Goal: Task Accomplishment & Management: Manage account settings

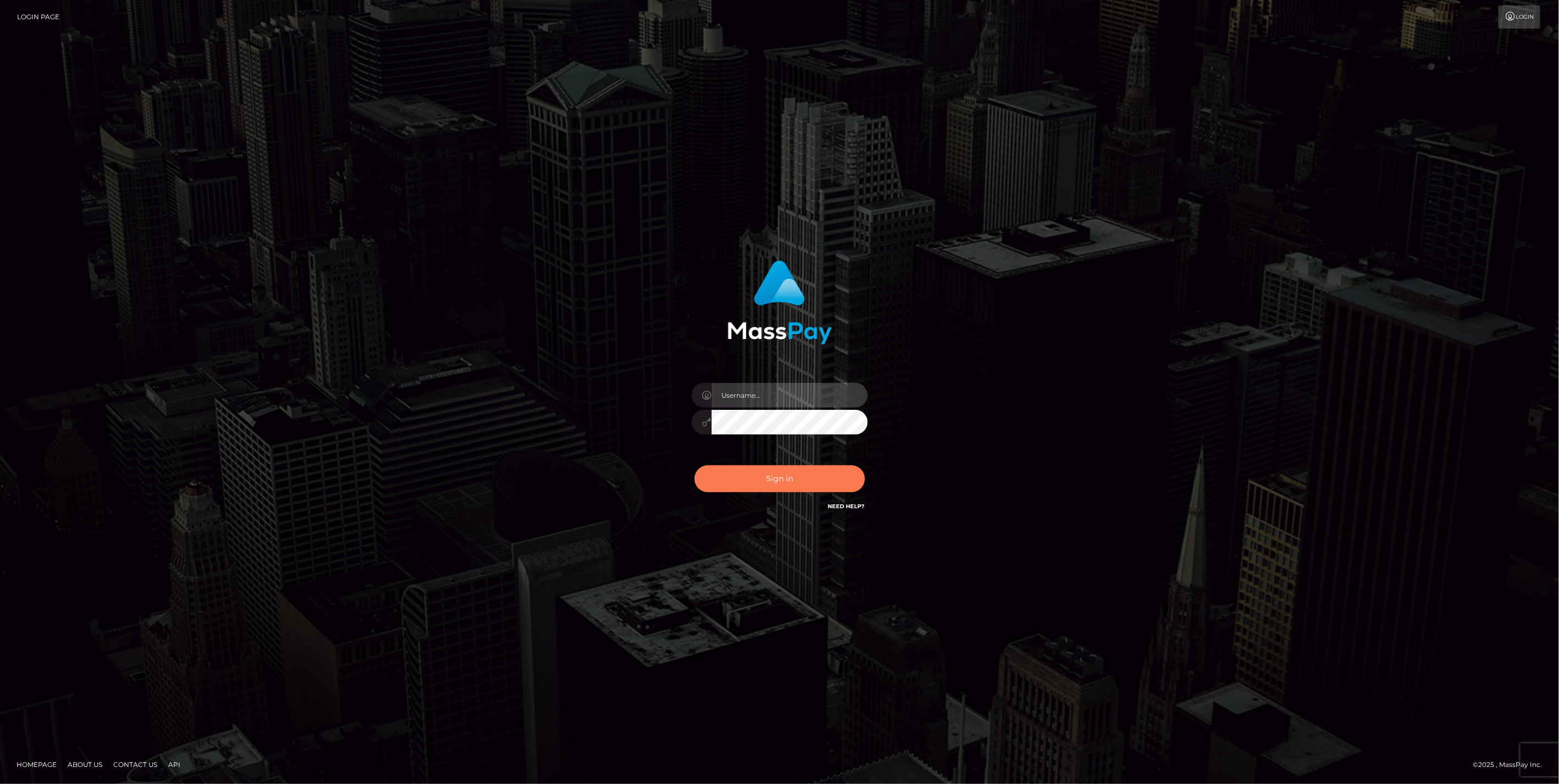
type input "bengreen"
click at [730, 480] on button "Sign in" at bounding box center [780, 479] width 170 height 27
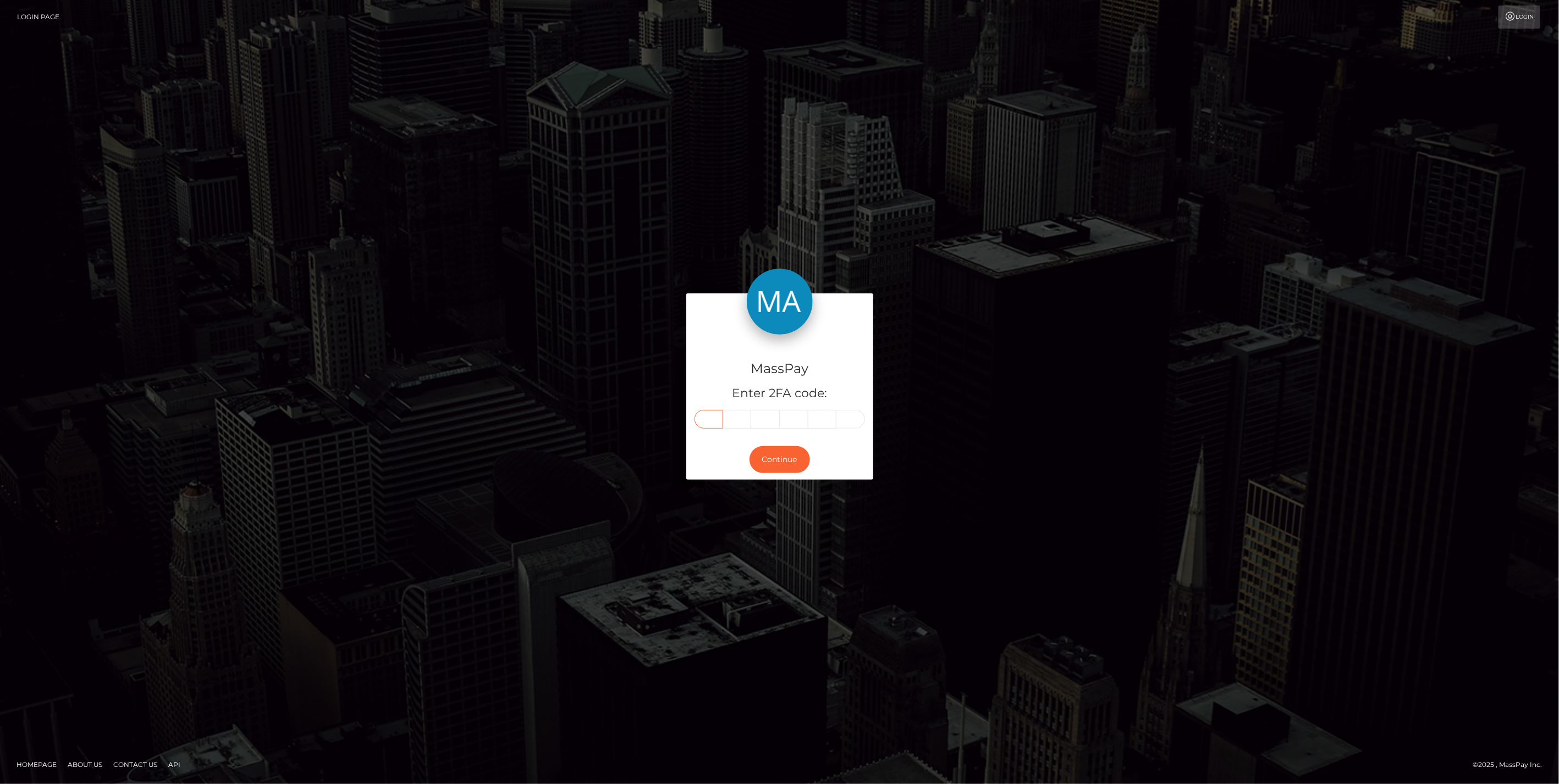
paste input "0"
type input "0"
type input "3"
type input "9"
type input "7"
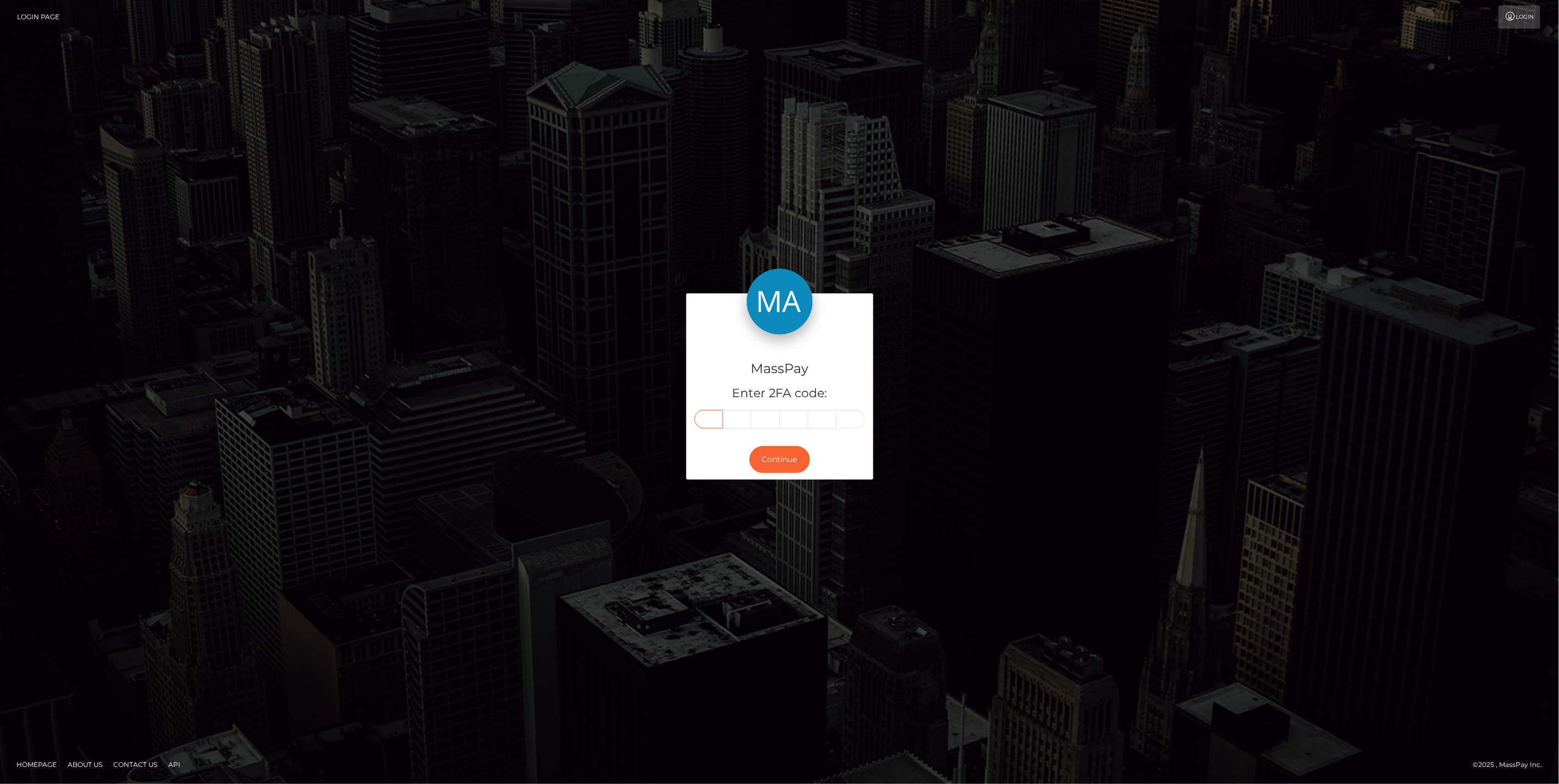
type input "7"
type input "4"
click at [780, 459] on button "Continue" at bounding box center [780, 460] width 61 height 27
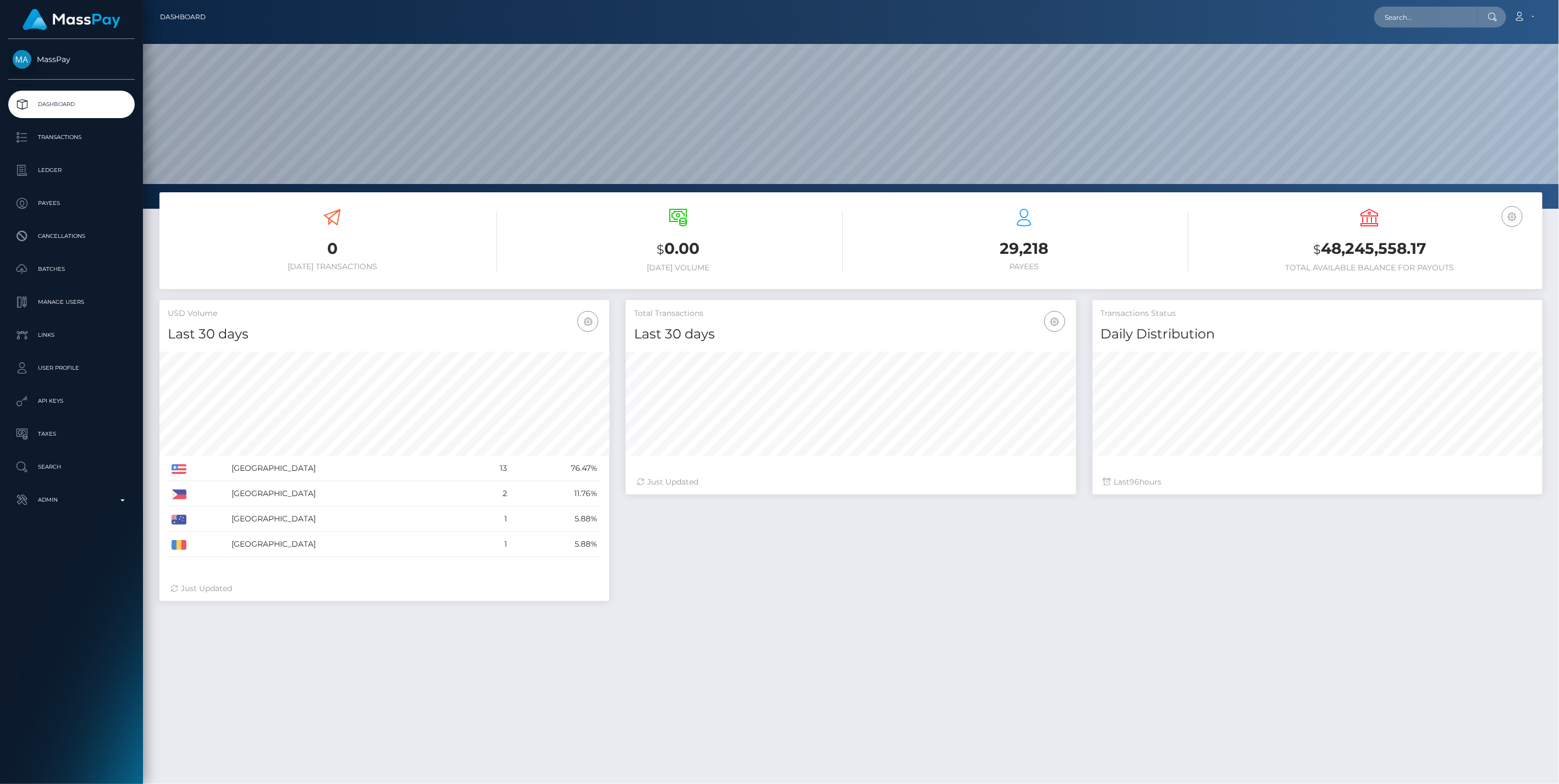
scroll to position [195, 450]
click at [69, 507] on p "Admin" at bounding box center [72, 499] width 117 height 17
click at [49, 754] on span "Inventory" at bounding box center [72, 756] width 117 height 13
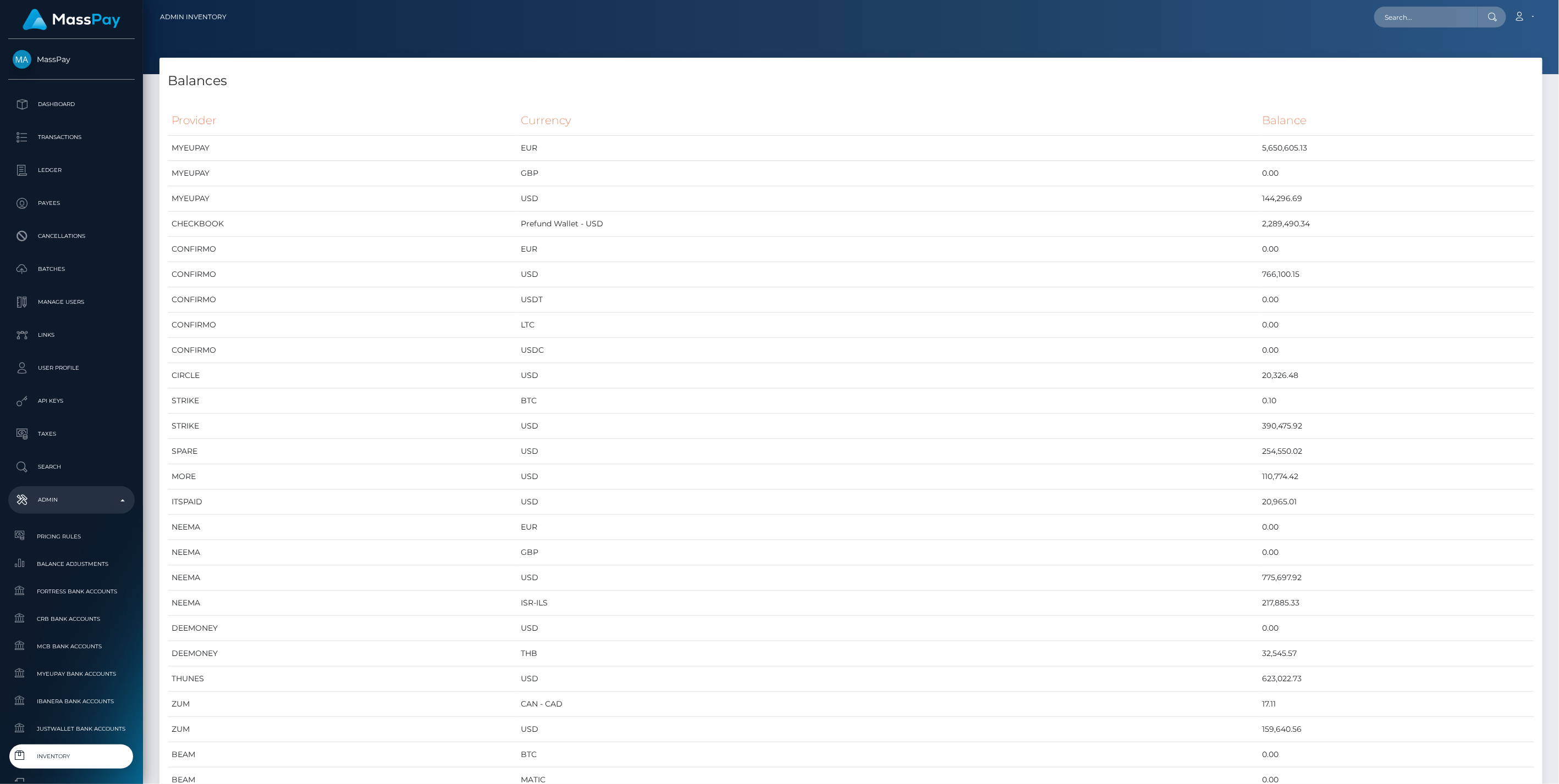
scroll to position [6066, 1383]
drag, startPoint x: 175, startPoint y: 118, endPoint x: 667, endPoint y: 384, distance: 559.3
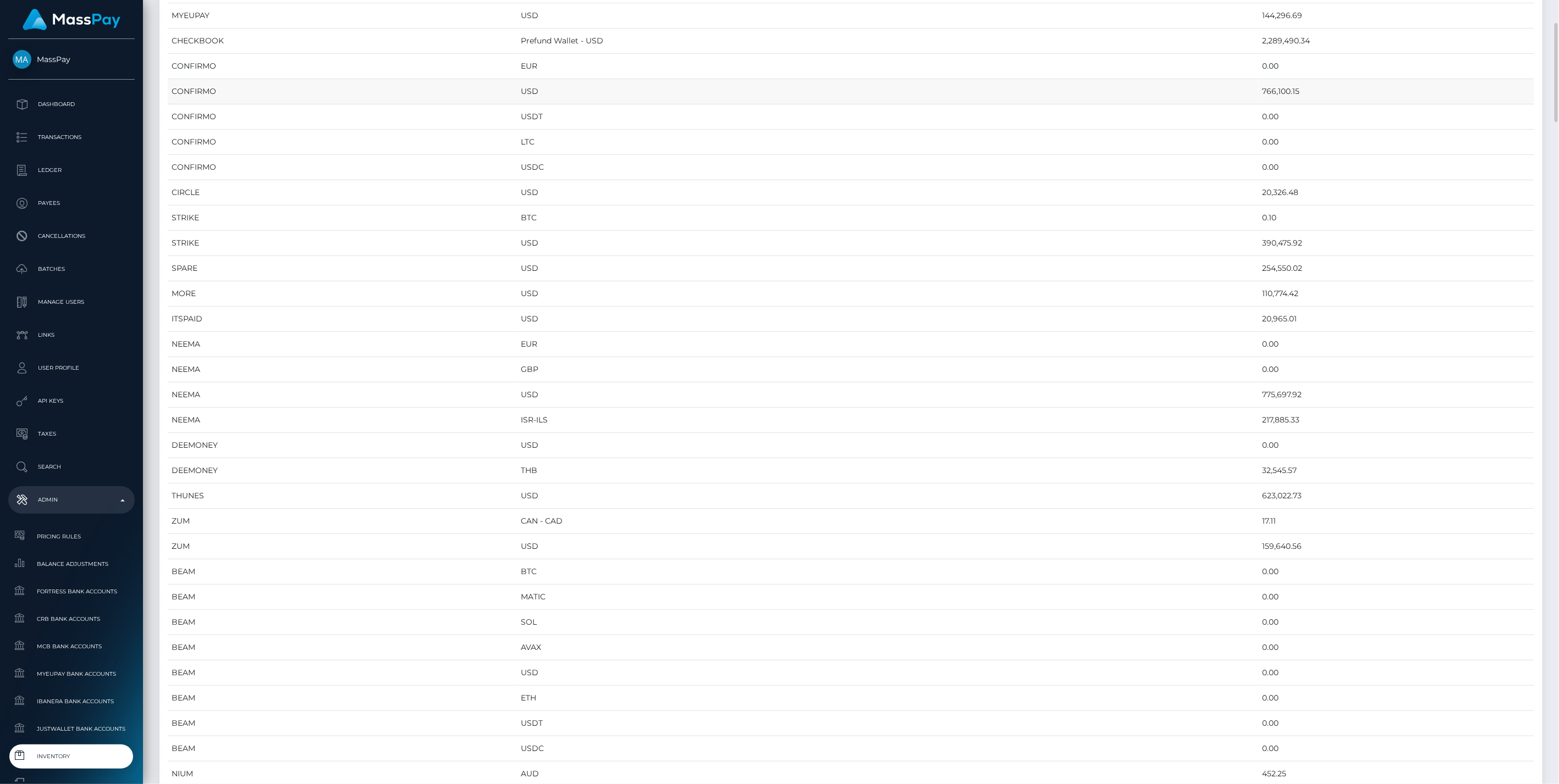
scroll to position [0, 0]
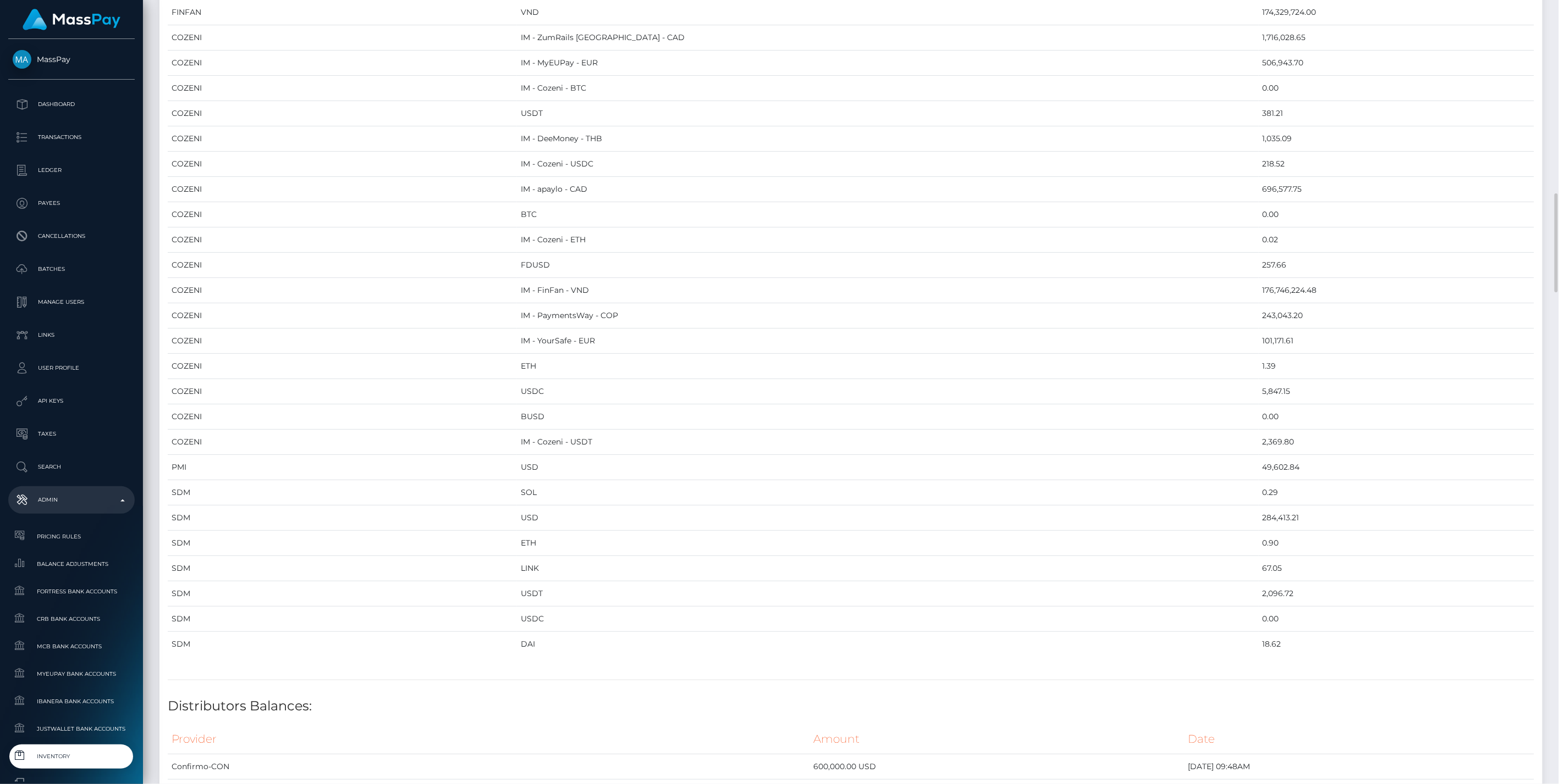
scroll to position [1649, 0]
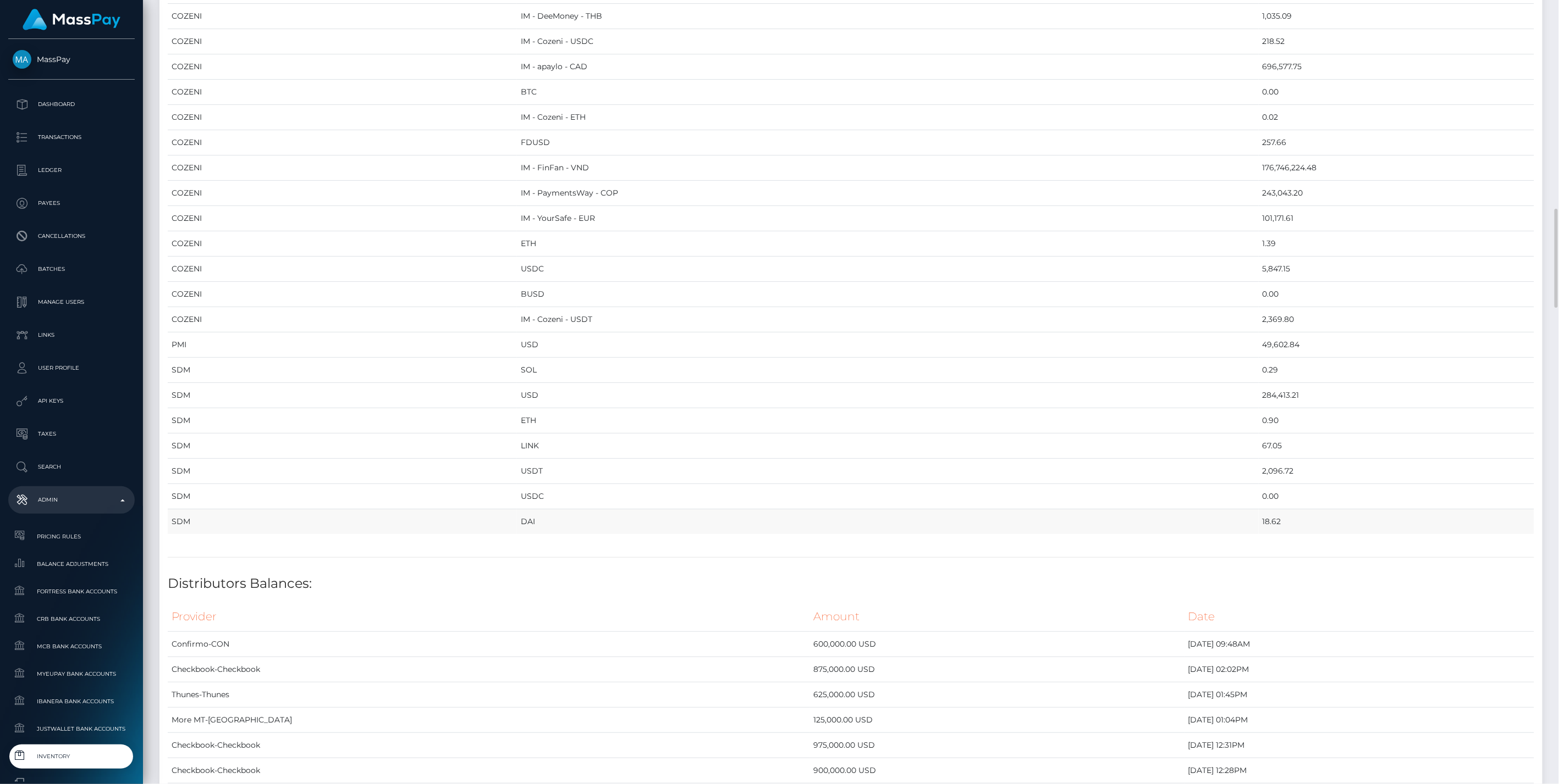
drag, startPoint x: 170, startPoint y: 119, endPoint x: 1222, endPoint y: 511, distance: 1122.7
copy table "Provider Currency Balance MYEUPAY EUR 5,650,605.13 MYEUPAY GBP 0.00 MYEUPAY USD…"
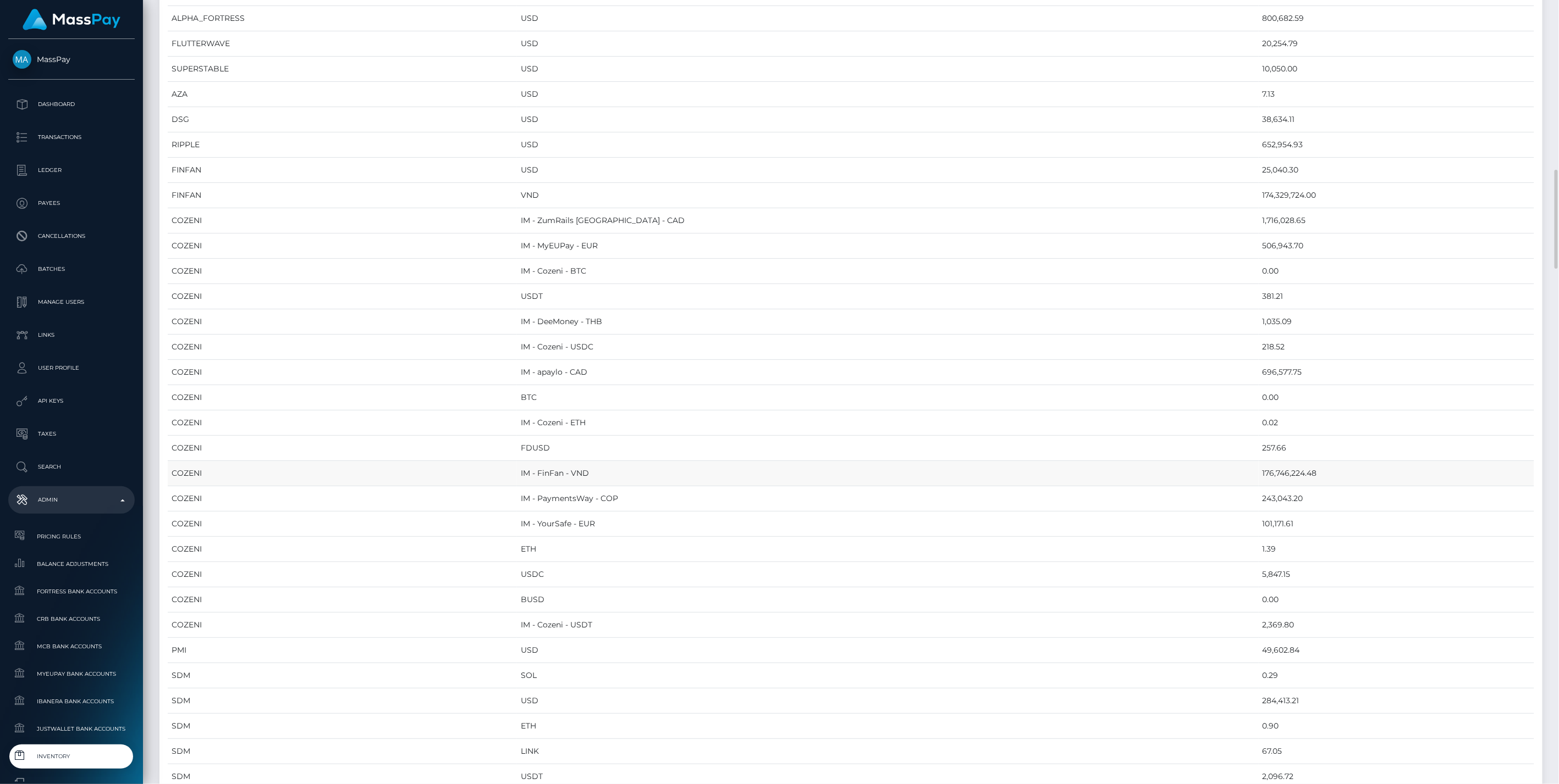
scroll to position [1526, 0]
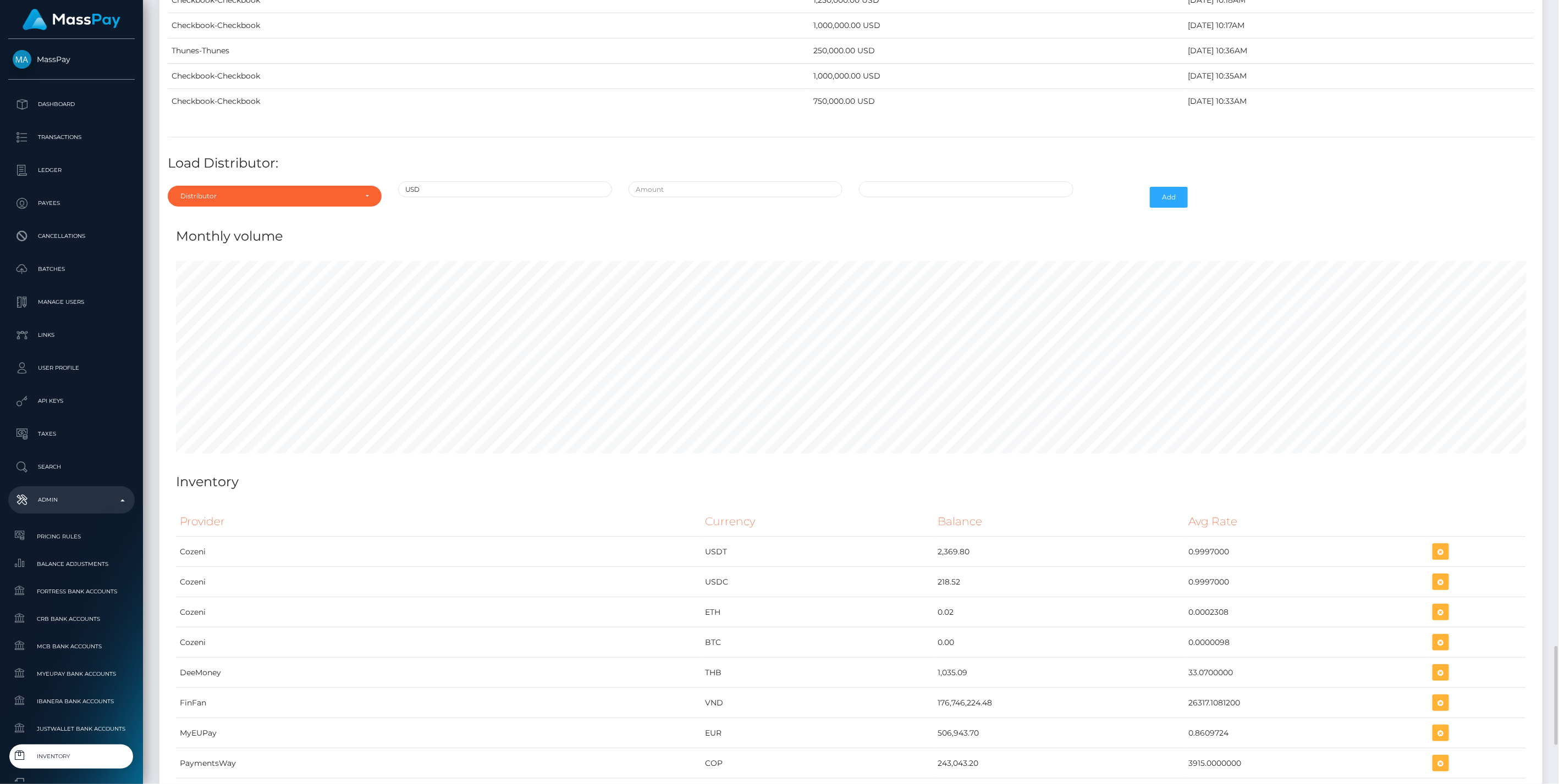
scroll to position [4856, 0]
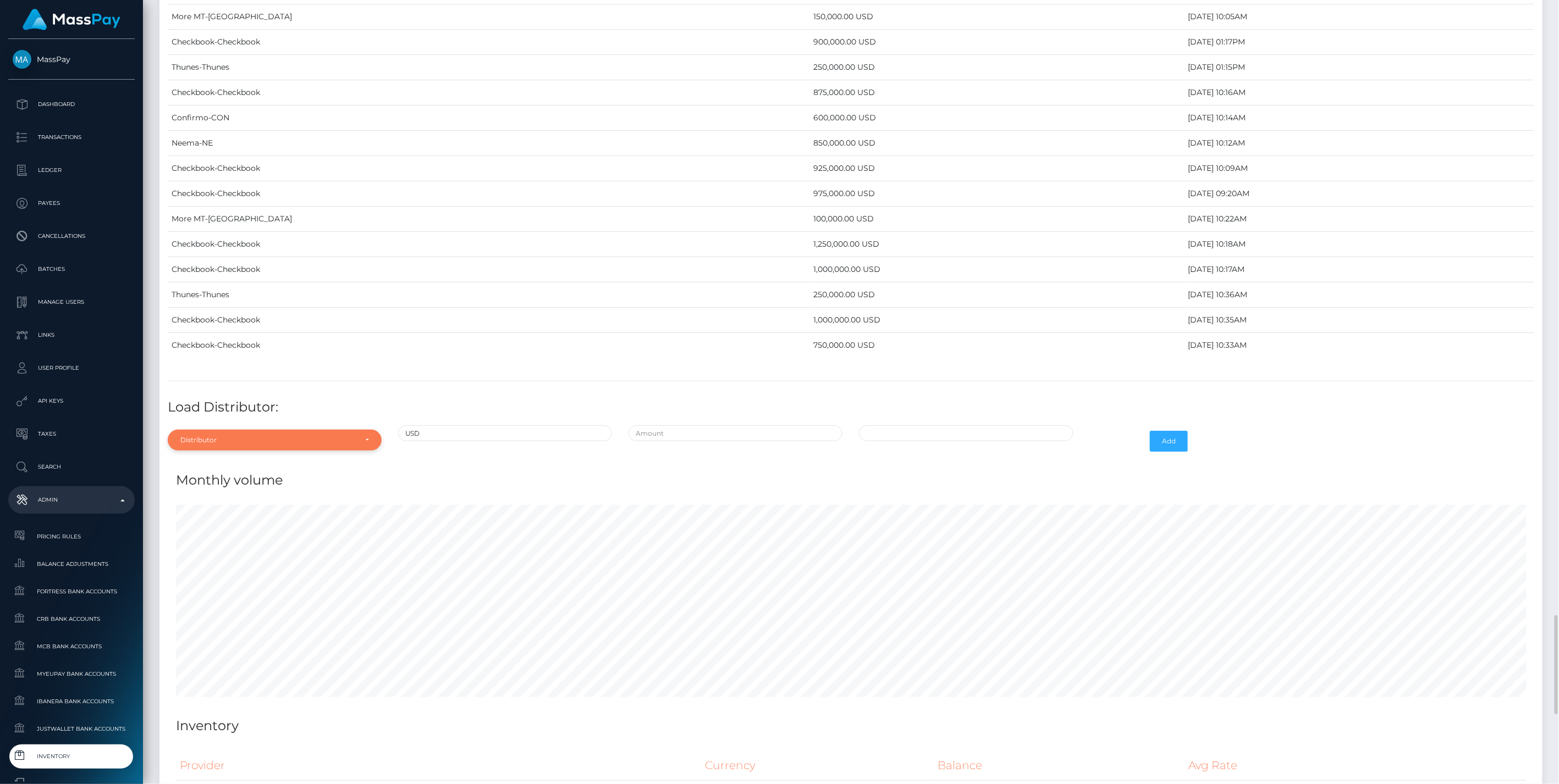
click at [313, 436] on div "Distributor" at bounding box center [268, 440] width 176 height 9
click at [212, 265] on input "Search" at bounding box center [275, 273] width 205 height 16
type input "chec"
click at [235, 405] on link "Checkbook" at bounding box center [275, 415] width 214 height 20
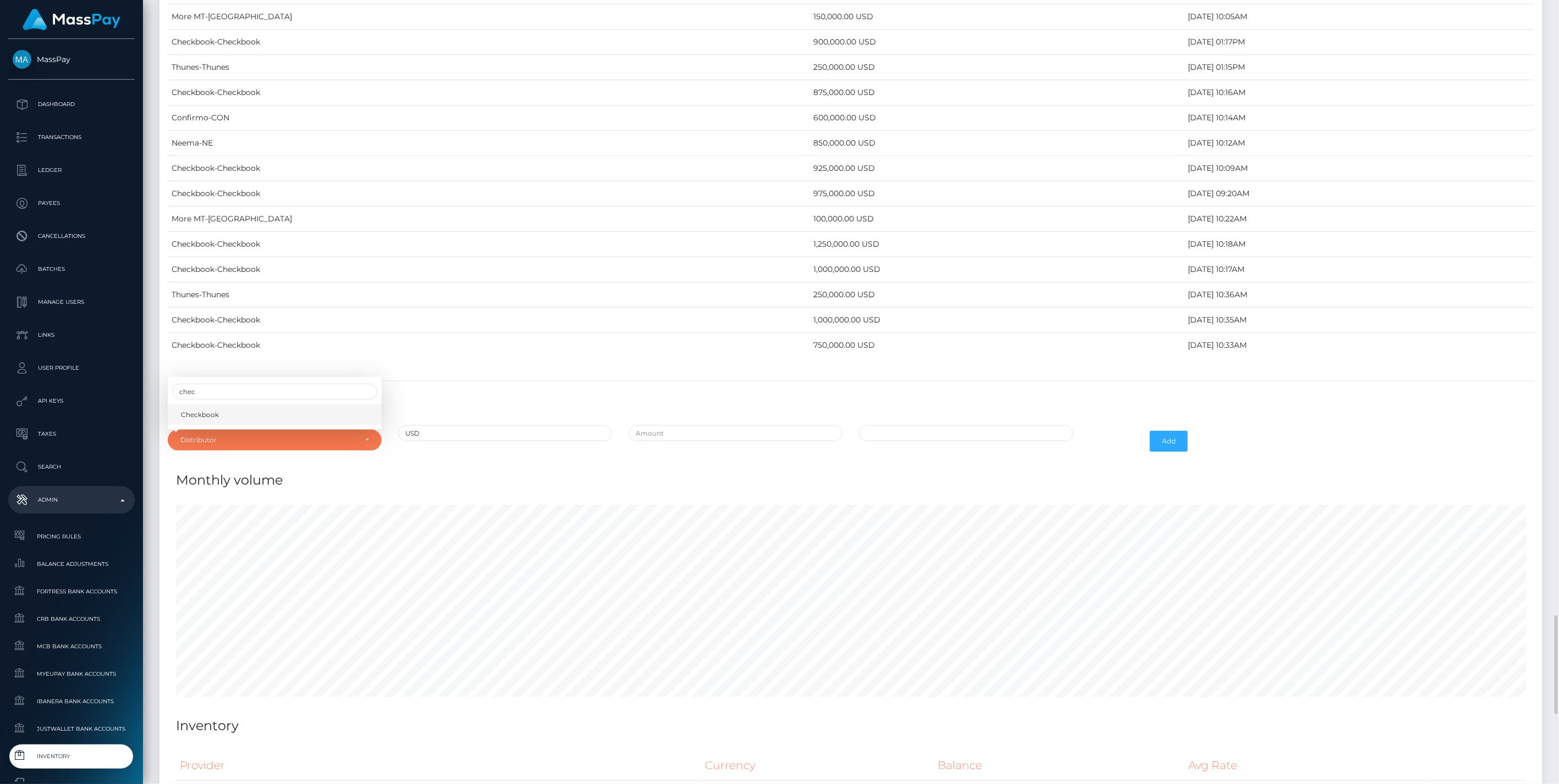
select select "7"
click at [712, 426] on input "text" at bounding box center [735, 434] width 214 height 16
type input "$975,000.0000000"
type input "10/14/2025 6:32 AM"
click at [1166, 431] on button "Add" at bounding box center [1169, 441] width 38 height 21
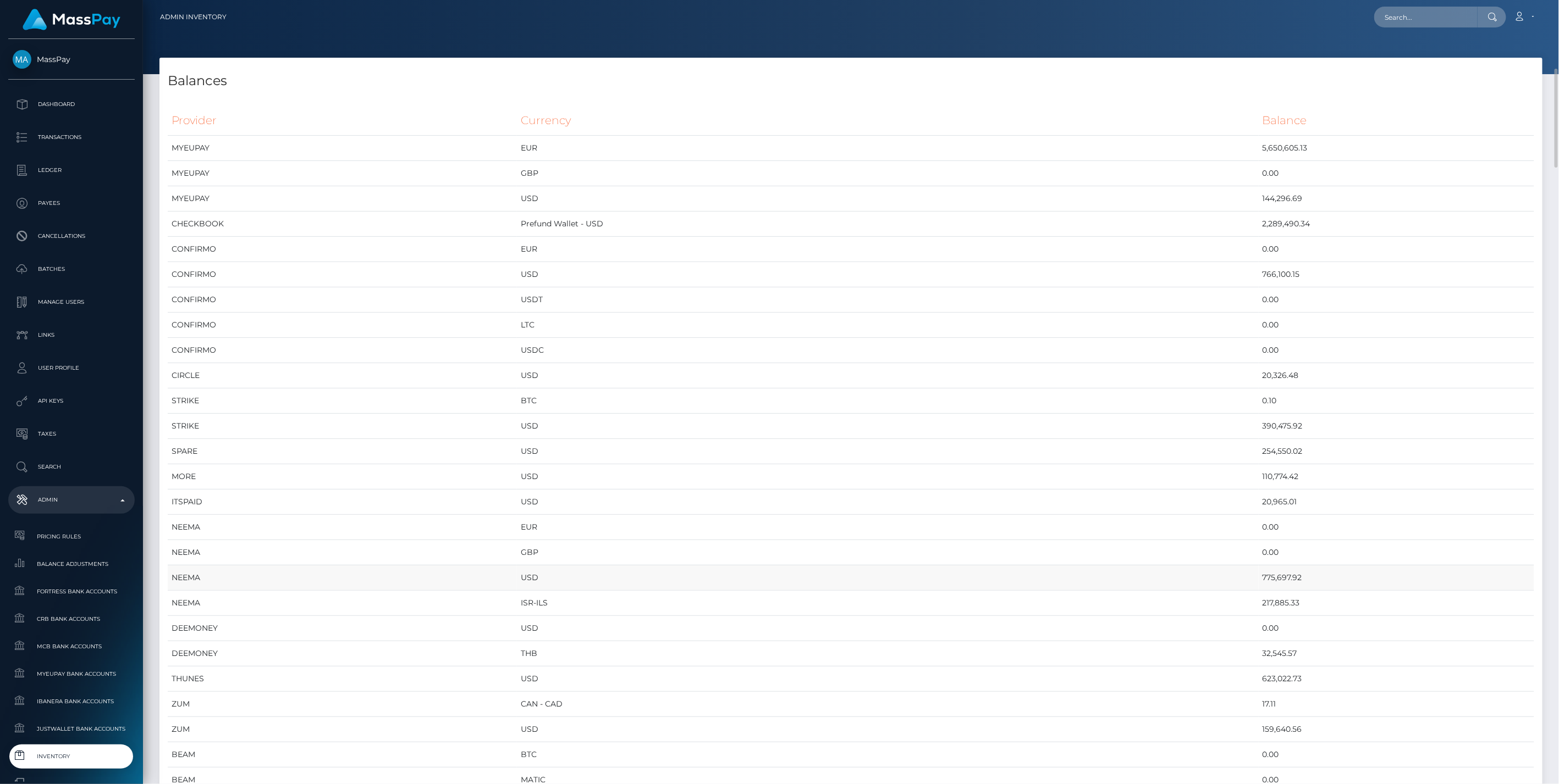
scroll to position [244, 0]
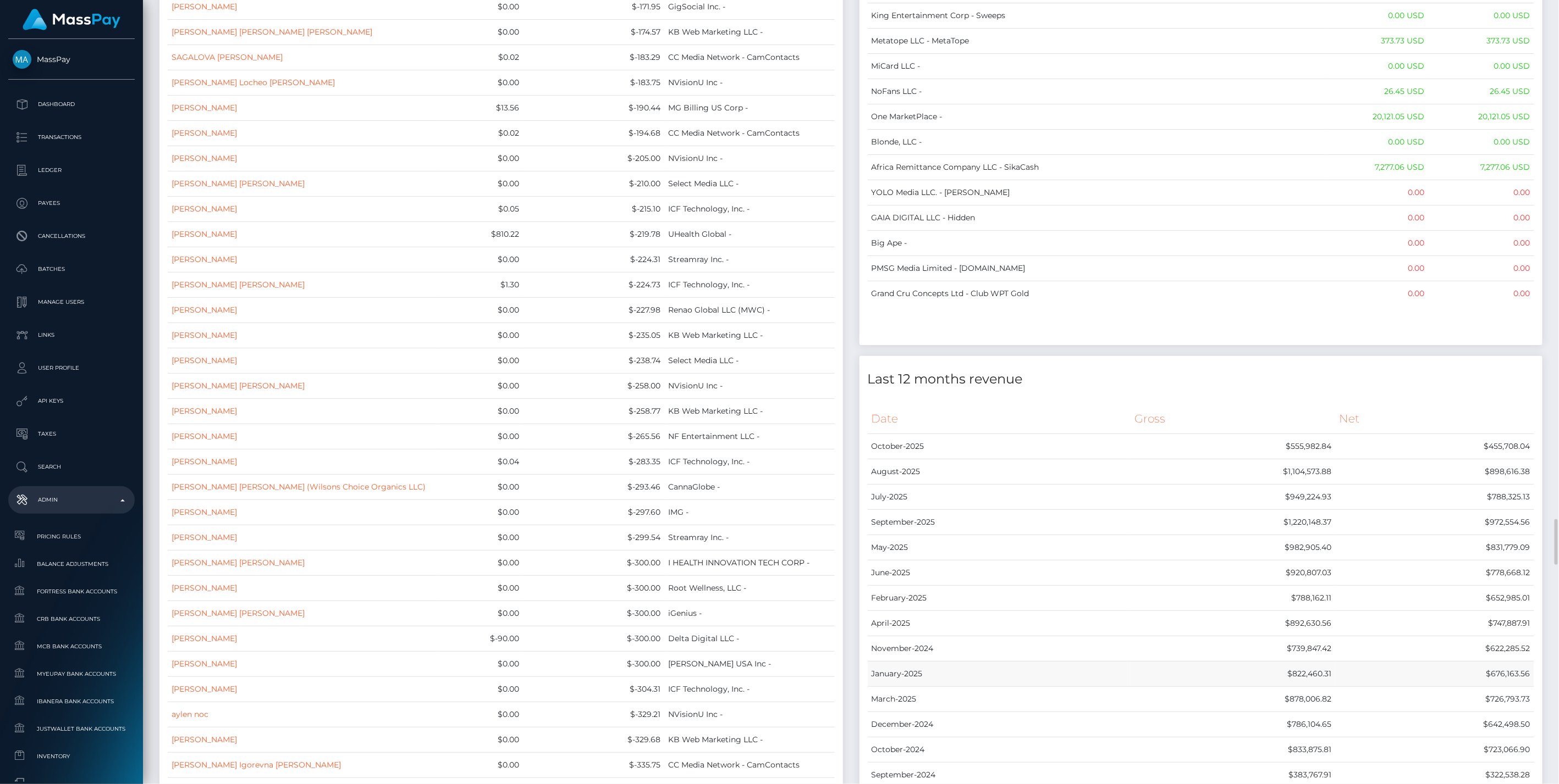
scroll to position [8978, 0]
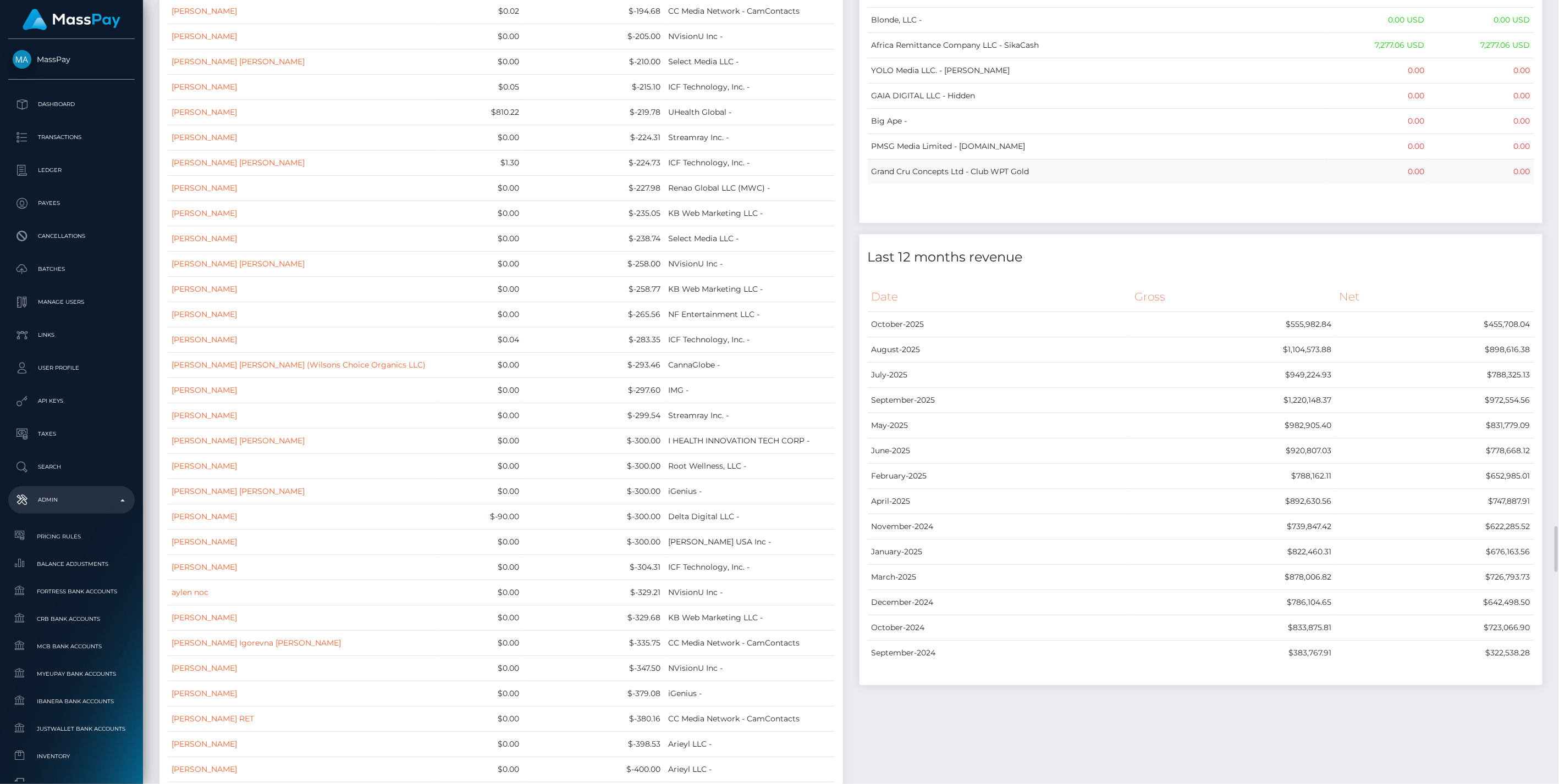
drag, startPoint x: 872, startPoint y: 119, endPoint x: 1530, endPoint y: 115, distance: 658.0
copy table "Name Wallet Balance Ledger Balance RNetwork LLC - 0.00 USD 1,542.77 USD MassPay…"
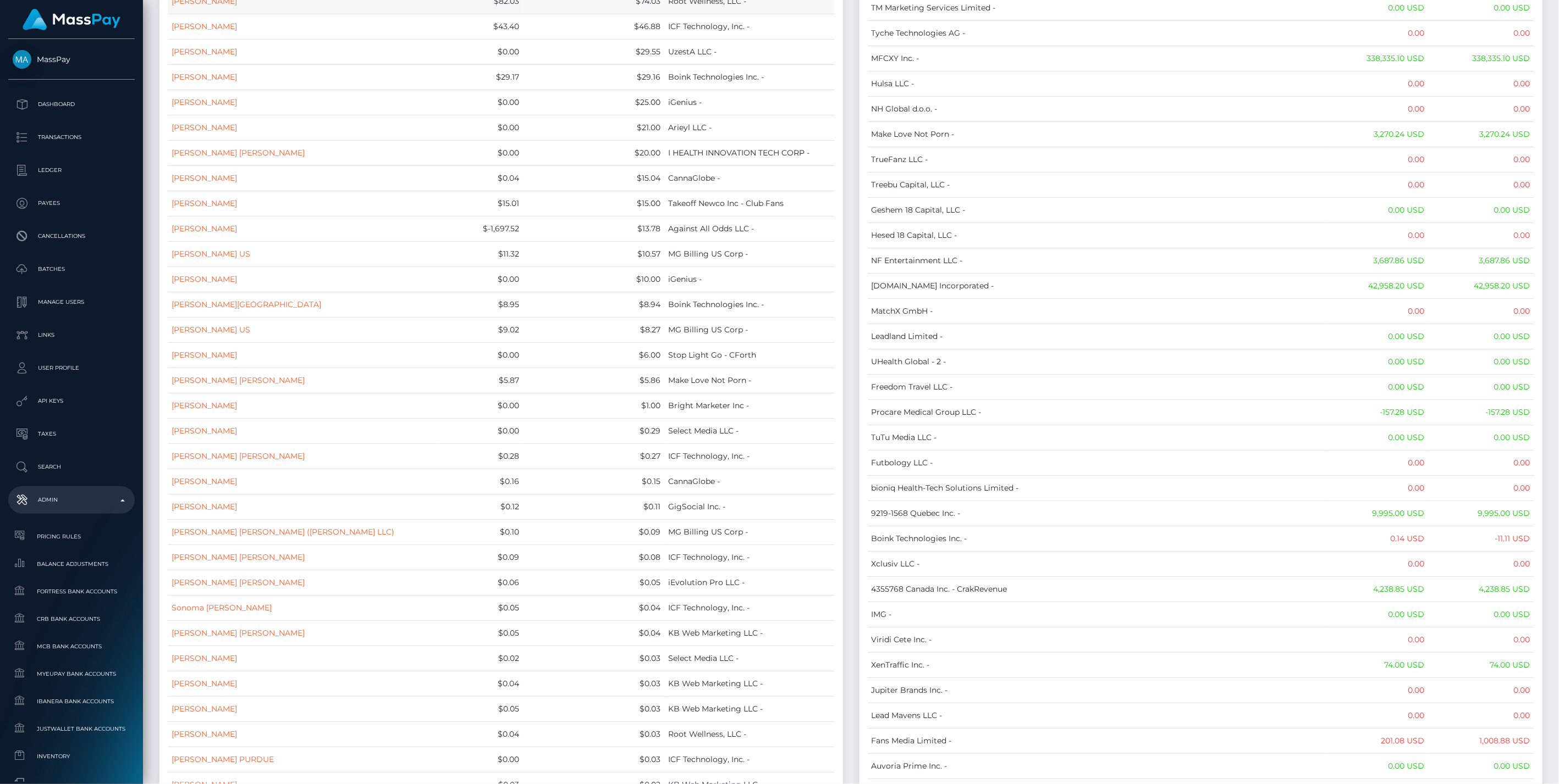
scroll to position [0, 0]
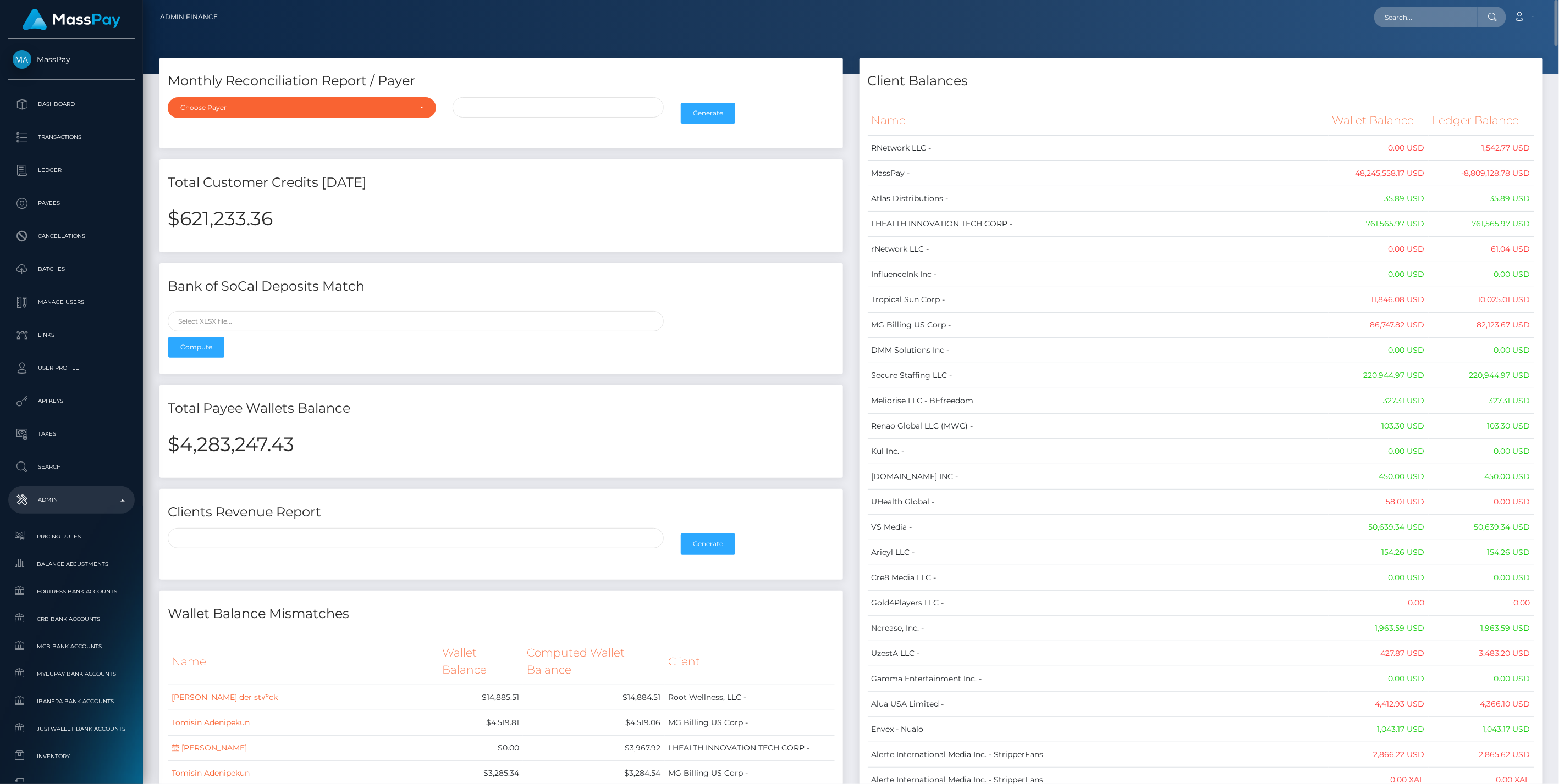
click at [238, 431] on div "$4,283,247.43" at bounding box center [501, 452] width 684 height 54
click at [238, 433] on h2 "$4,283,247.43" at bounding box center [502, 444] width 667 height 23
click at [238, 446] on h2 "$4,283,247.43" at bounding box center [502, 444] width 667 height 23
copy h2 "4,283,247.43"
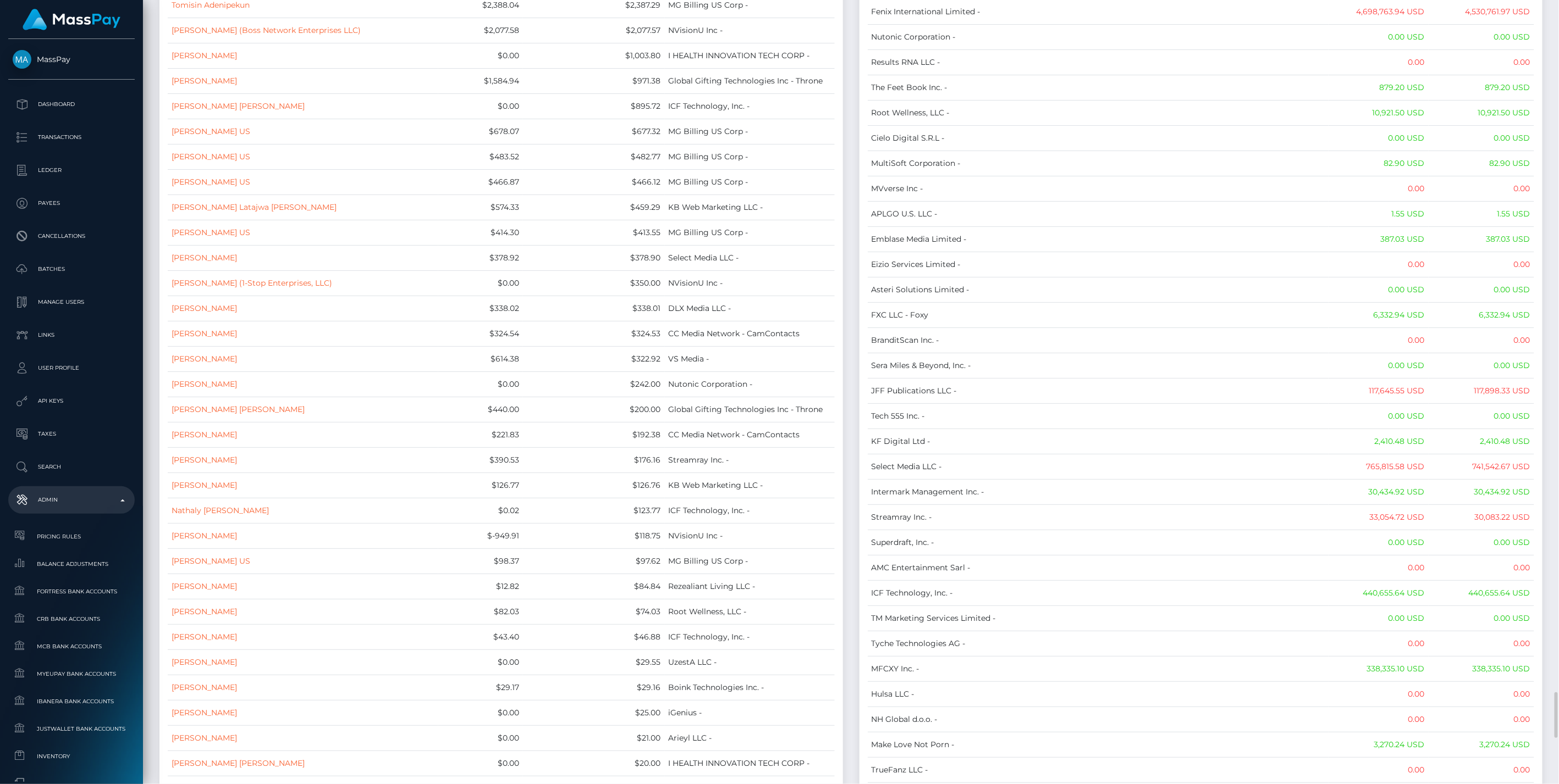
scroll to position [2259, 0]
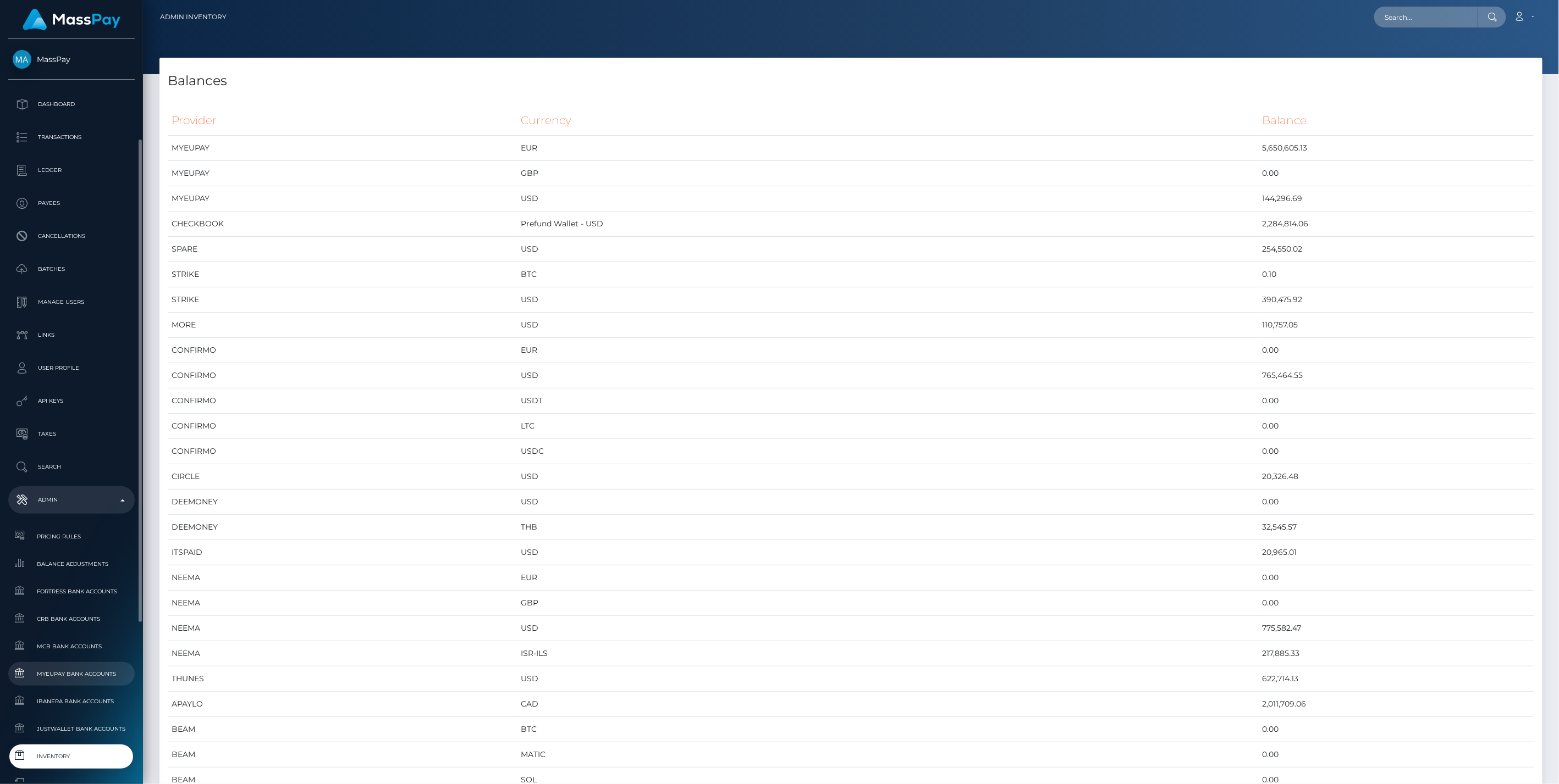
scroll to position [61, 0]
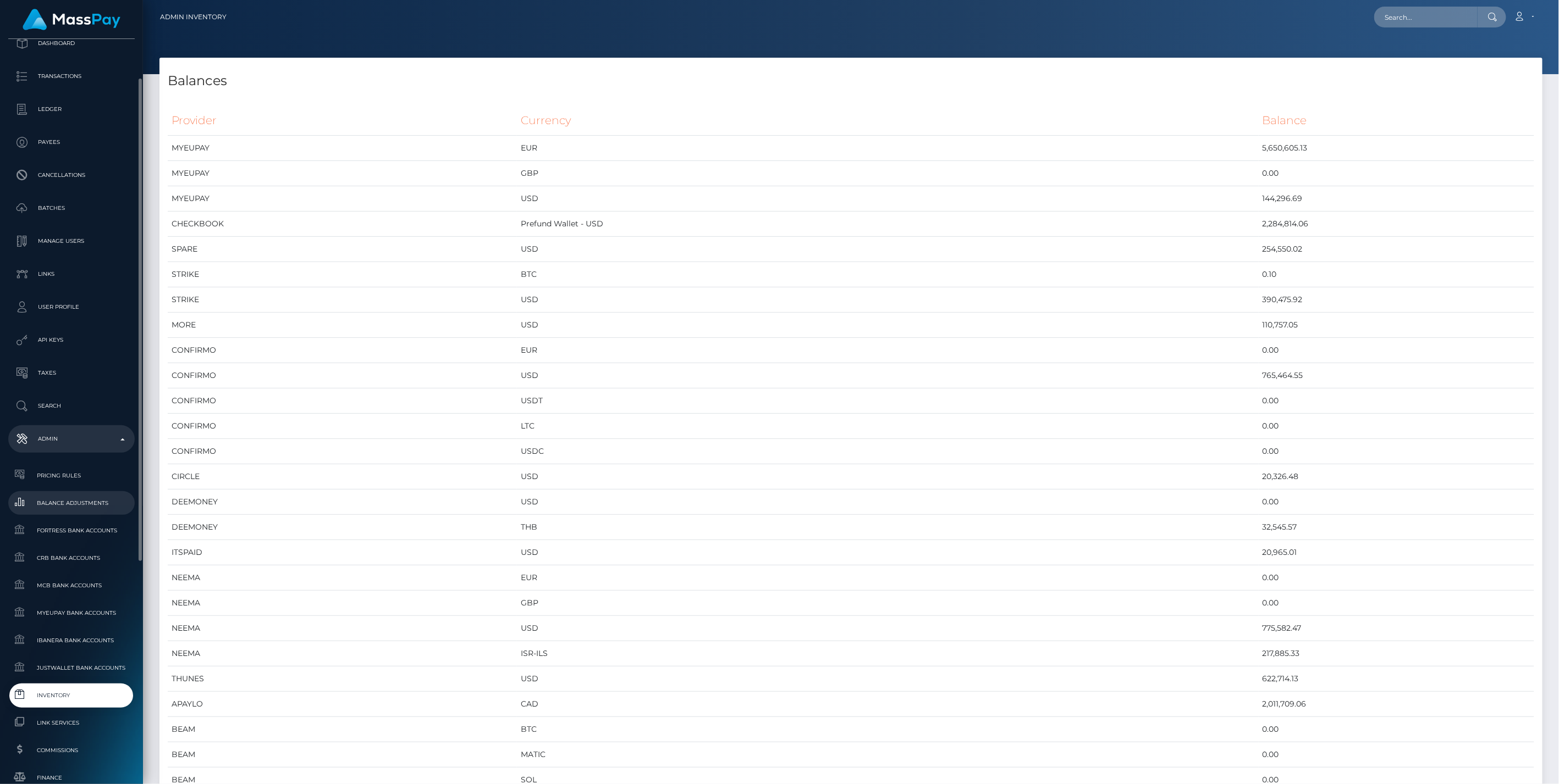
click at [81, 509] on link "Balance Adjustments" at bounding box center [71, 503] width 126 height 24
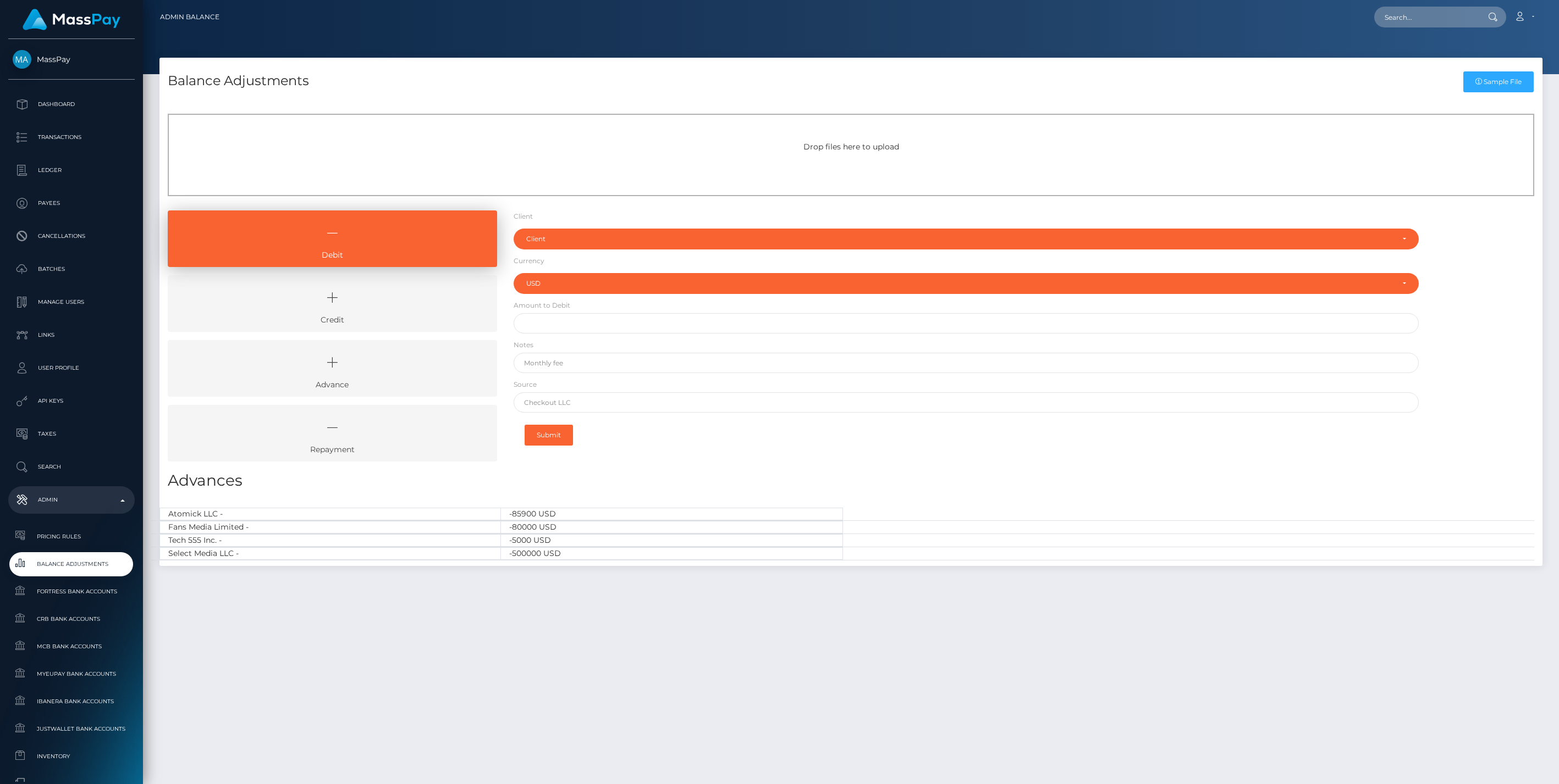
select select "USD"
click at [381, 280] on link "Credit" at bounding box center [333, 303] width 330 height 57
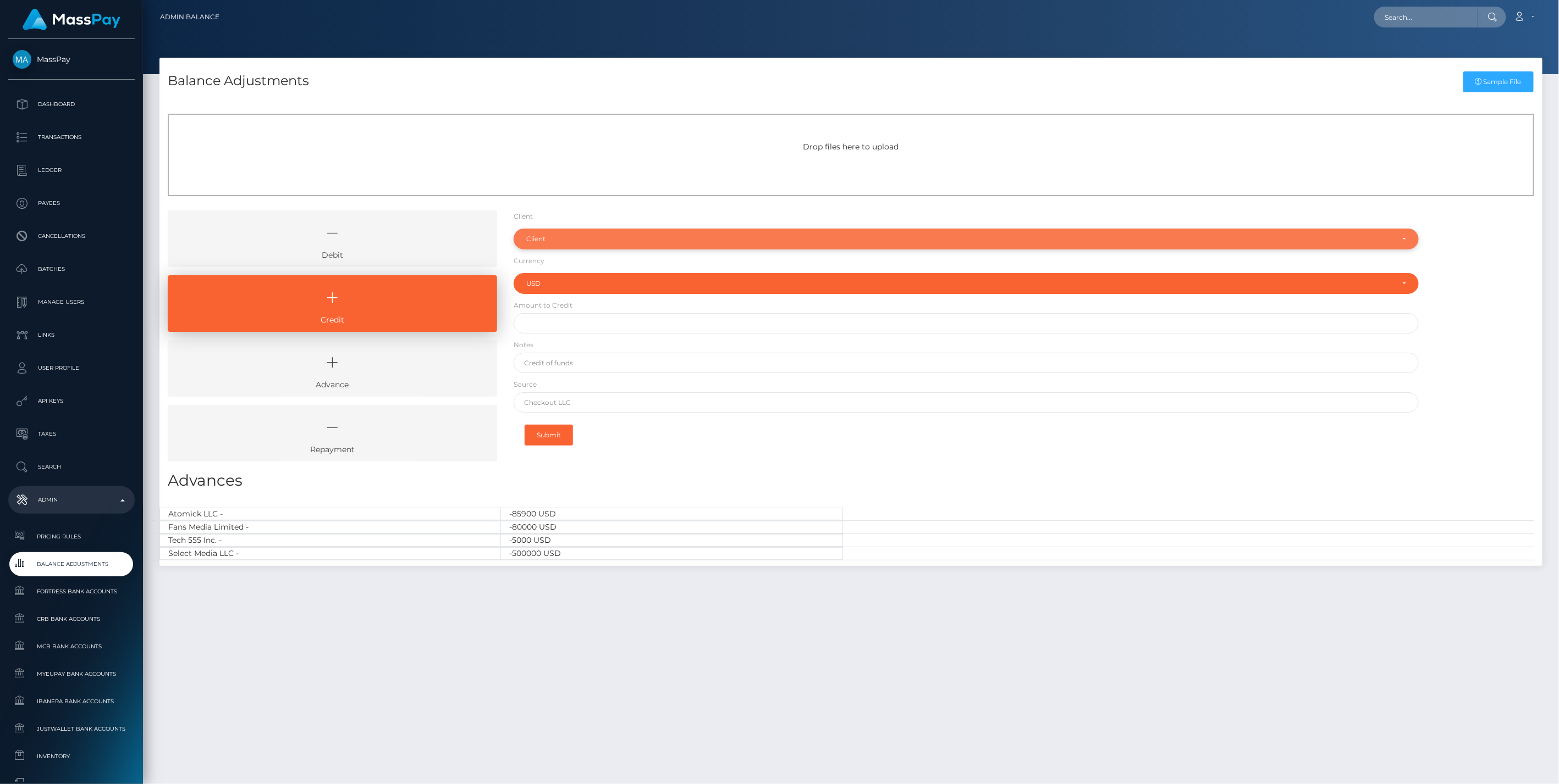
click at [544, 233] on div "Client" at bounding box center [967, 239] width 906 height 21
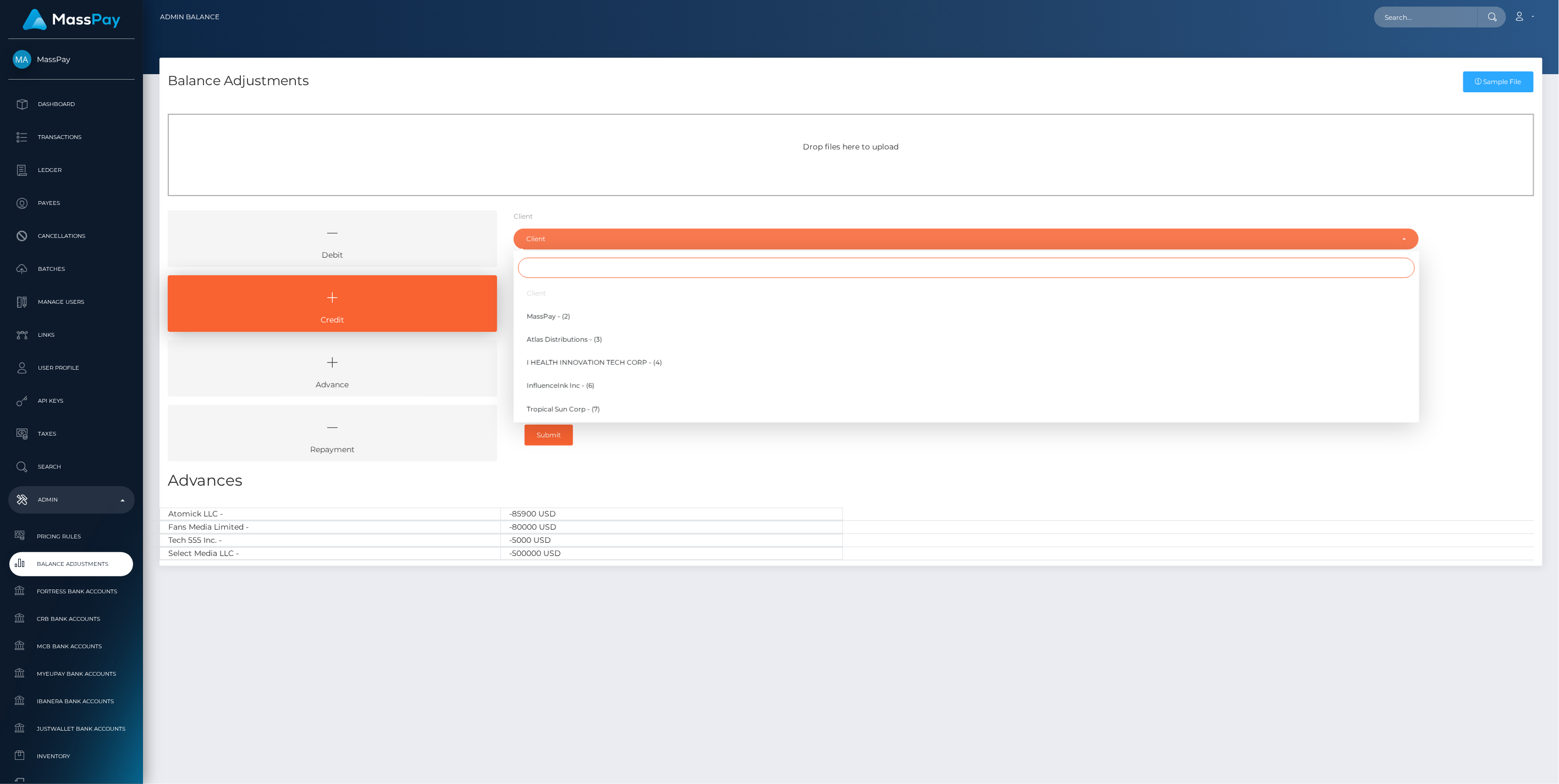
click at [551, 265] on input "Search" at bounding box center [966, 268] width 897 height 20
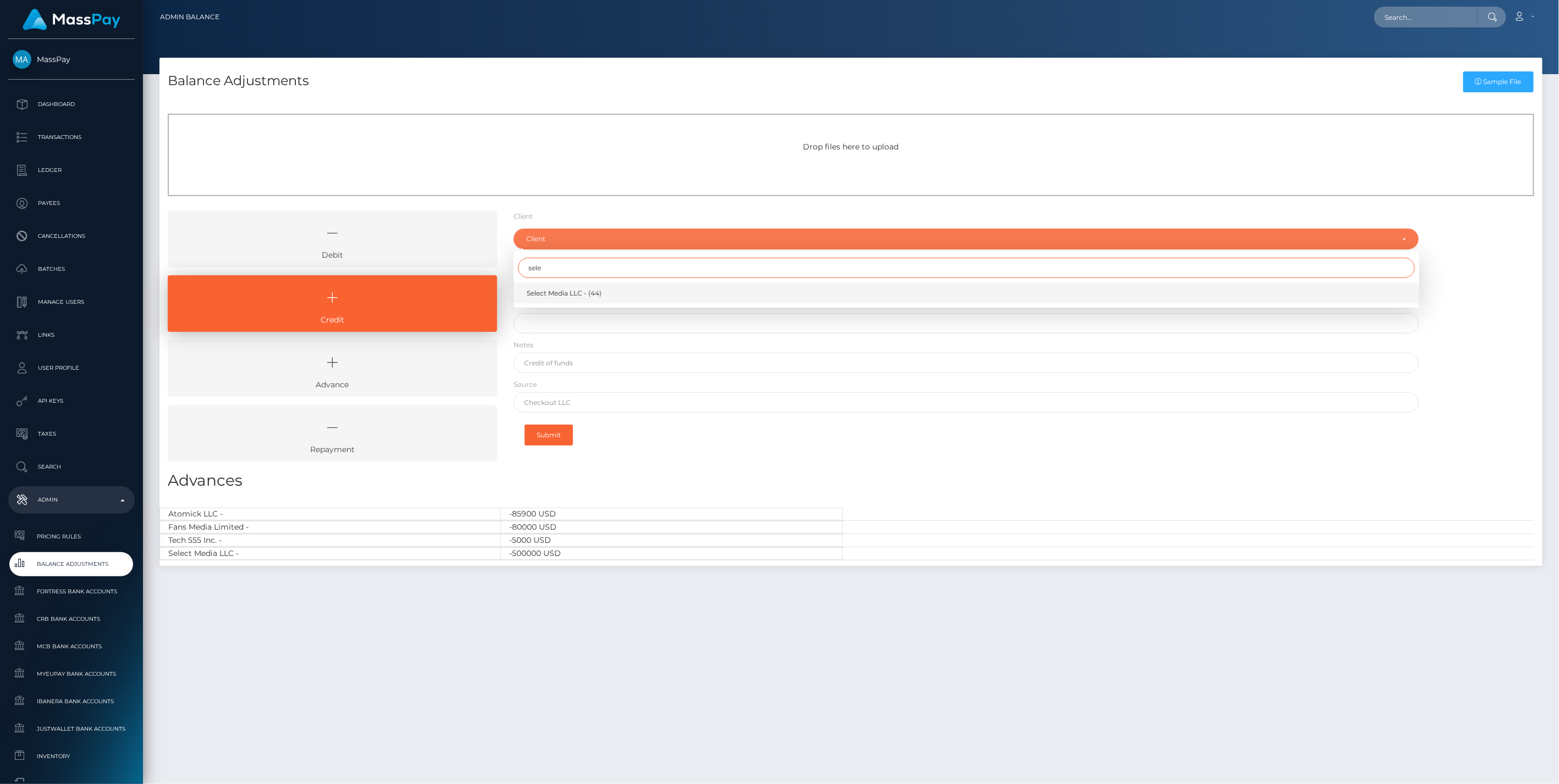
type input "sele"
click at [573, 289] on span "Select Media LLC - (44)" at bounding box center [563, 294] width 75 height 10
select select "44"
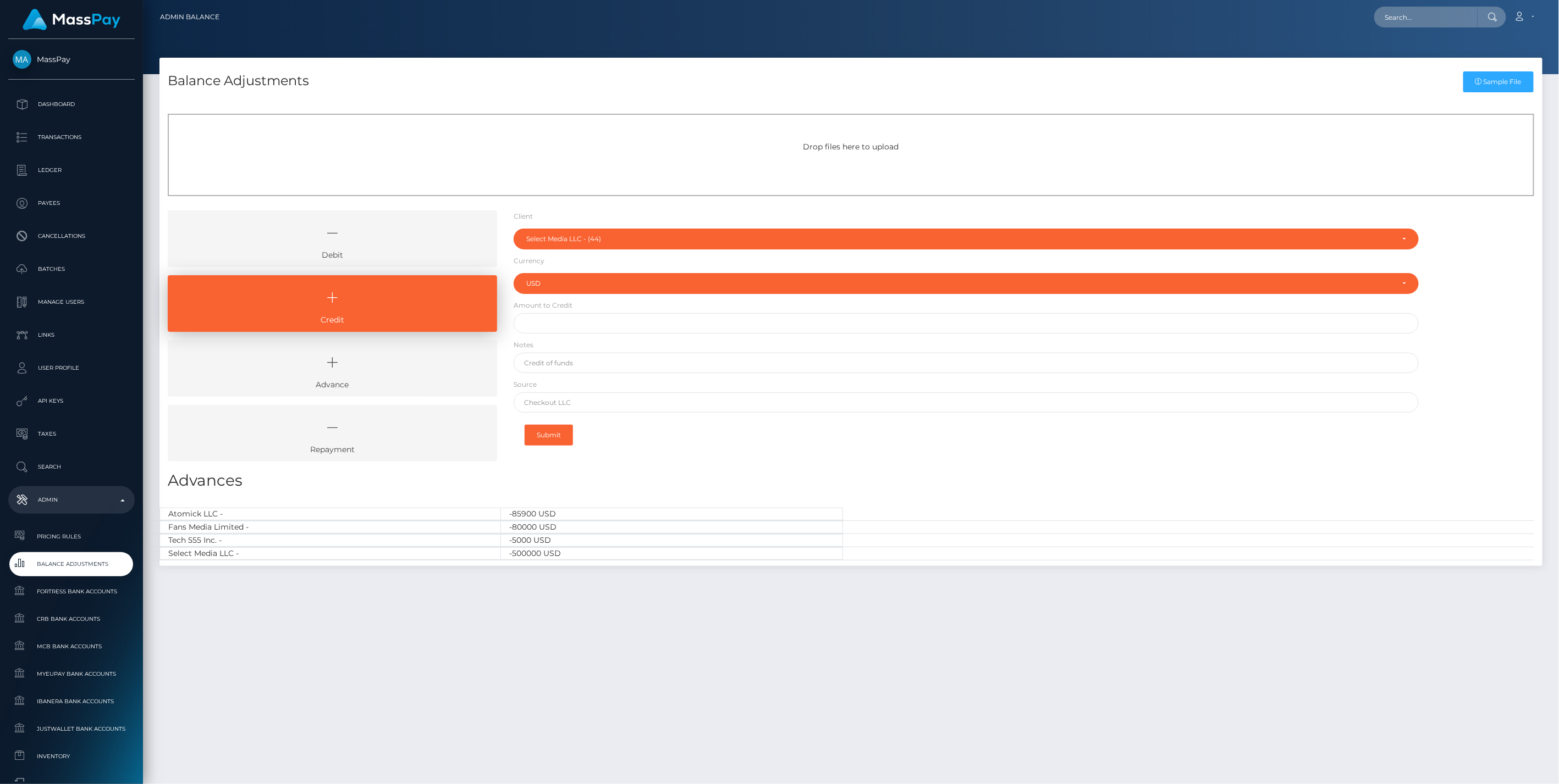
click at [358, 447] on link "Repayment" at bounding box center [333, 433] width 330 height 57
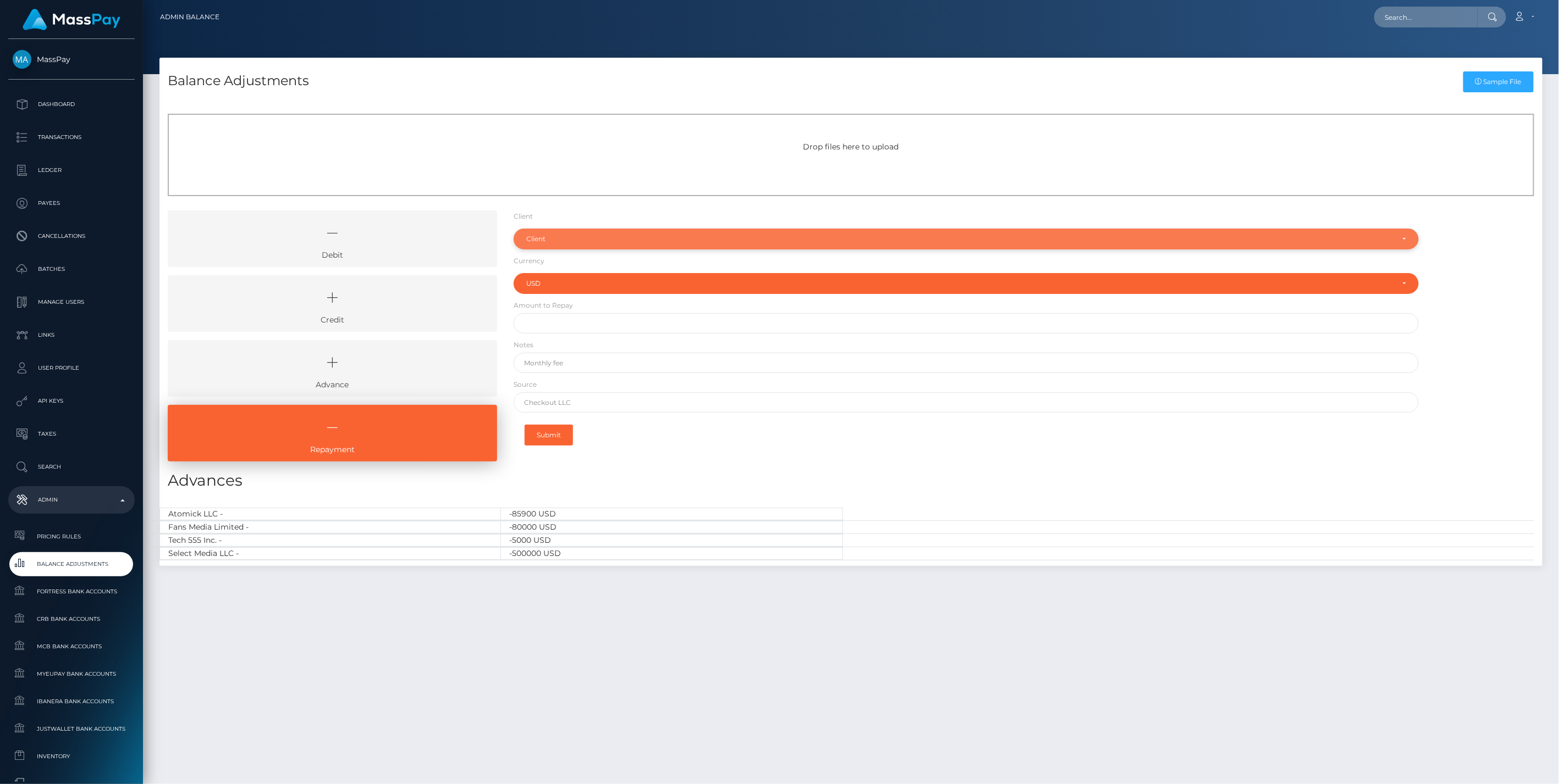
click at [538, 238] on div "Client" at bounding box center [961, 239] width 868 height 9
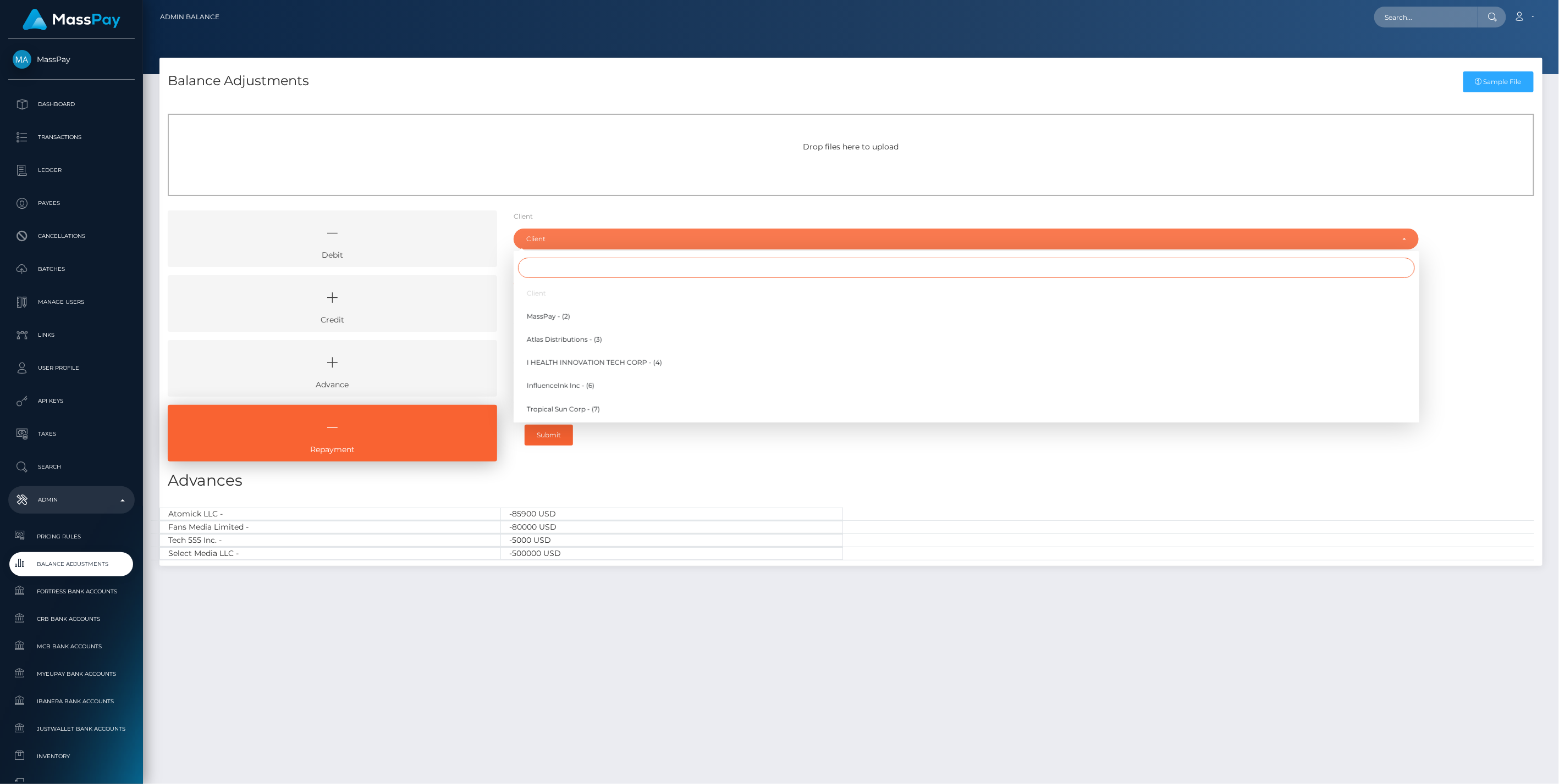
click at [545, 272] on input "Search" at bounding box center [966, 268] width 897 height 20
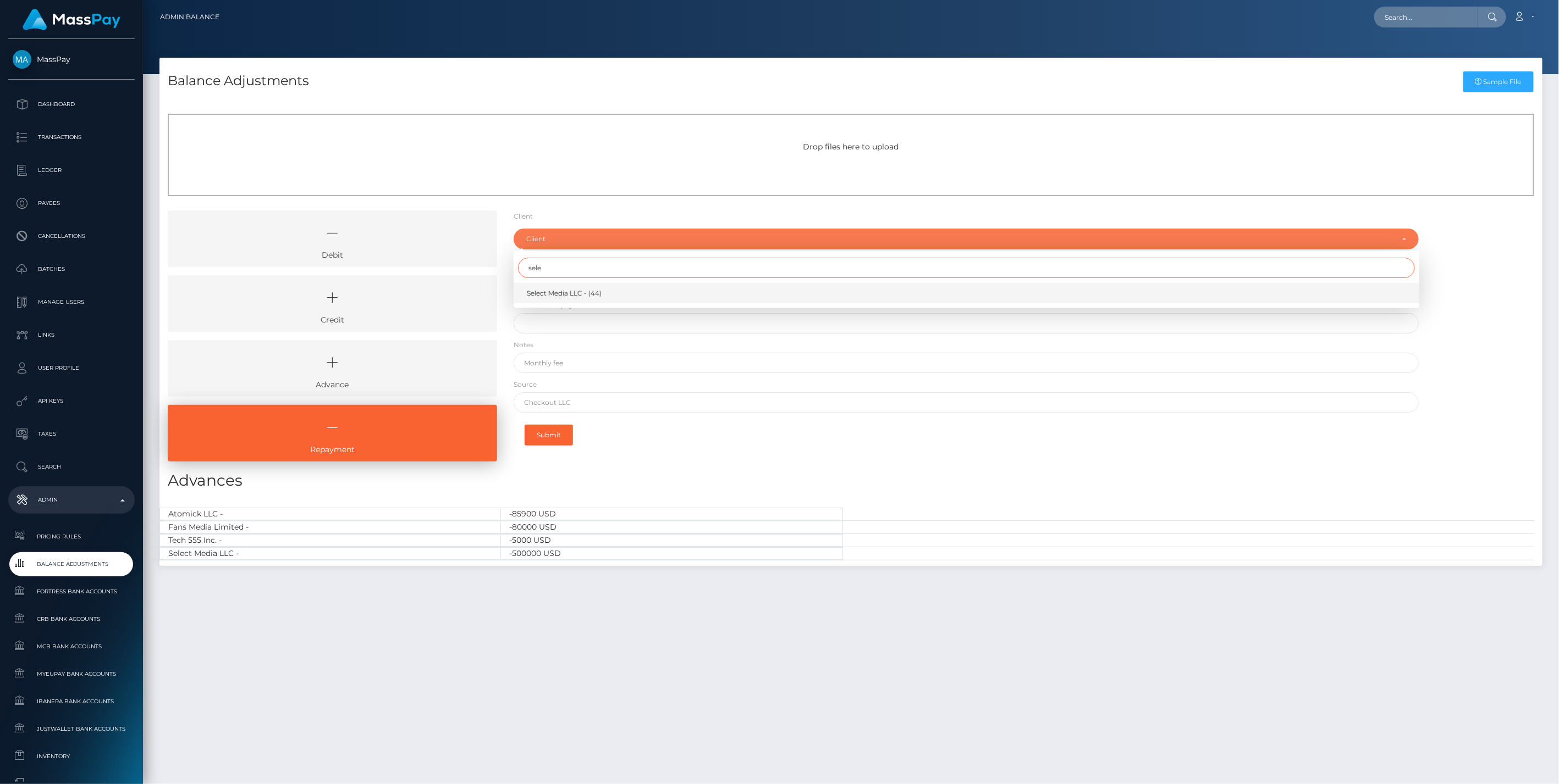
type input "sele"
click at [624, 289] on link "Select Media LLC - (44)" at bounding box center [967, 294] width 906 height 20
select select "44"
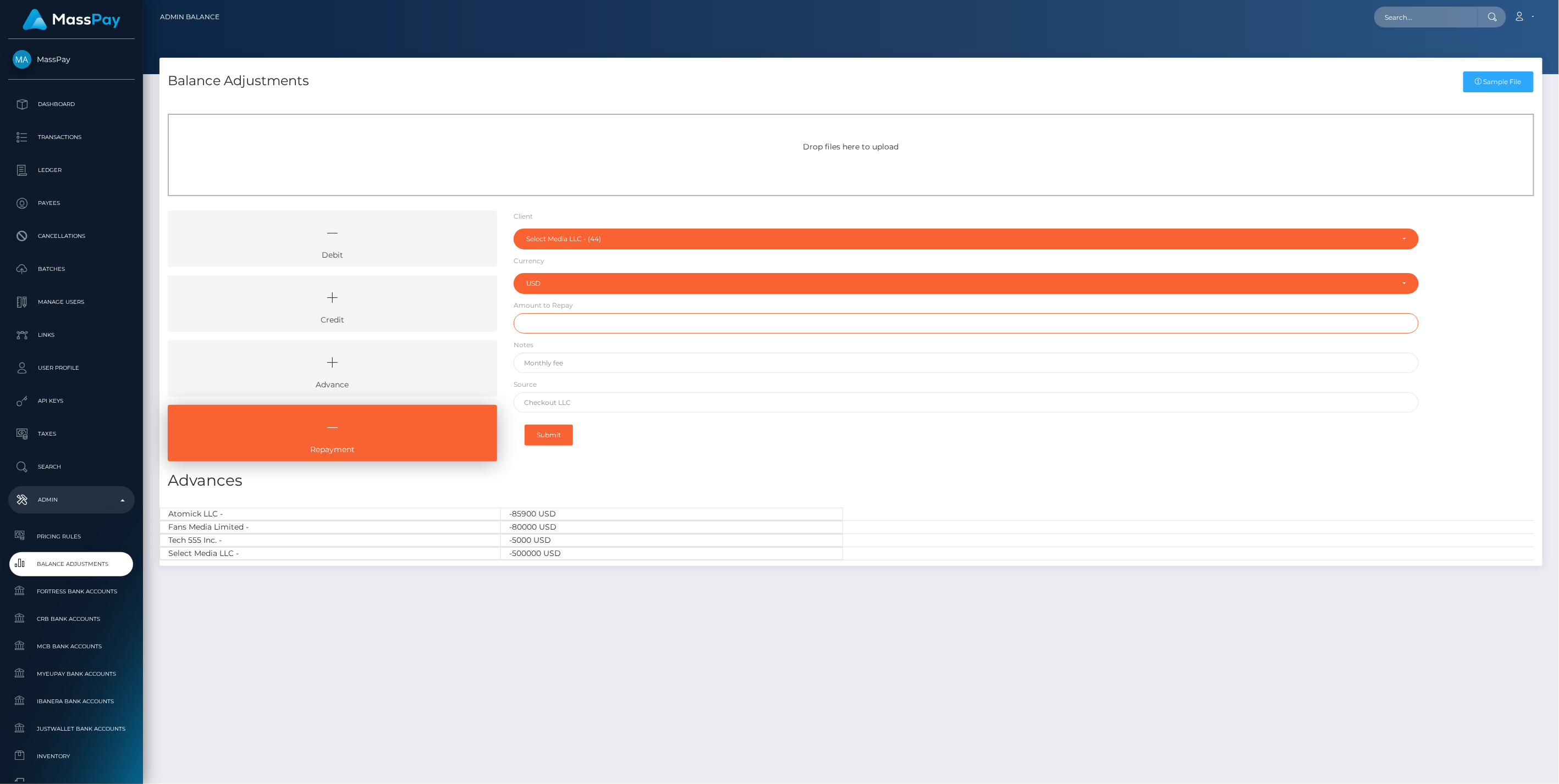
click at [596, 315] on input "text" at bounding box center [967, 323] width 906 height 20
type input "$500,000.00"
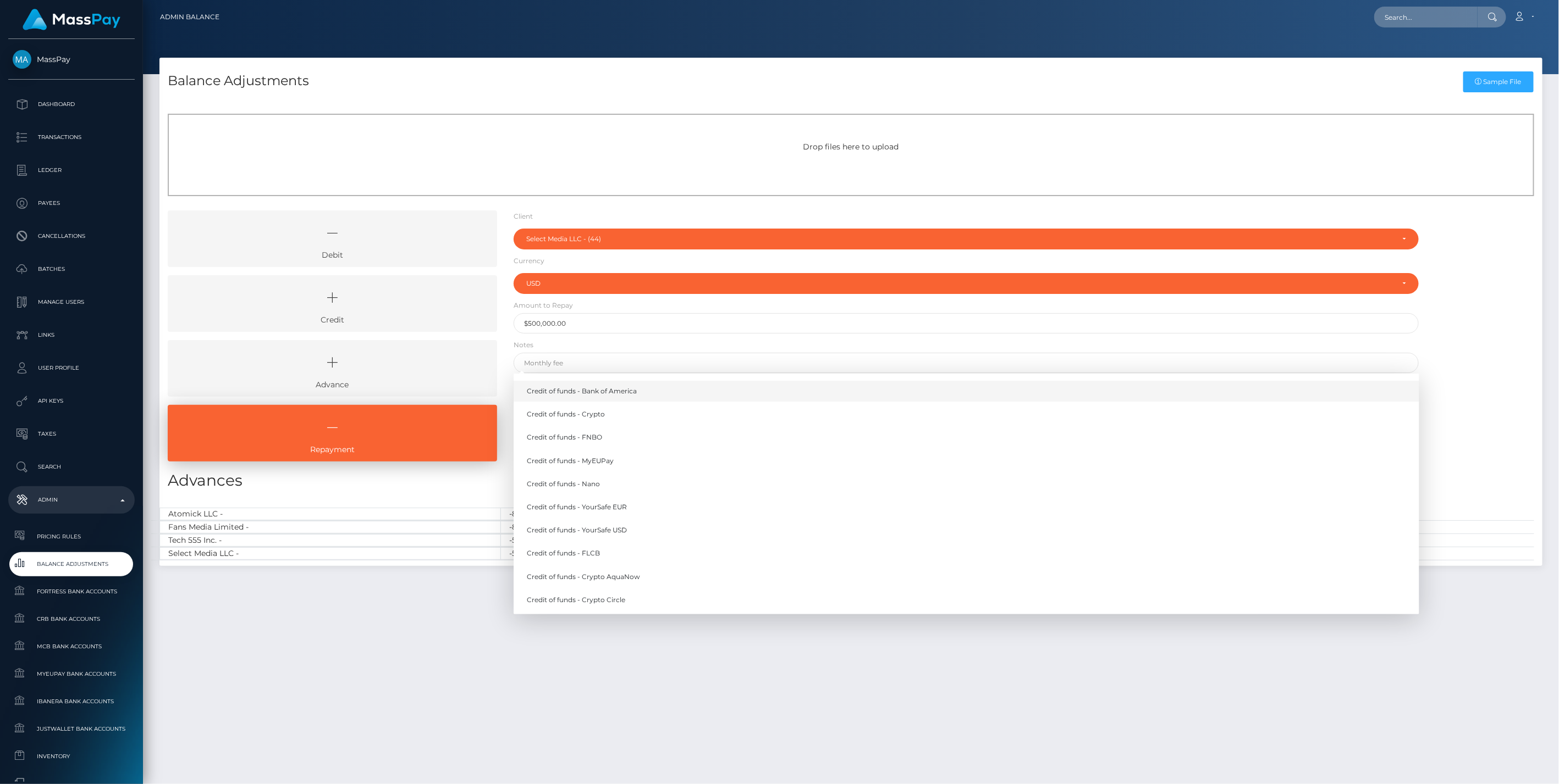
click at [603, 391] on link "Credit of funds - Bank of America" at bounding box center [967, 391] width 906 height 20
type input "Credit of funds - Bank of America"
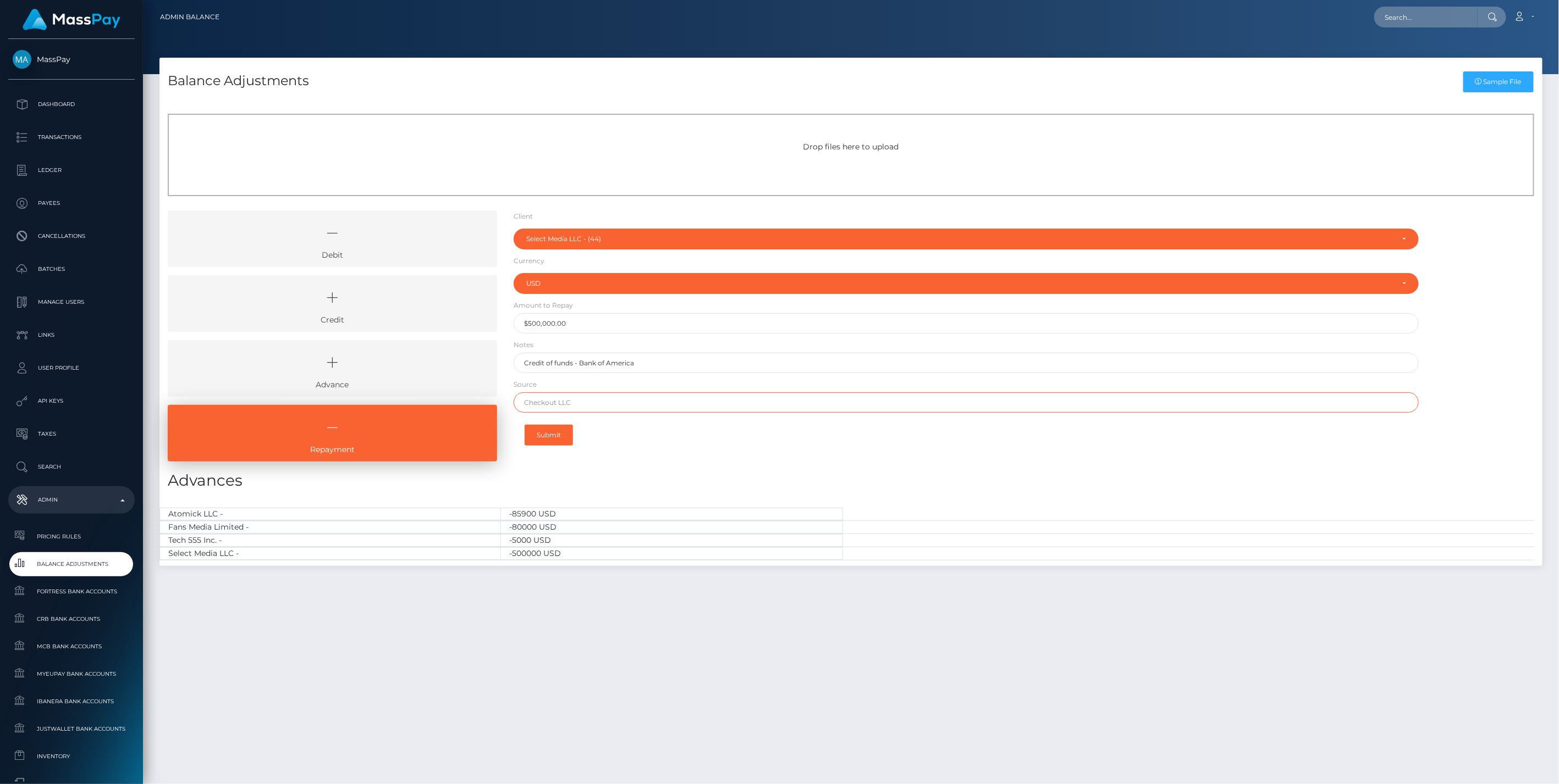
click at [590, 397] on input "text" at bounding box center [967, 402] width 906 height 20
type input "CHASE"
click at [549, 436] on button "Submit" at bounding box center [549, 435] width 49 height 21
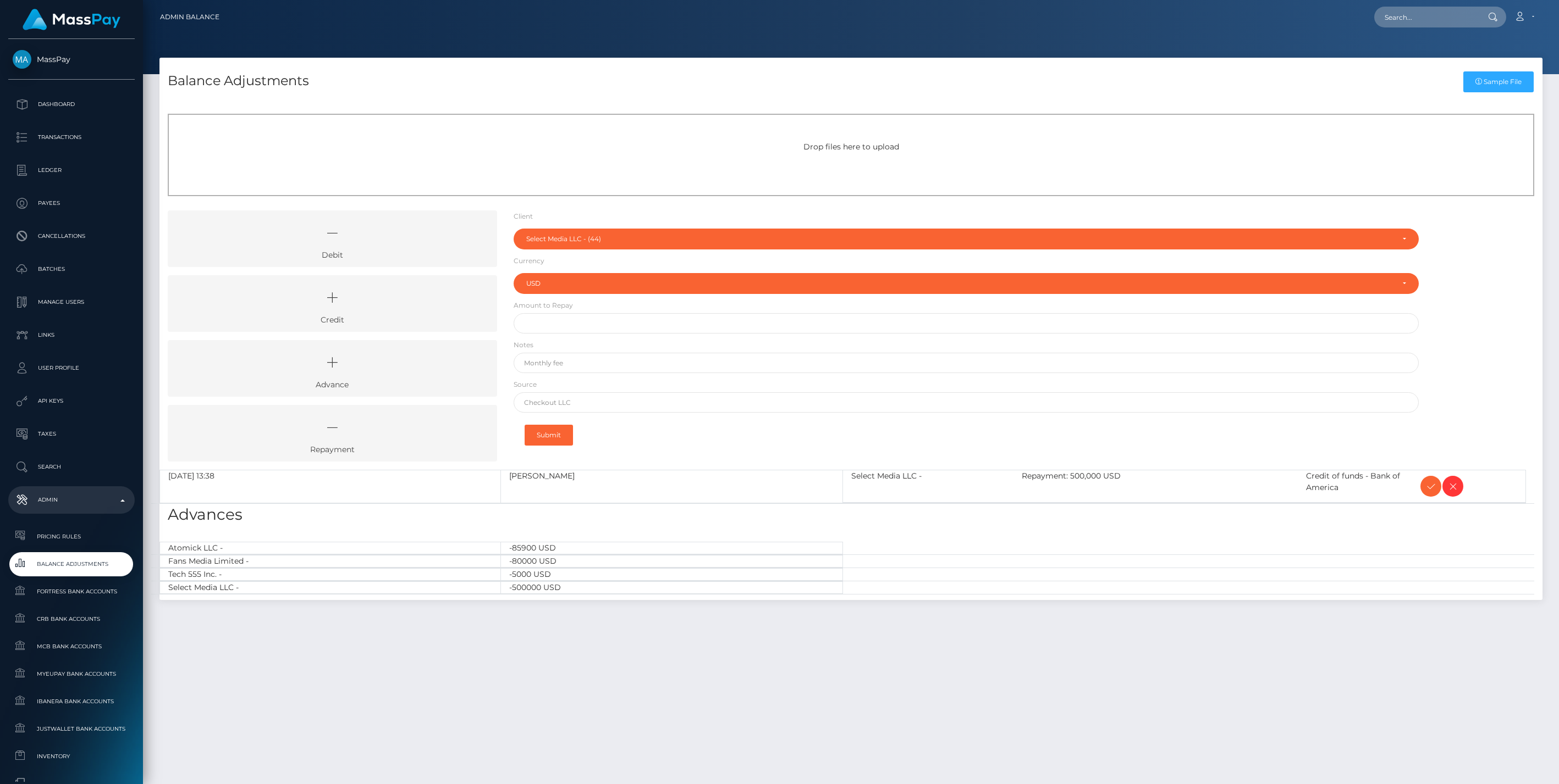
select select "44"
select select "USD"
click at [1425, 490] on icon at bounding box center [1431, 487] width 13 height 14
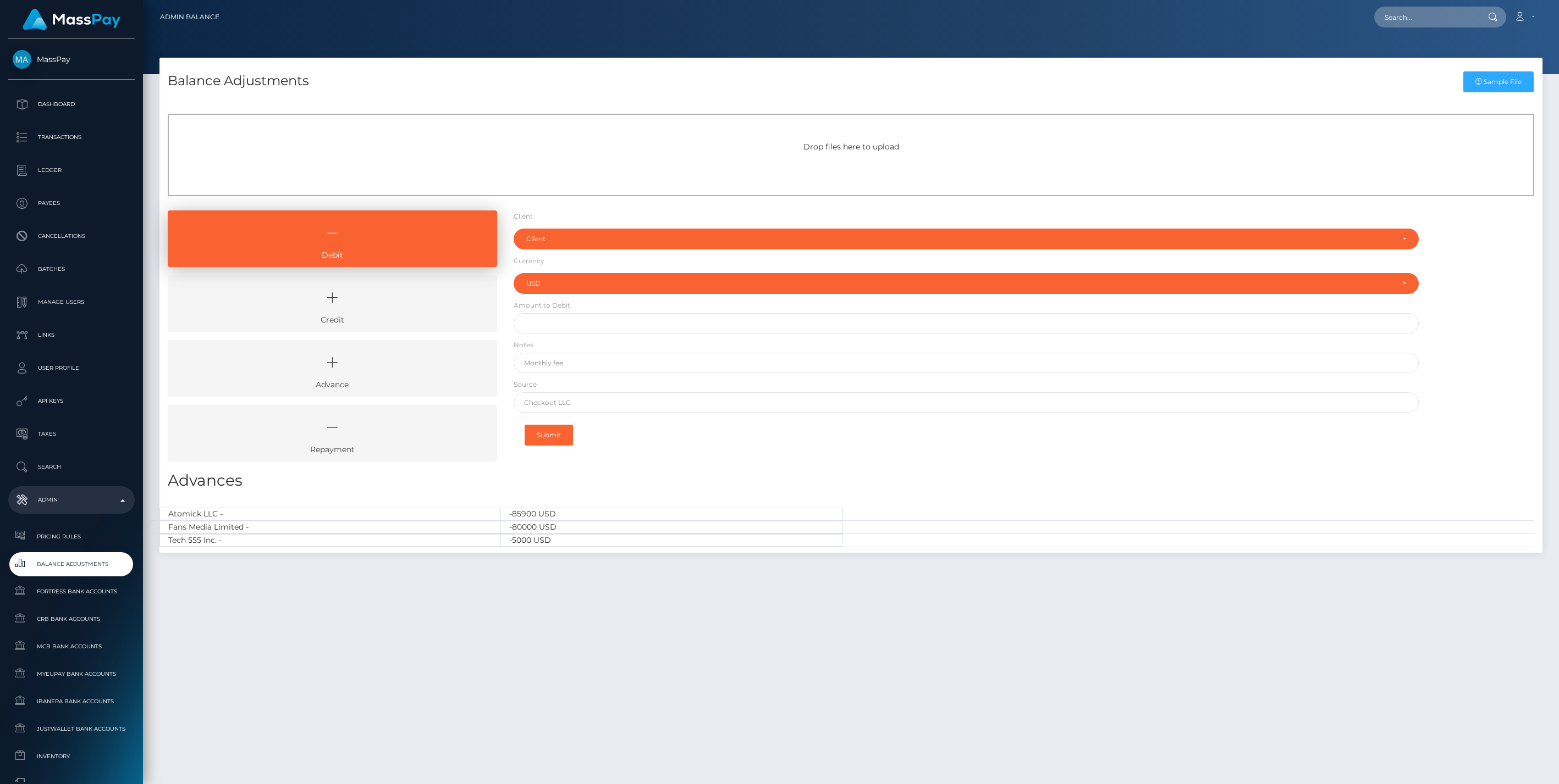
select select "USD"
click at [372, 318] on link "Credit" at bounding box center [333, 303] width 330 height 57
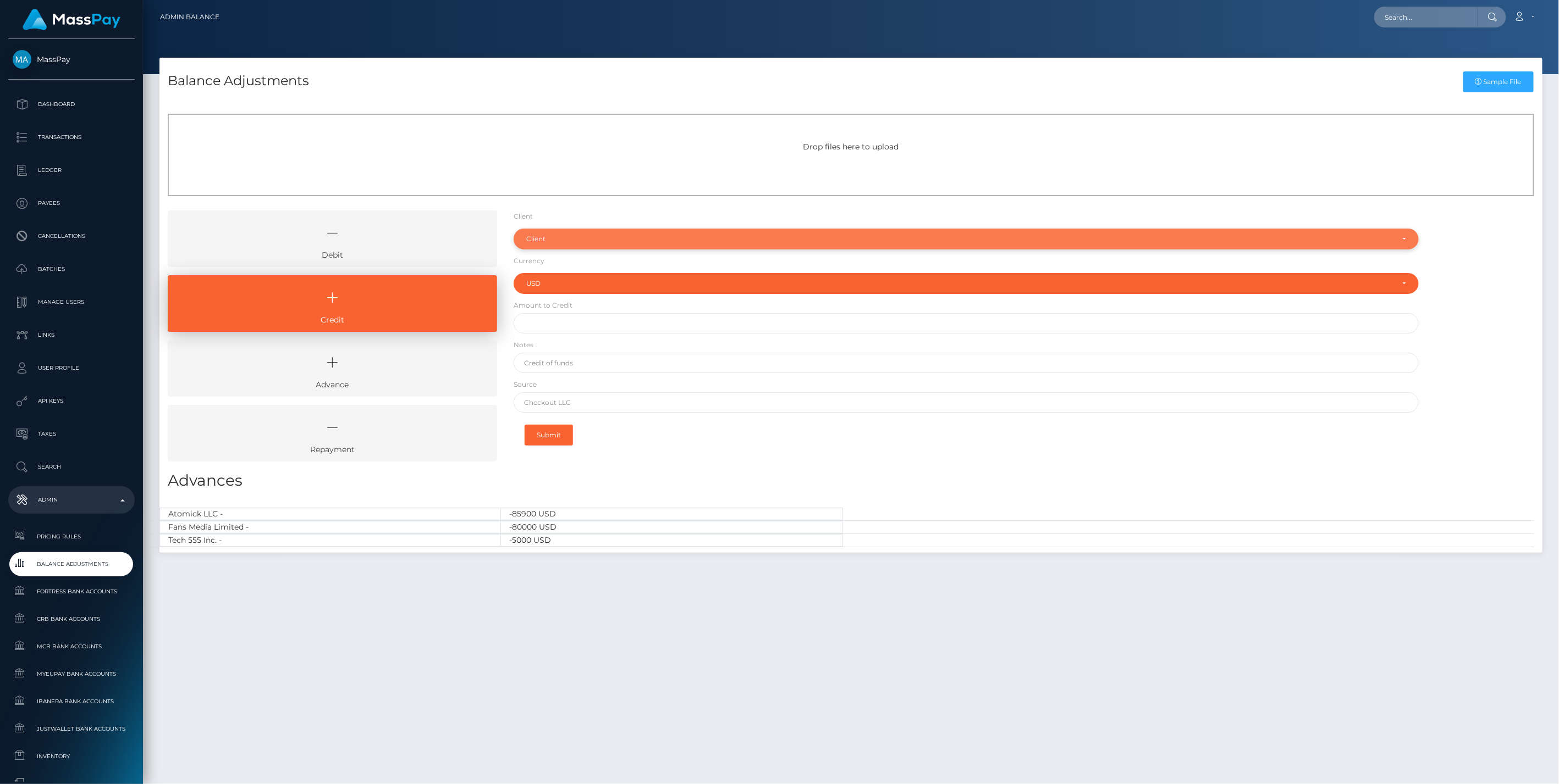
click at [557, 243] on div "Client" at bounding box center [967, 239] width 906 height 21
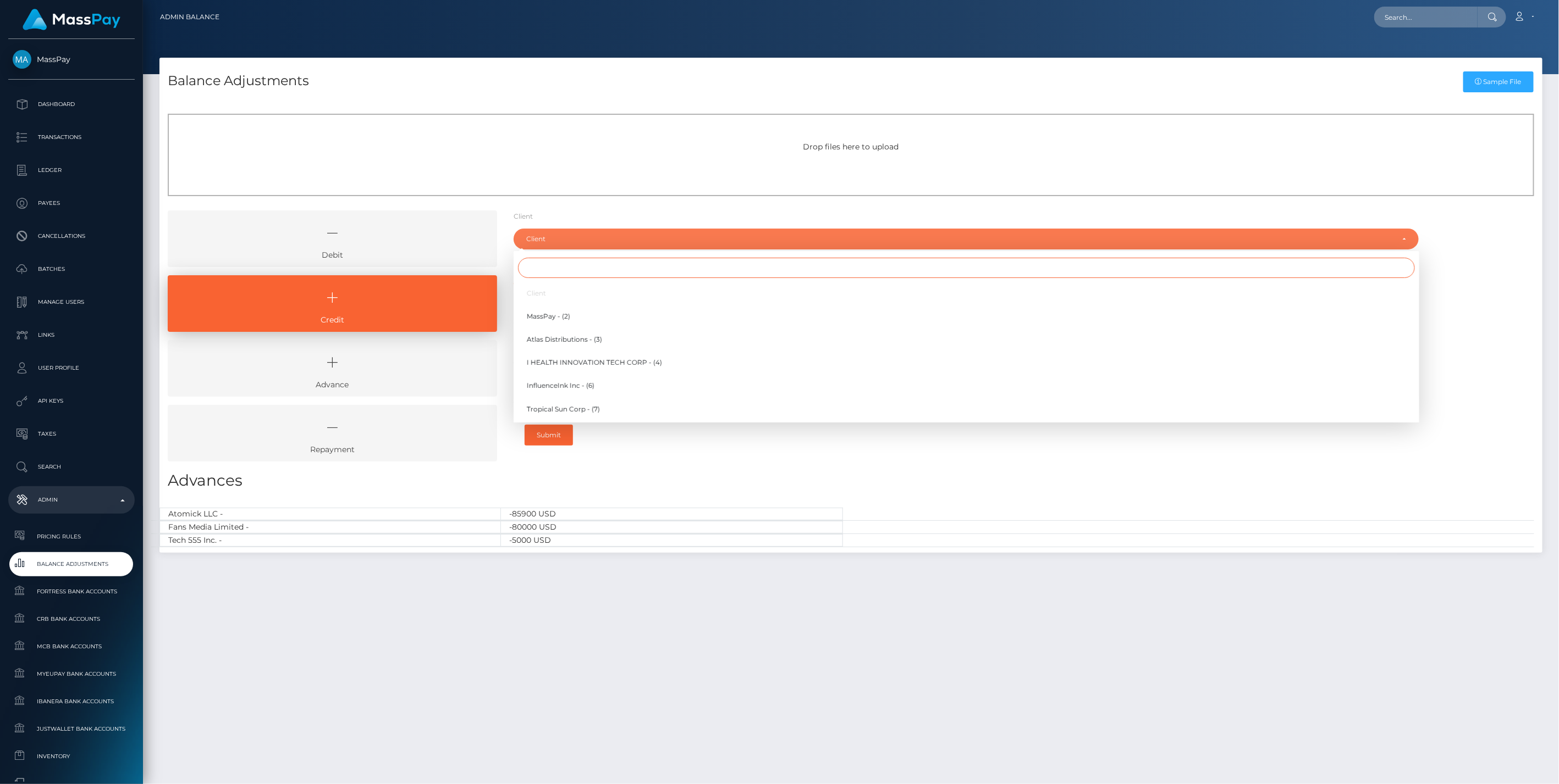
click at [568, 277] on input "Search" at bounding box center [966, 268] width 897 height 20
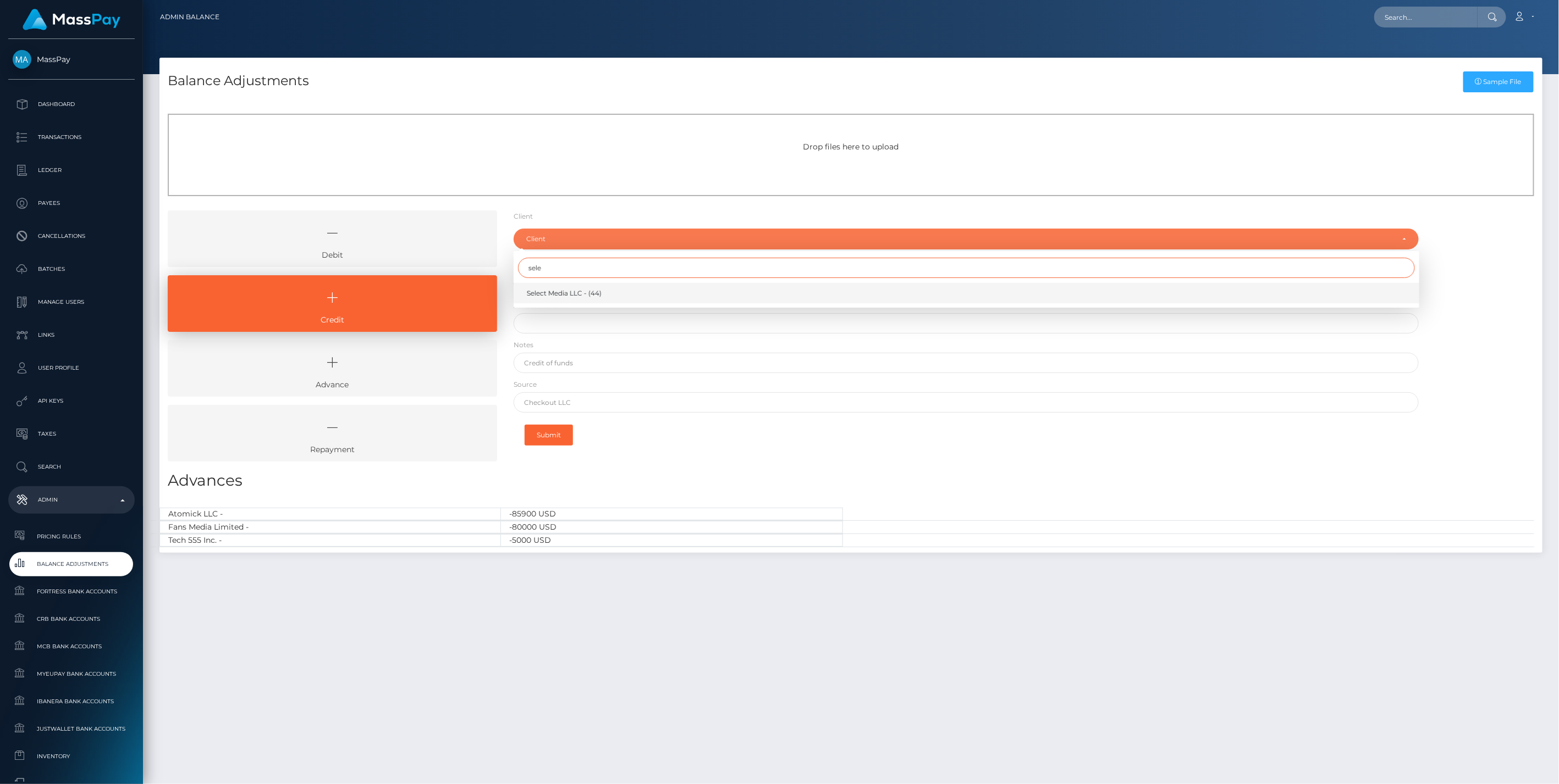
type input "sele"
click at [575, 286] on link "Select Media LLC - (44)" at bounding box center [967, 294] width 906 height 20
select select "44"
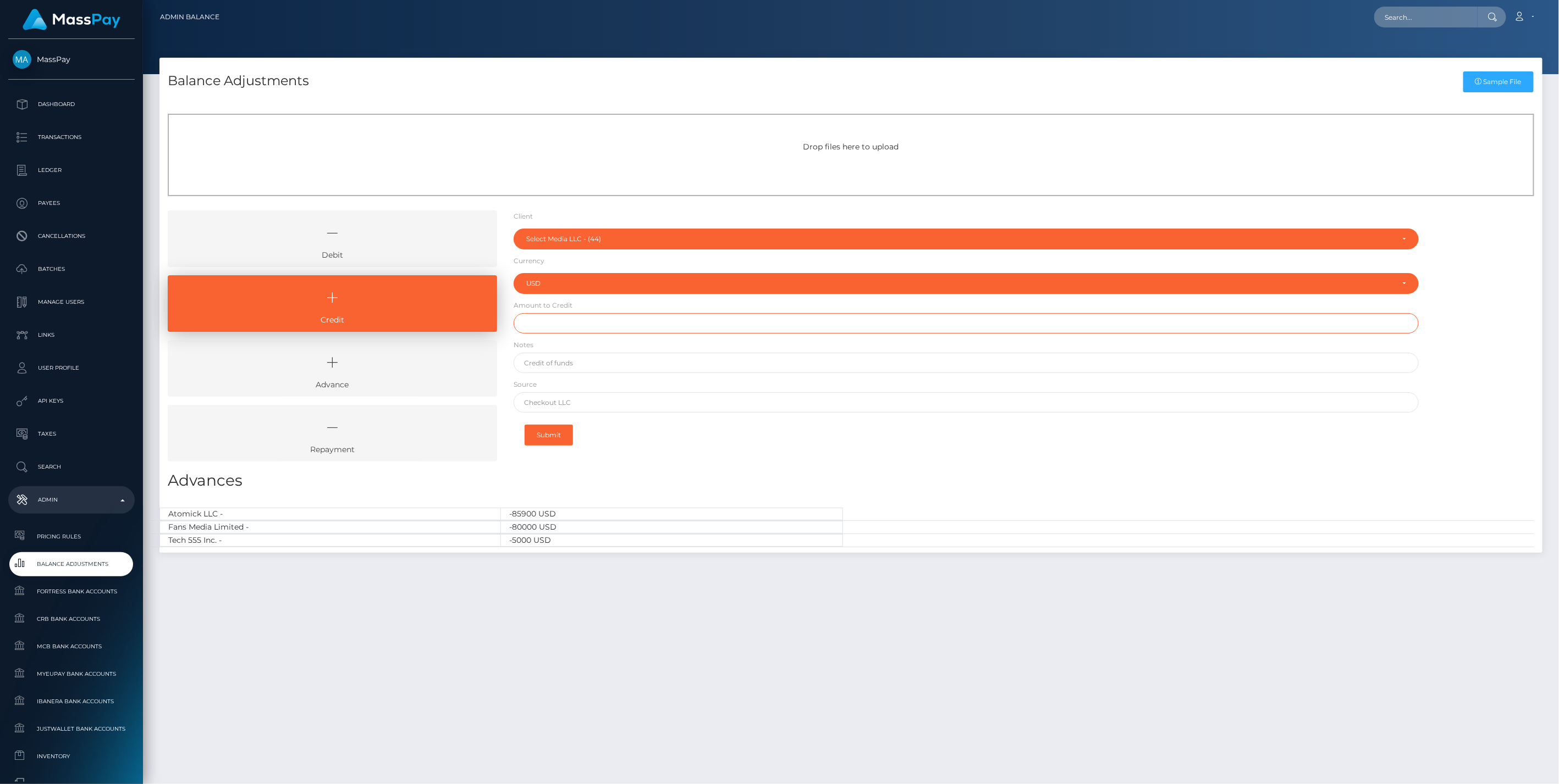
click at [572, 327] on input "text" at bounding box center [967, 323] width 906 height 20
type input "$500,000.00"
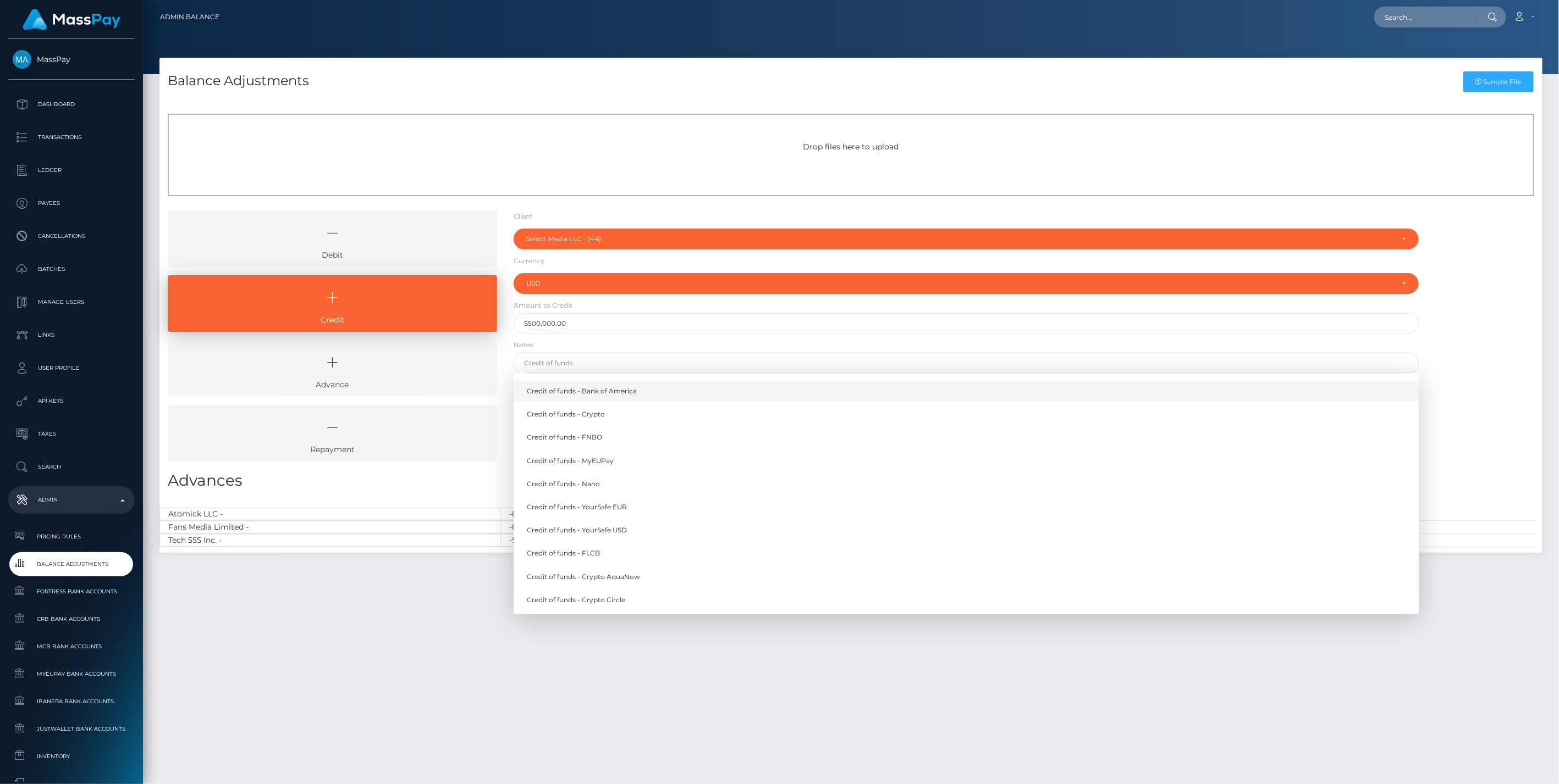
click at [583, 394] on link "Credit of funds - Bank of America" at bounding box center [967, 391] width 906 height 20
type input "Credit of funds - Bank of America"
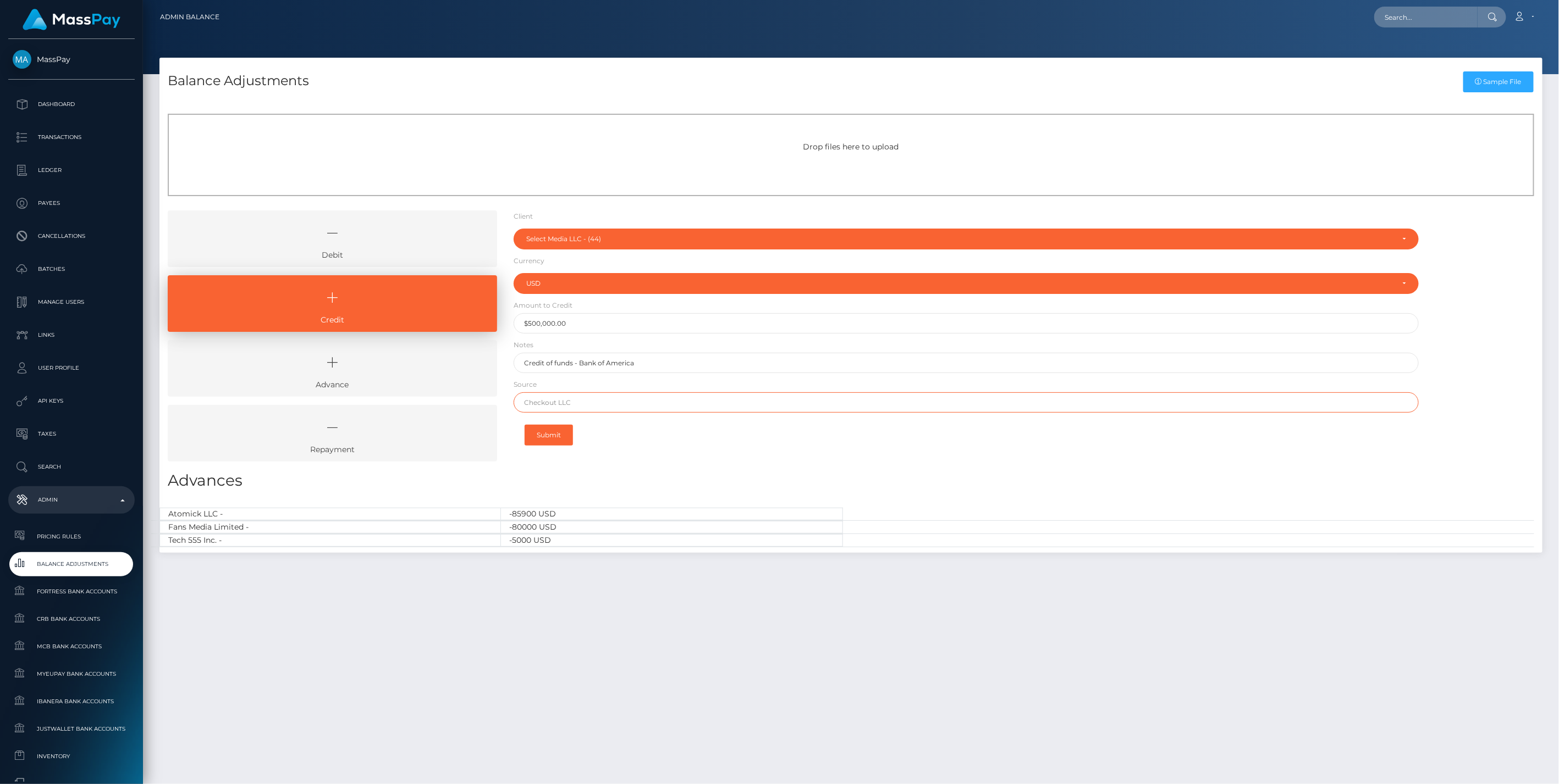
click at [586, 399] on input "text" at bounding box center [967, 402] width 906 height 20
type input "CHASE"
click at [559, 473] on h3 "Advances" at bounding box center [851, 481] width 1367 height 22
click at [546, 435] on button "Submit" at bounding box center [549, 435] width 49 height 21
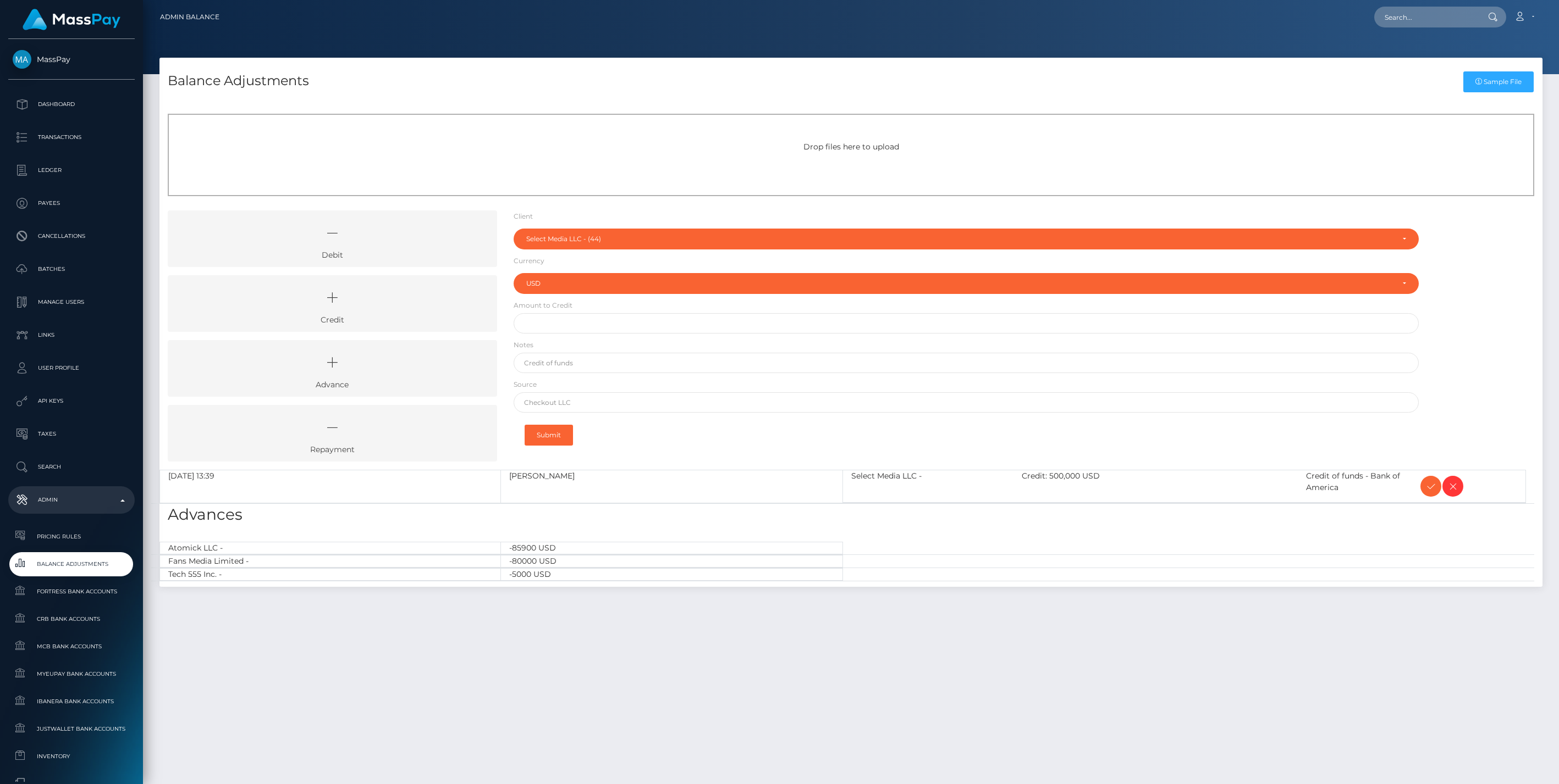
select select "44"
select select "USD"
click at [1434, 489] on icon at bounding box center [1431, 487] width 13 height 14
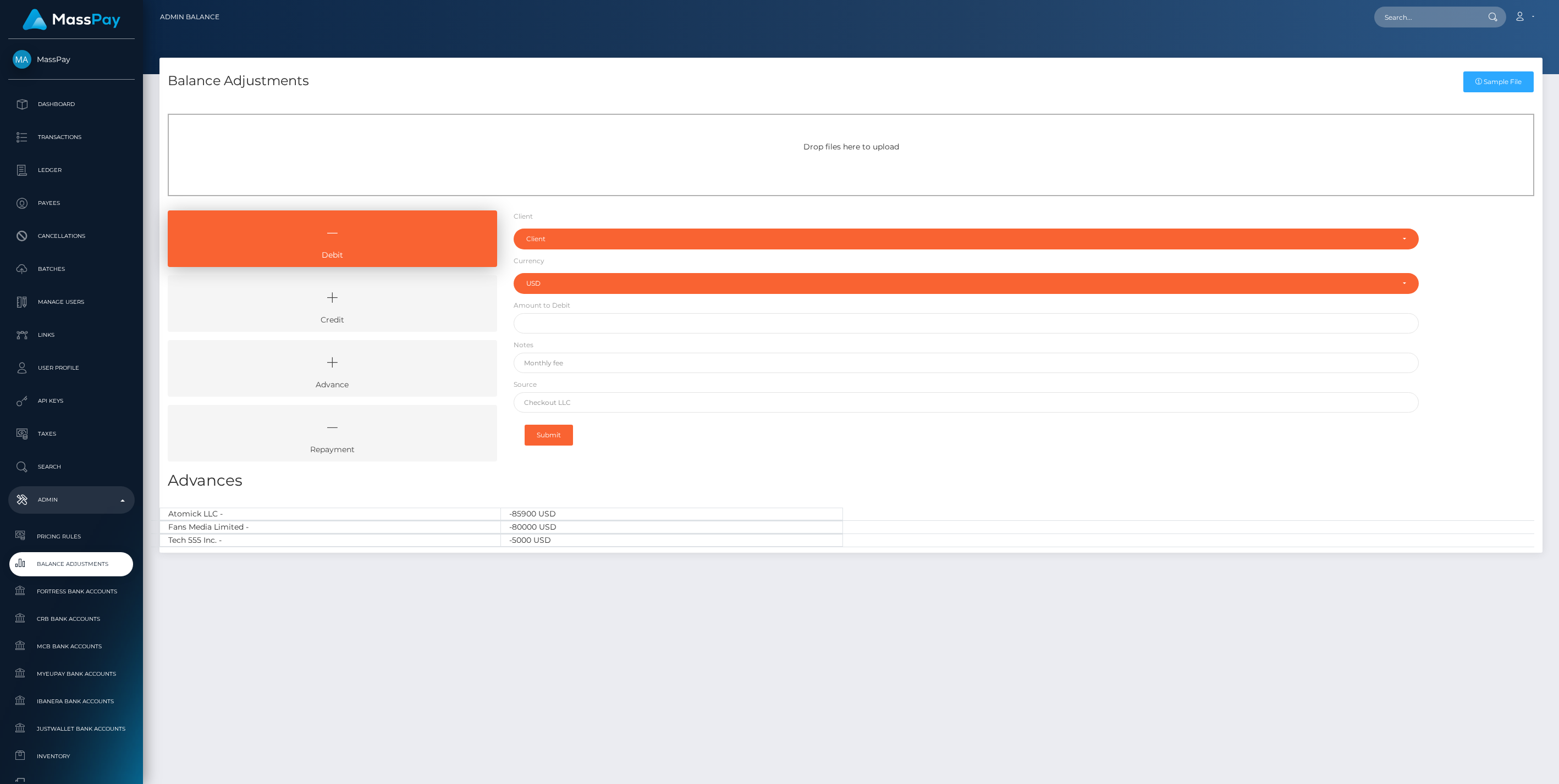
select select "USD"
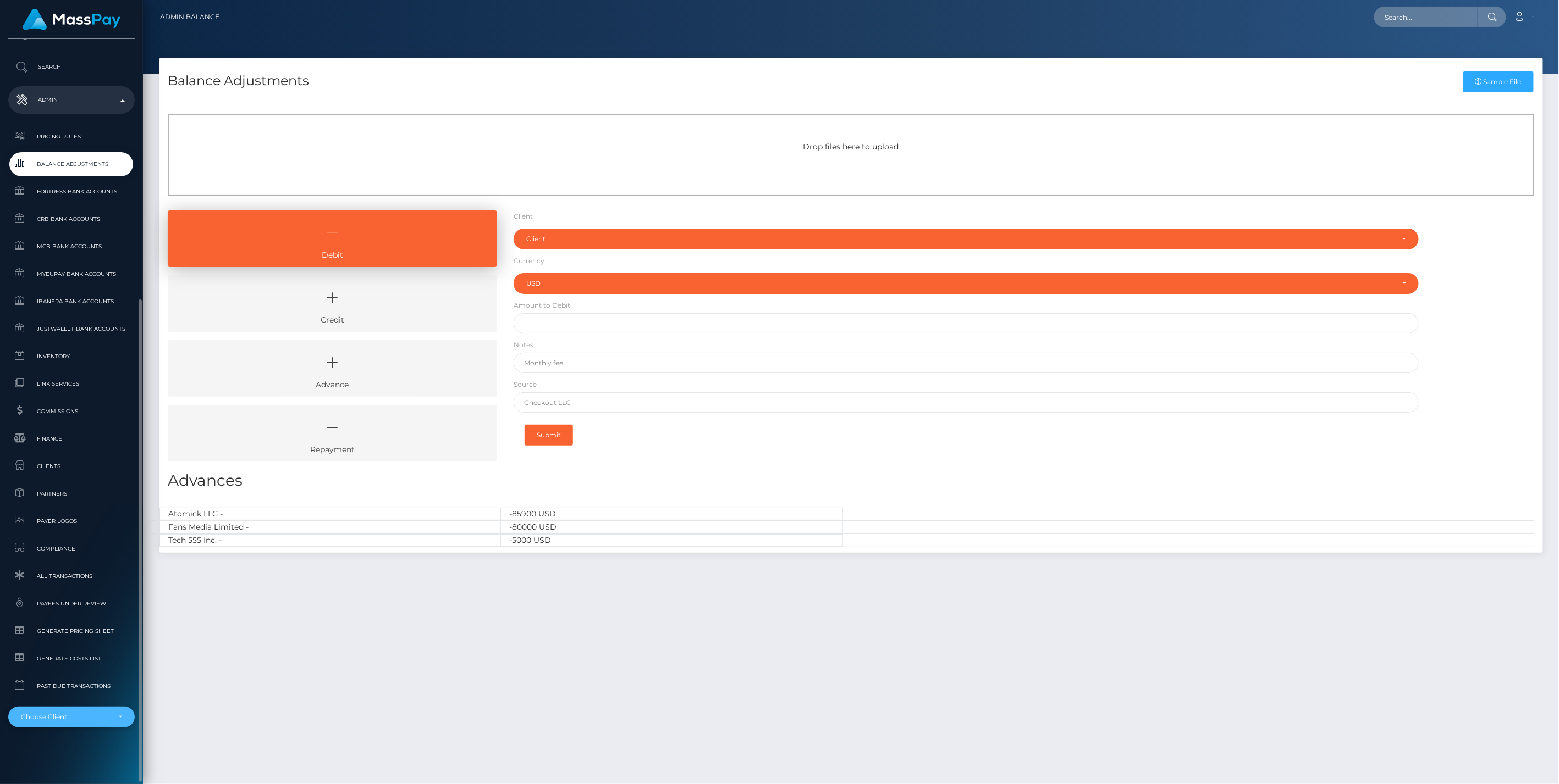
click at [101, 720] on div "Choose Client" at bounding box center [65, 717] width 89 height 9
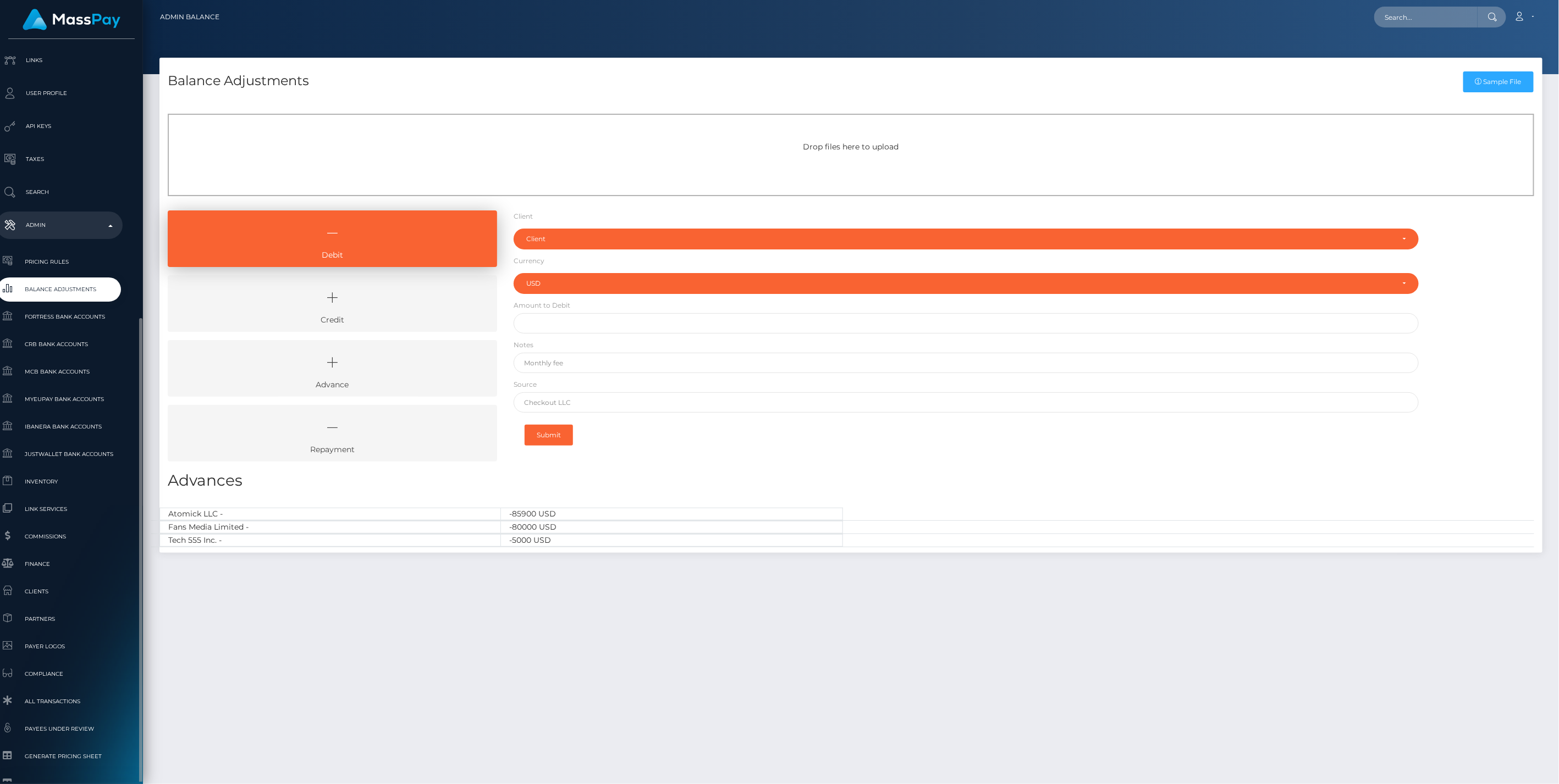
scroll to position [397, 12]
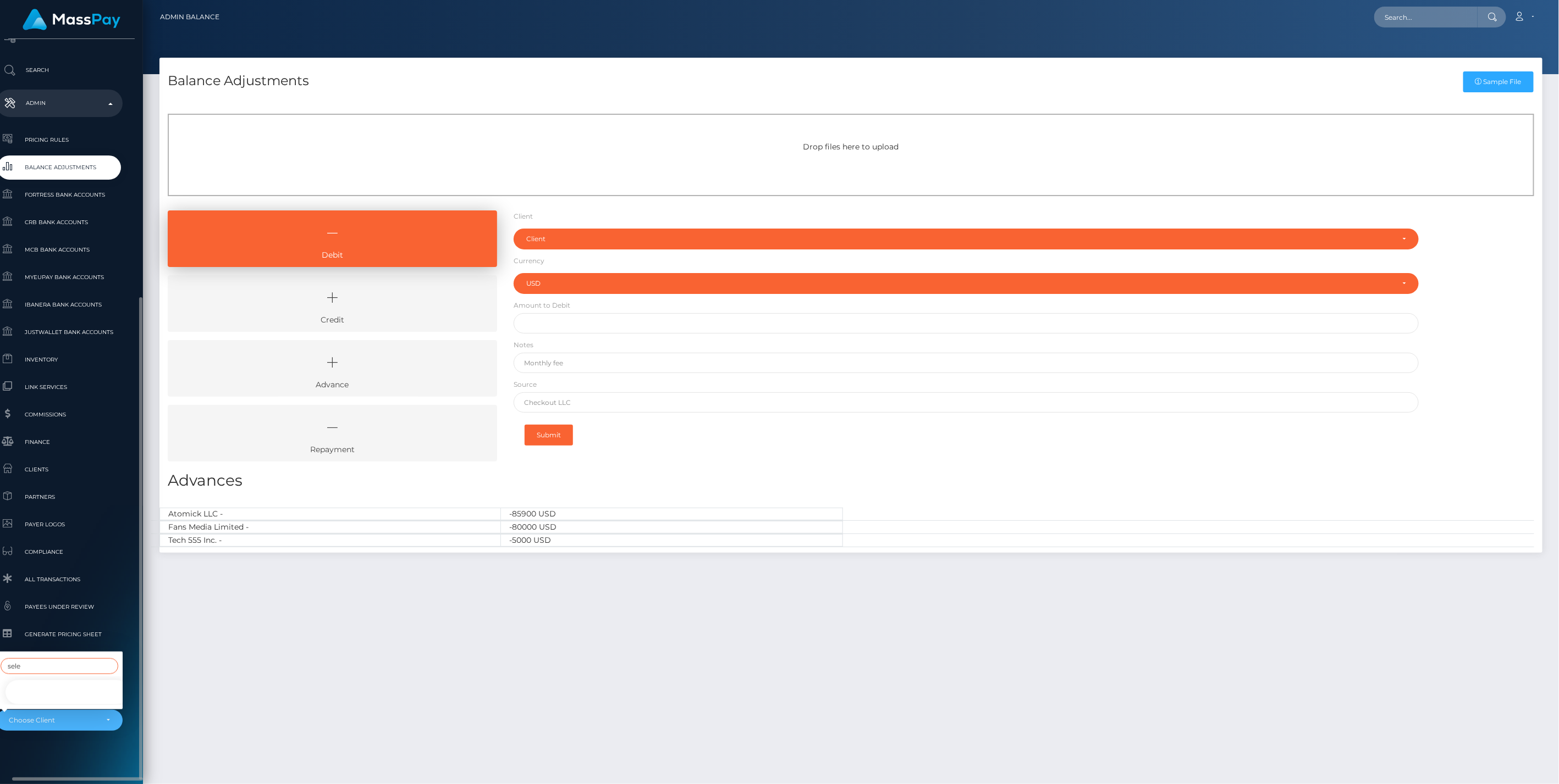
type input "sele"
click at [55, 686] on link "Select Media LLC -" at bounding box center [67, 692] width 126 height 25
select select "44"
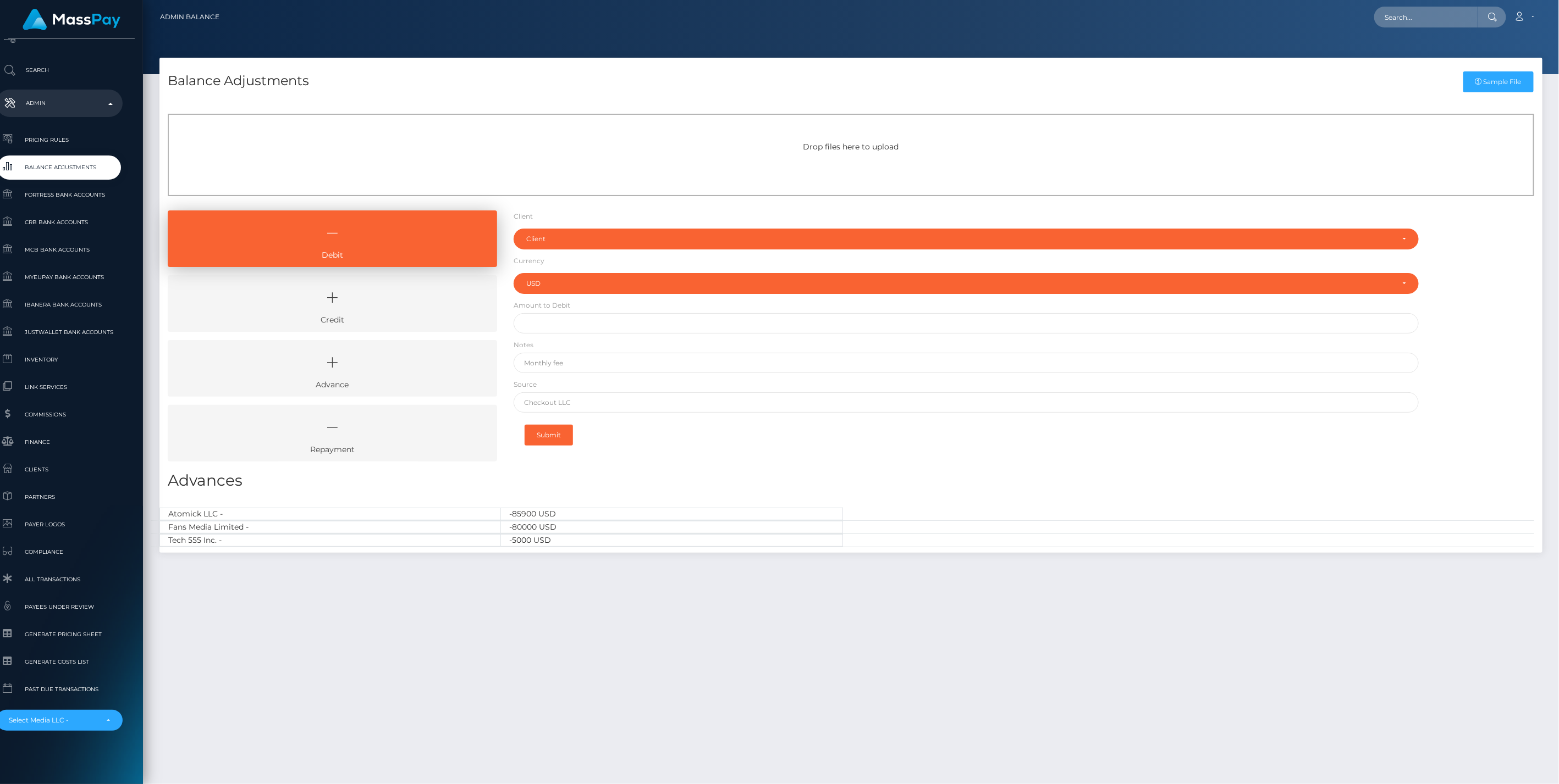
click at [388, 288] on icon at bounding box center [333, 297] width 305 height 33
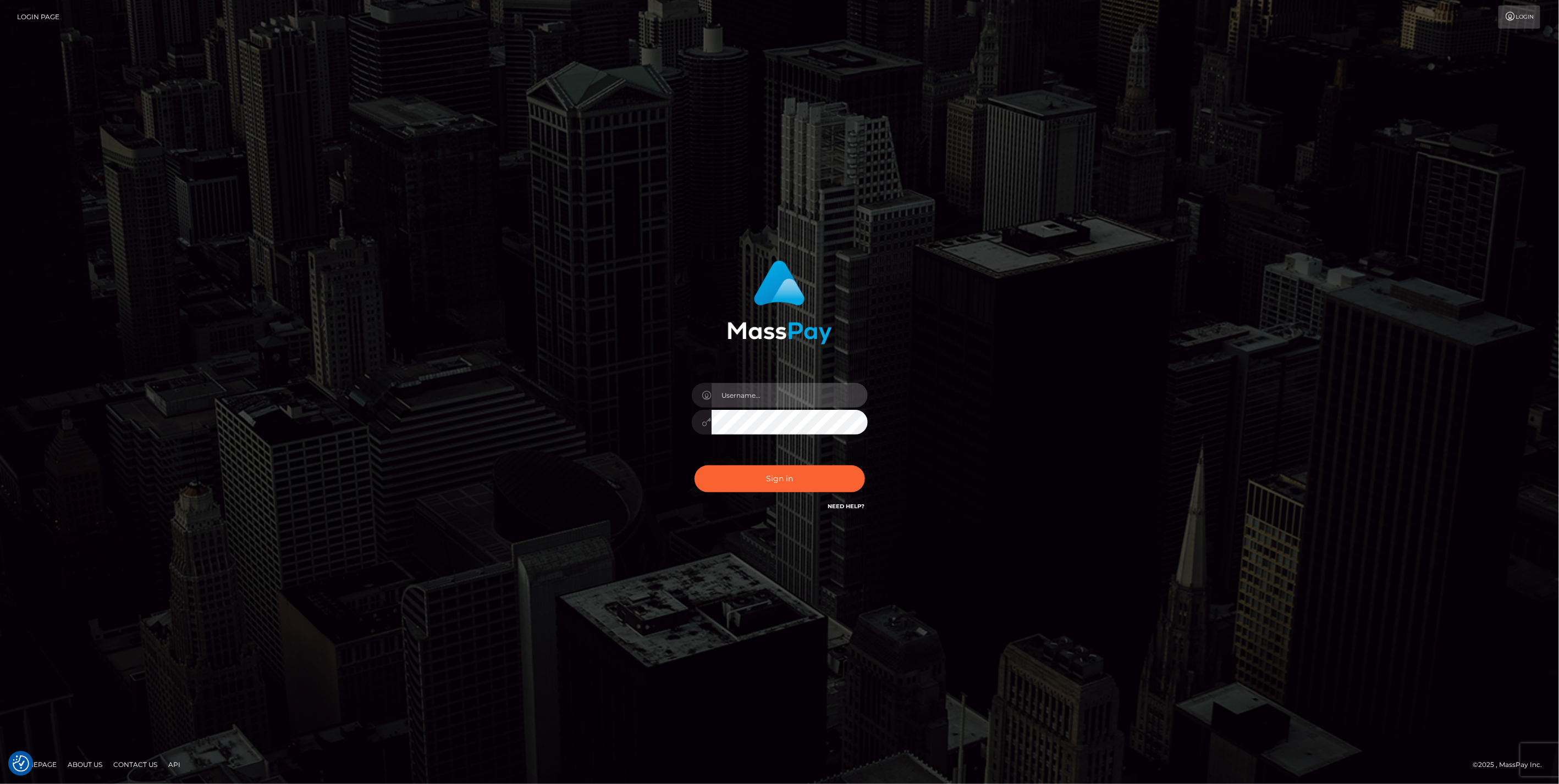
type input "bengreen"
click at [772, 505] on div "0cAFcWeA6nxNq0auUHE3MBn--ItcOIA-6Tsue9qZpSFvGMDowoZBlgGL7R_nwJqwwaGI2XkhF52_iEr…" at bounding box center [780, 483] width 192 height 49
type input "bengreen"
click at [792, 479] on button "Sign in" at bounding box center [780, 479] width 170 height 27
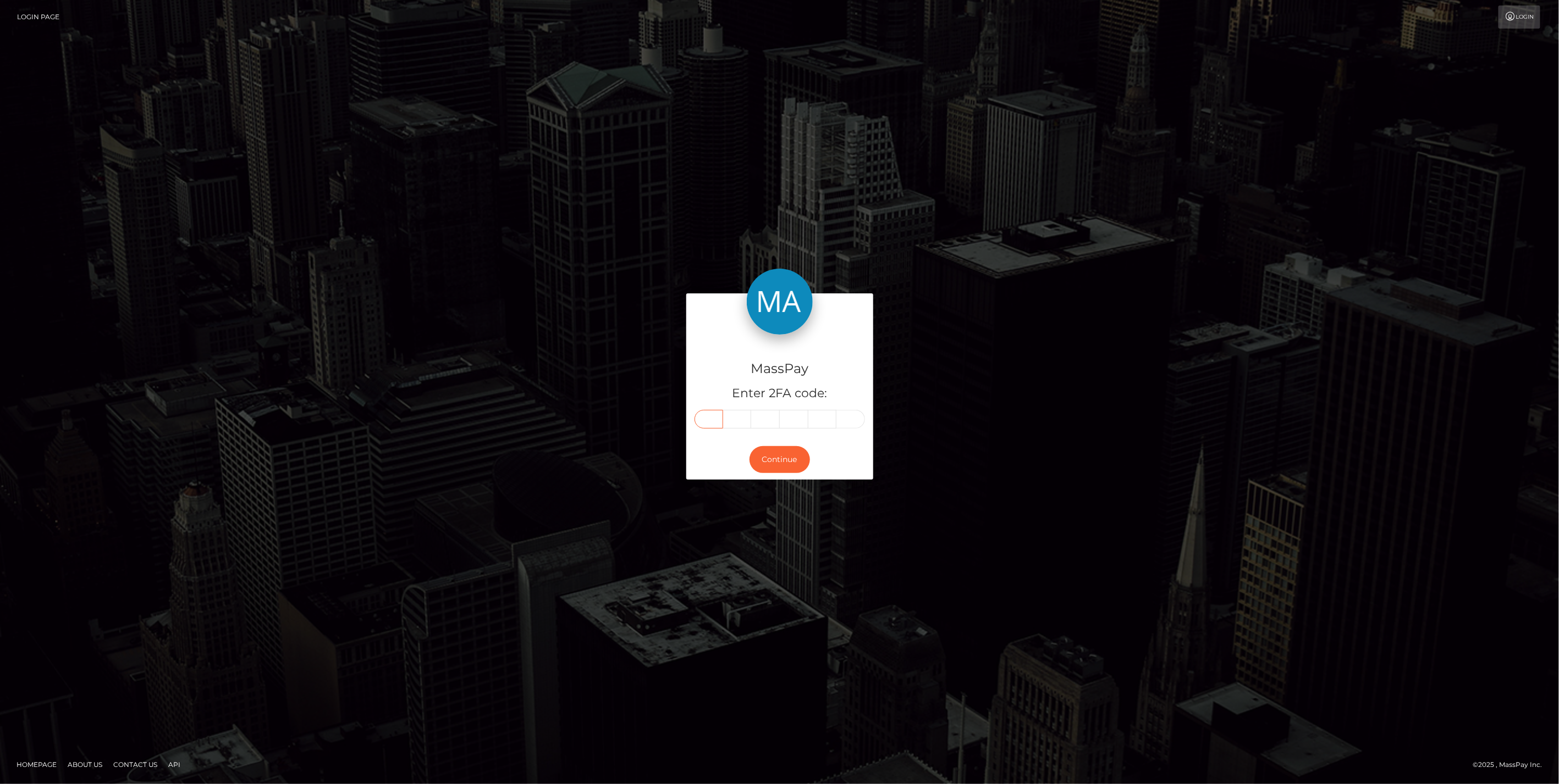
paste input "4"
type input "4"
type input "9"
type input "8"
type input "7"
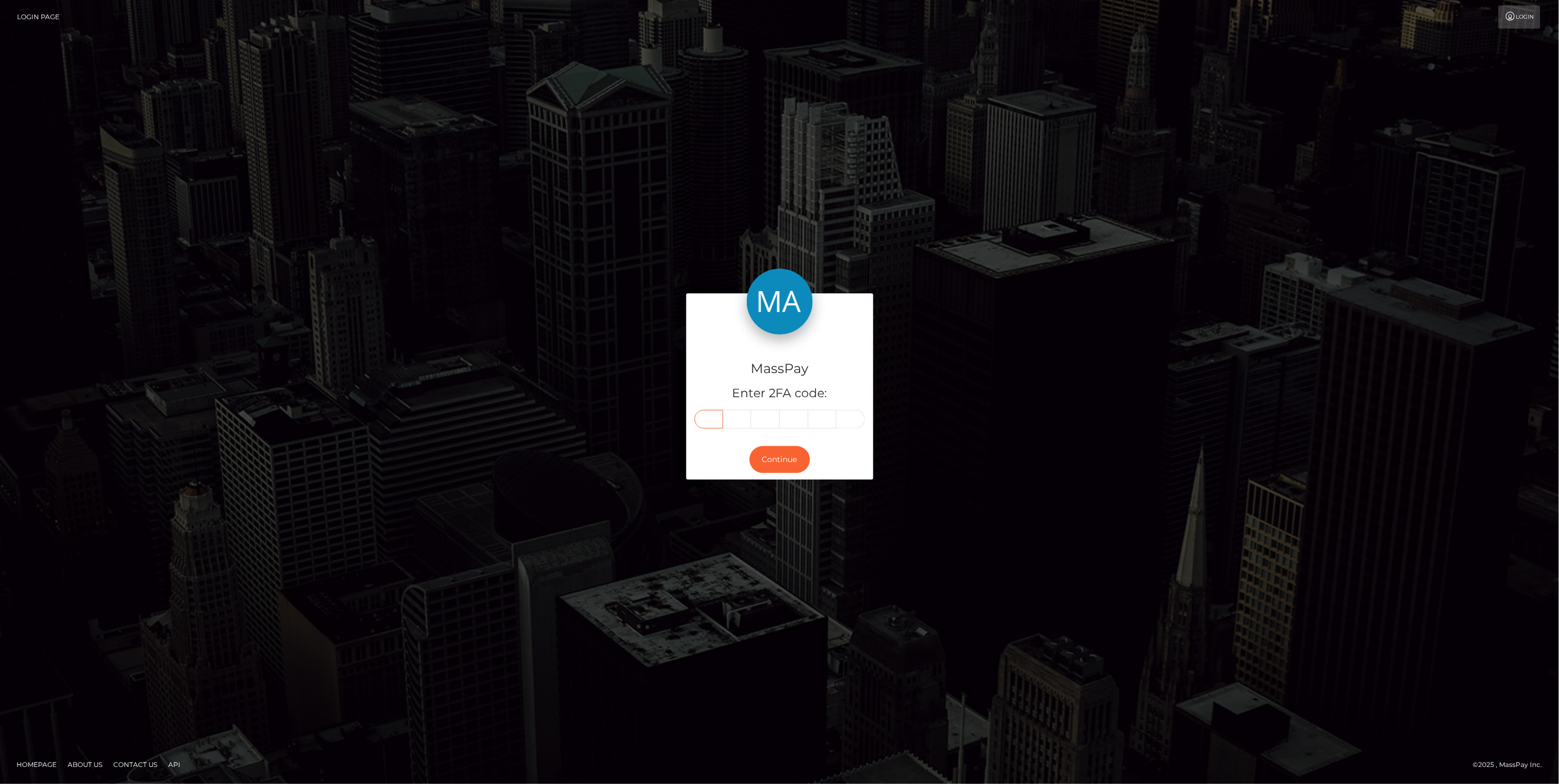
type input "5"
type input "4"
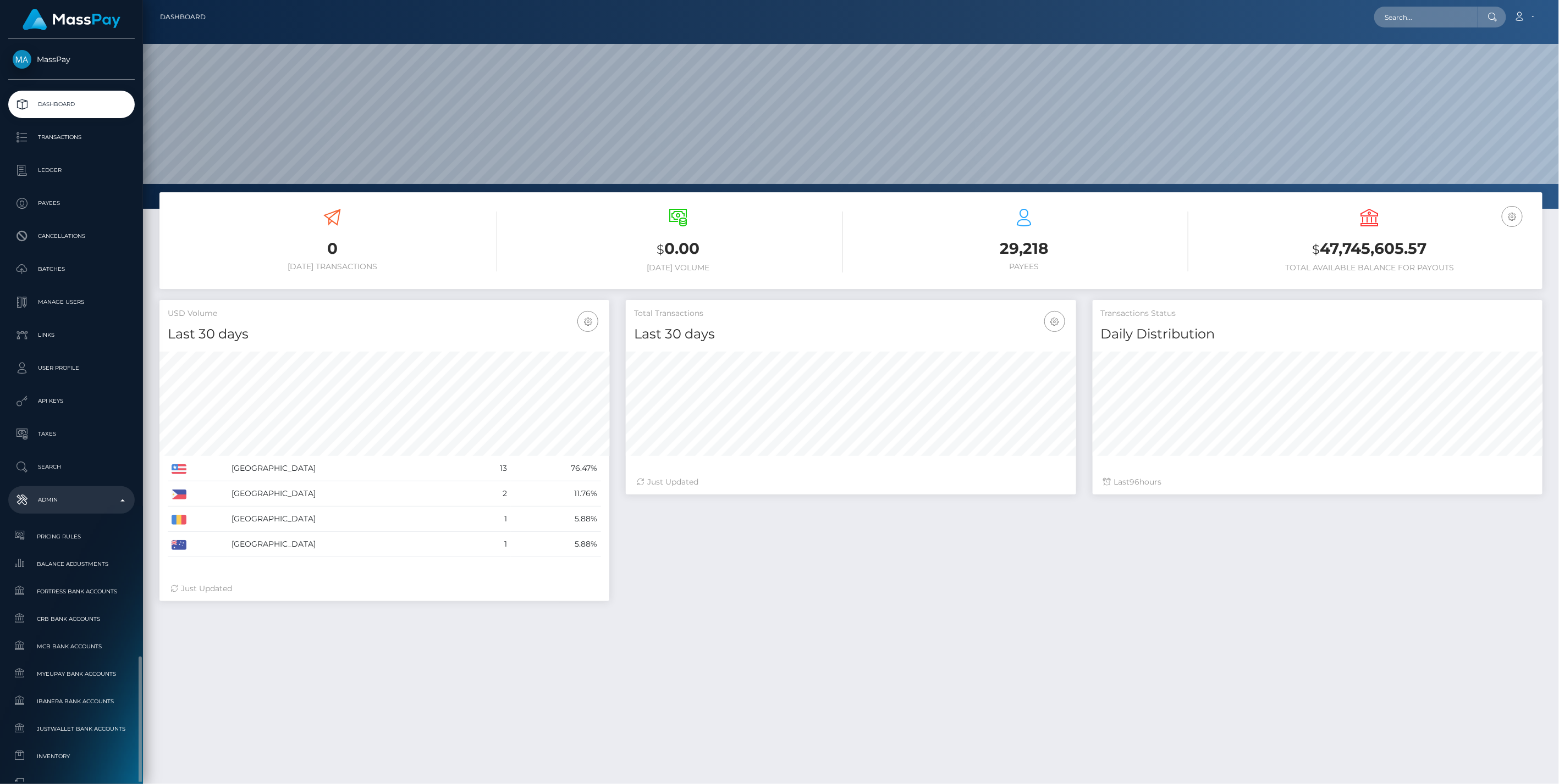
scroll to position [195, 450]
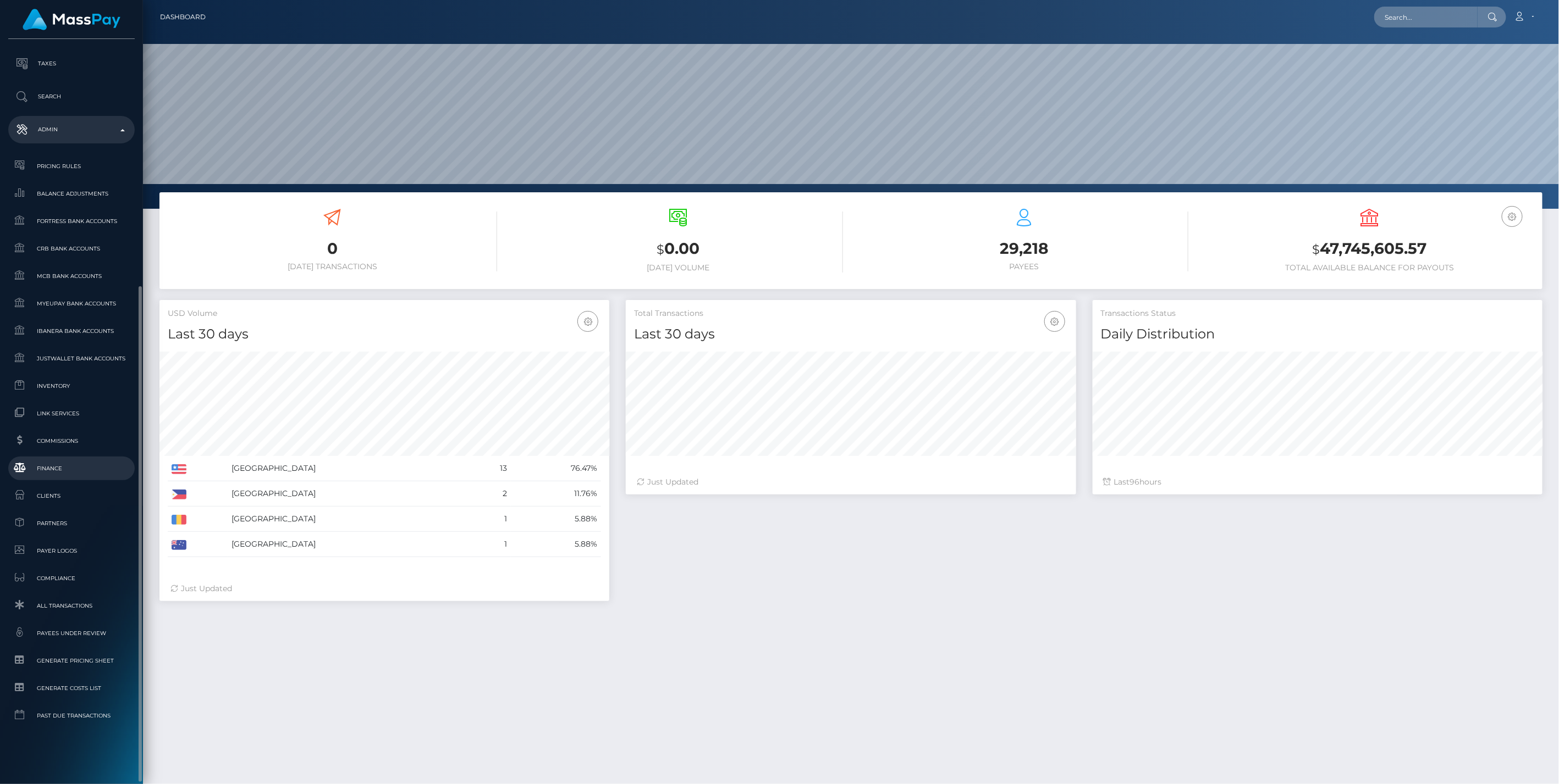
click at [87, 457] on link "Finance" at bounding box center [71, 469] width 126 height 24
click at [66, 471] on span "Finance" at bounding box center [72, 469] width 117 height 13
click at [44, 389] on span "Inventory" at bounding box center [72, 386] width 117 height 13
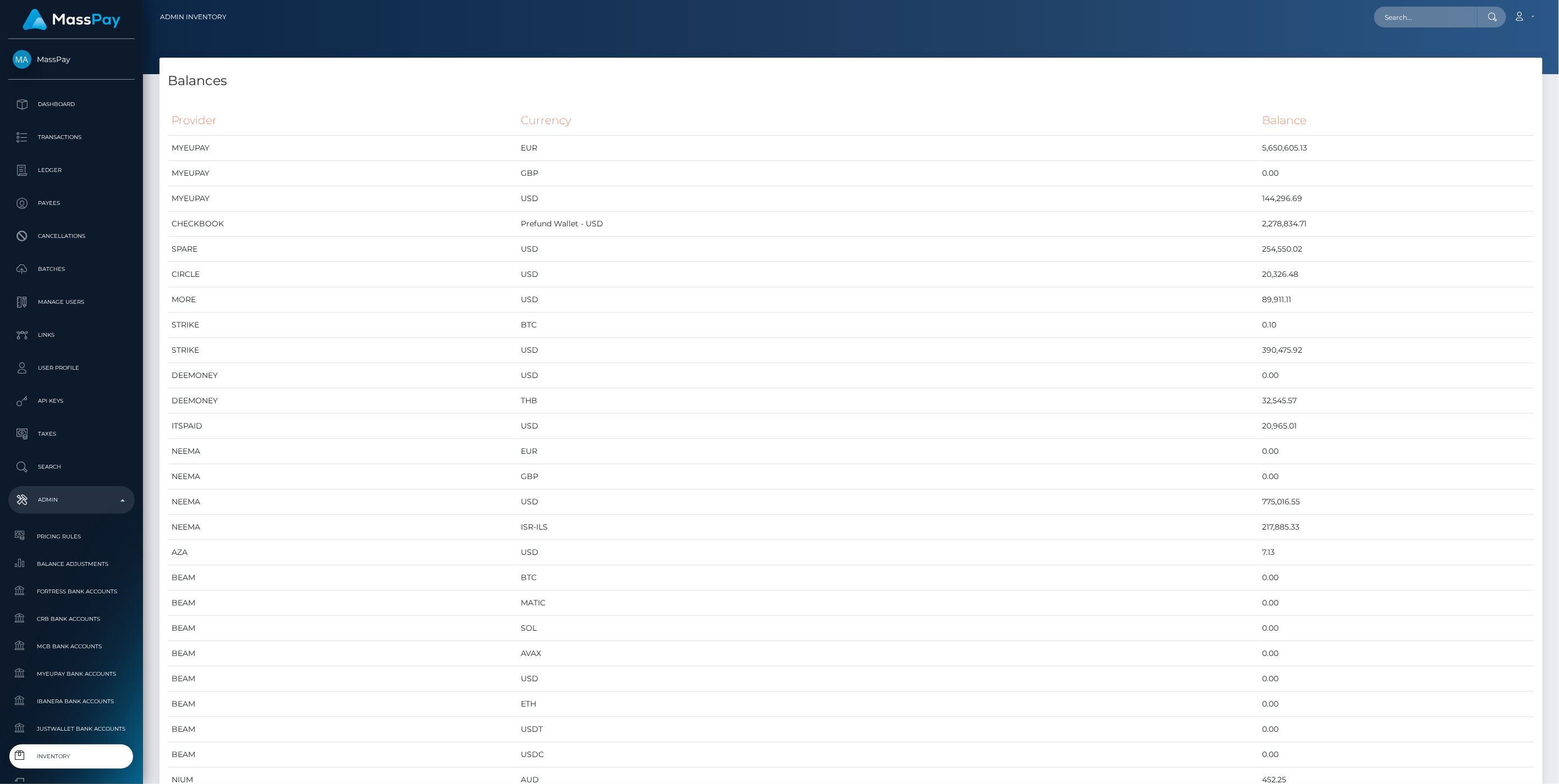
scroll to position [6091, 1383]
click at [87, 768] on link "Inventory" at bounding box center [71, 757] width 126 height 24
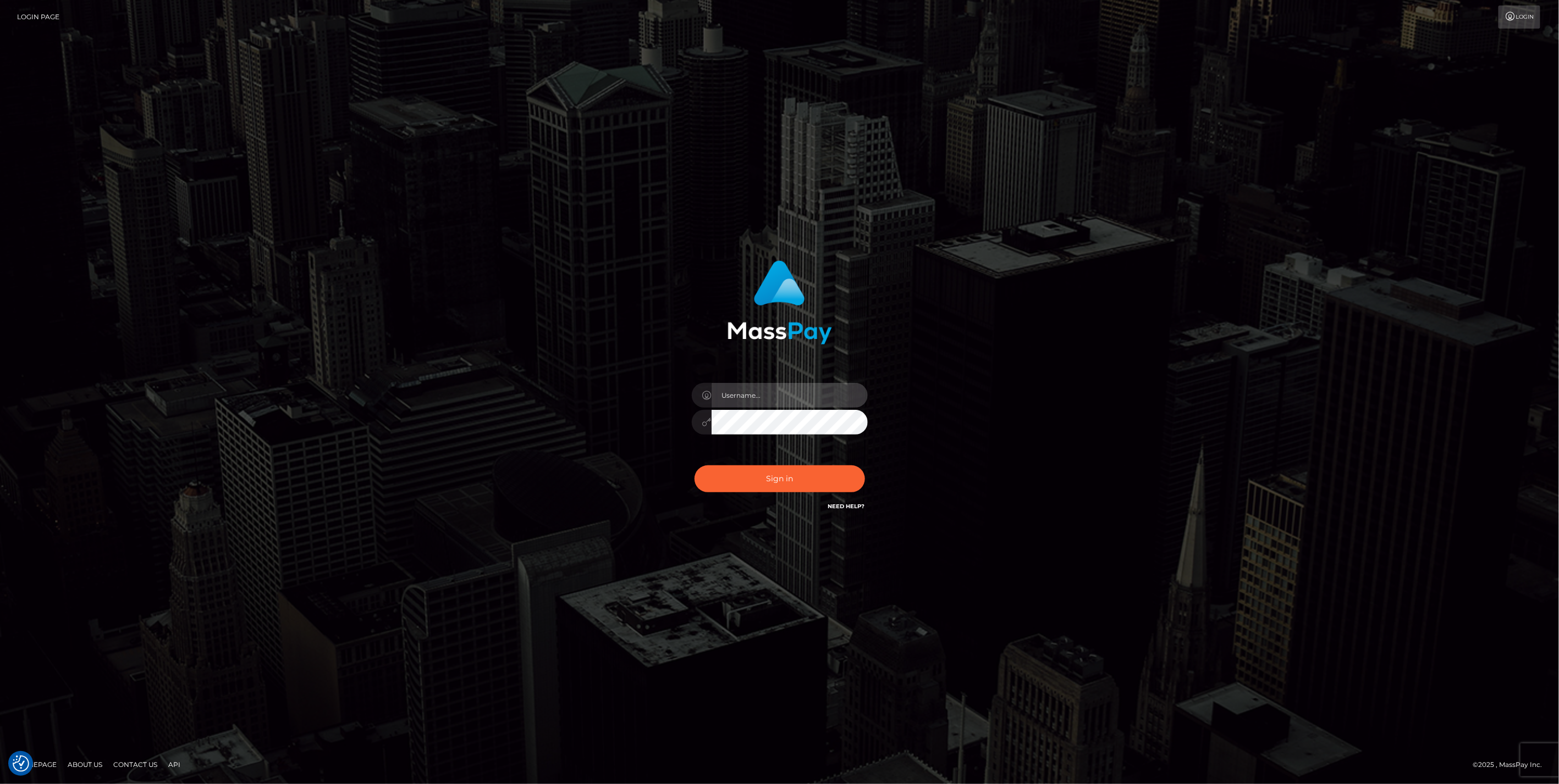
type input "bengreen"
click at [808, 468] on div "Sign in Need Help?" at bounding box center [780, 483] width 192 height 49
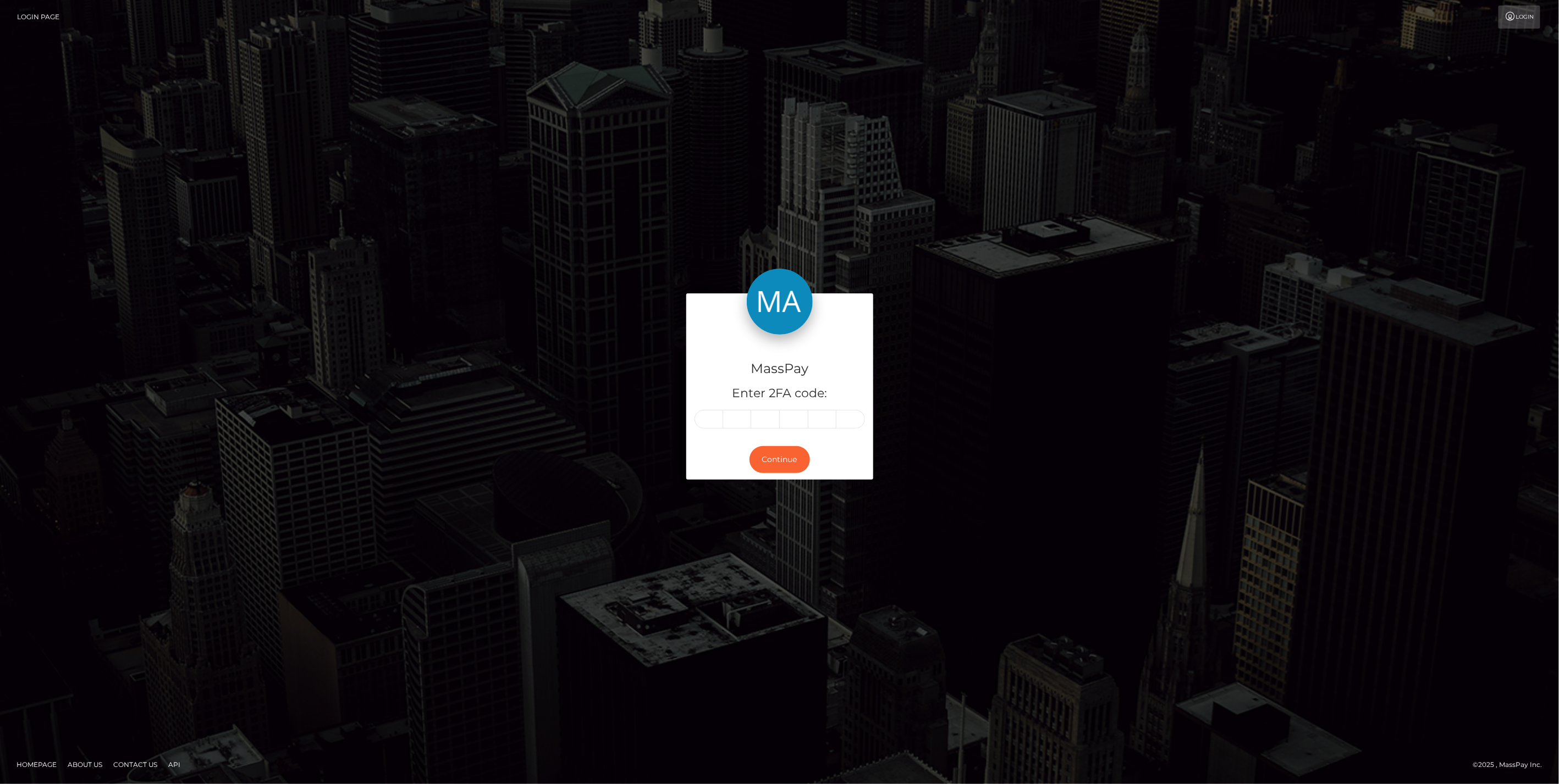
type input "6"
type input "8"
type input "0"
type input "4"
type input "2"
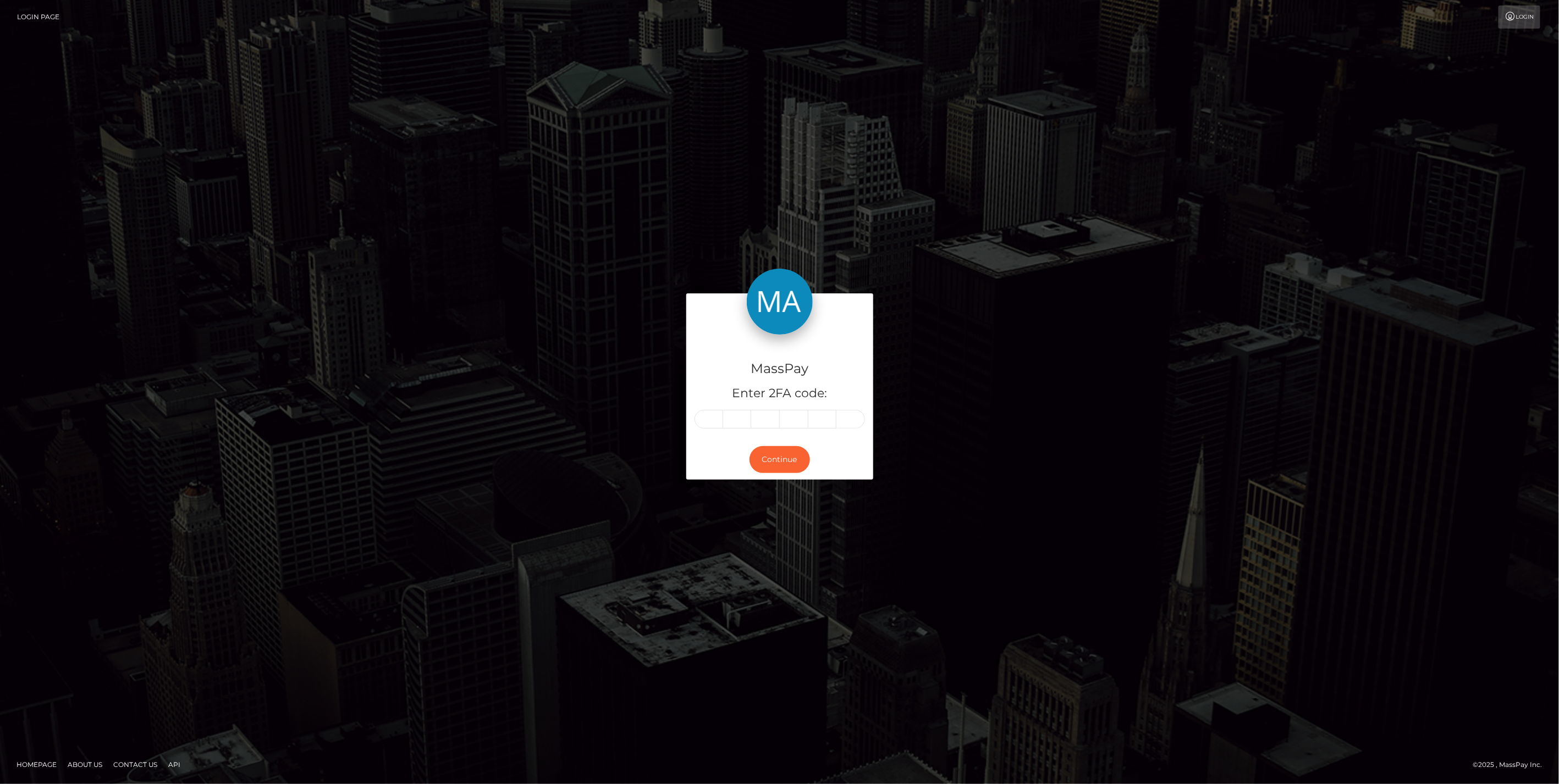
type input "6"
click at [770, 463] on button "Continue" at bounding box center [780, 460] width 61 height 27
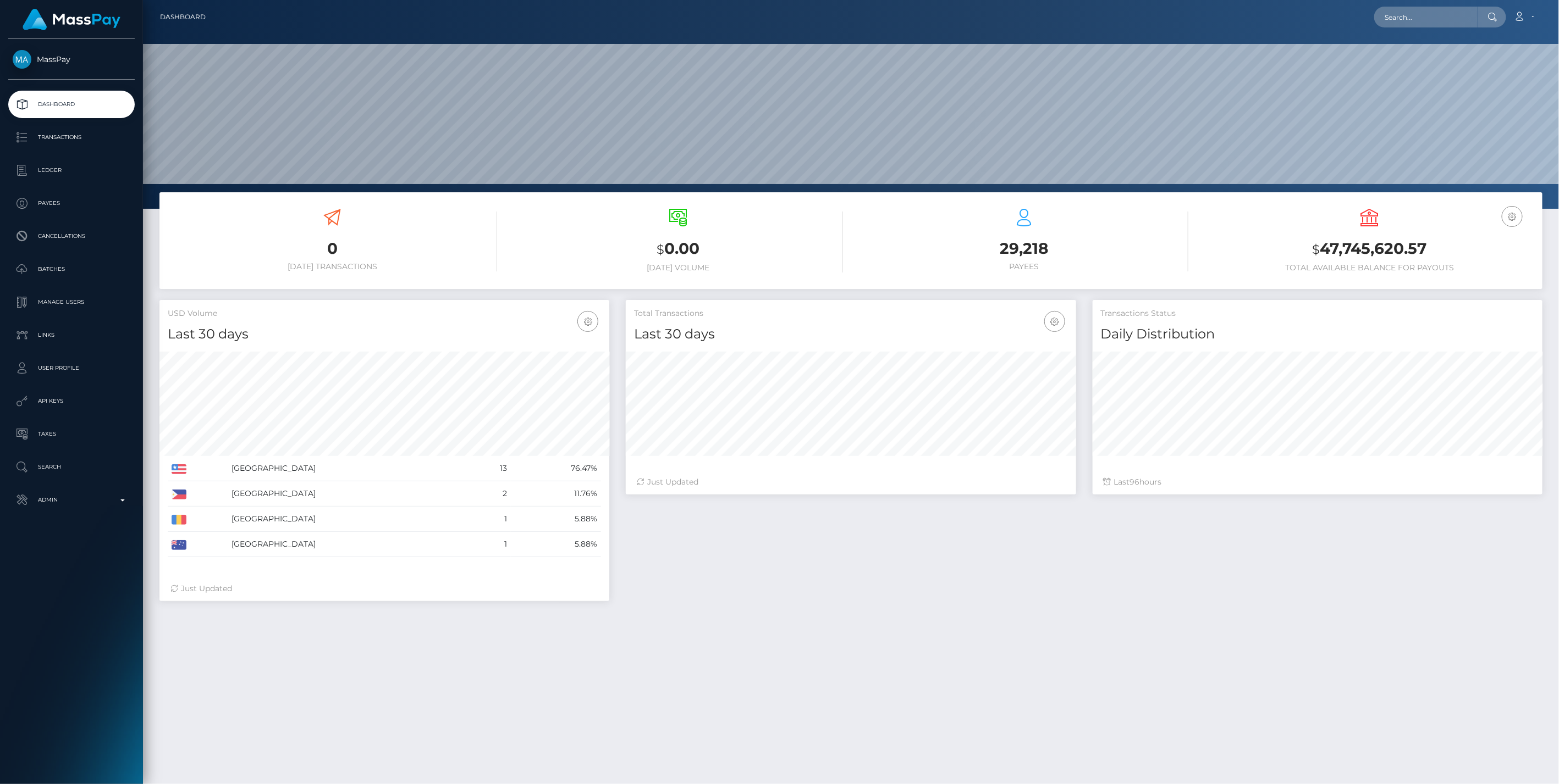
scroll to position [195, 450]
click at [59, 498] on p "Admin" at bounding box center [72, 499] width 117 height 17
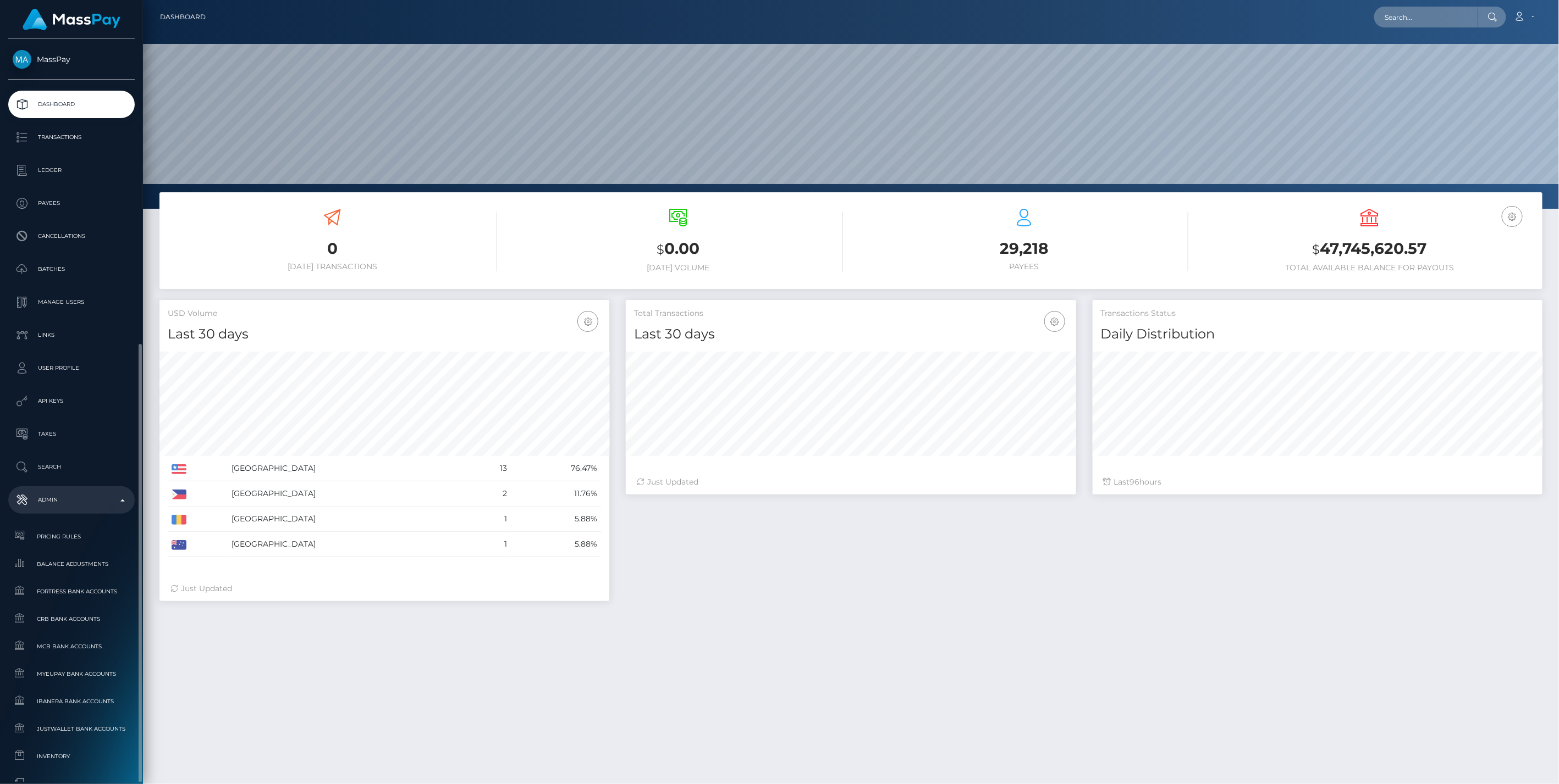
scroll to position [370, 0]
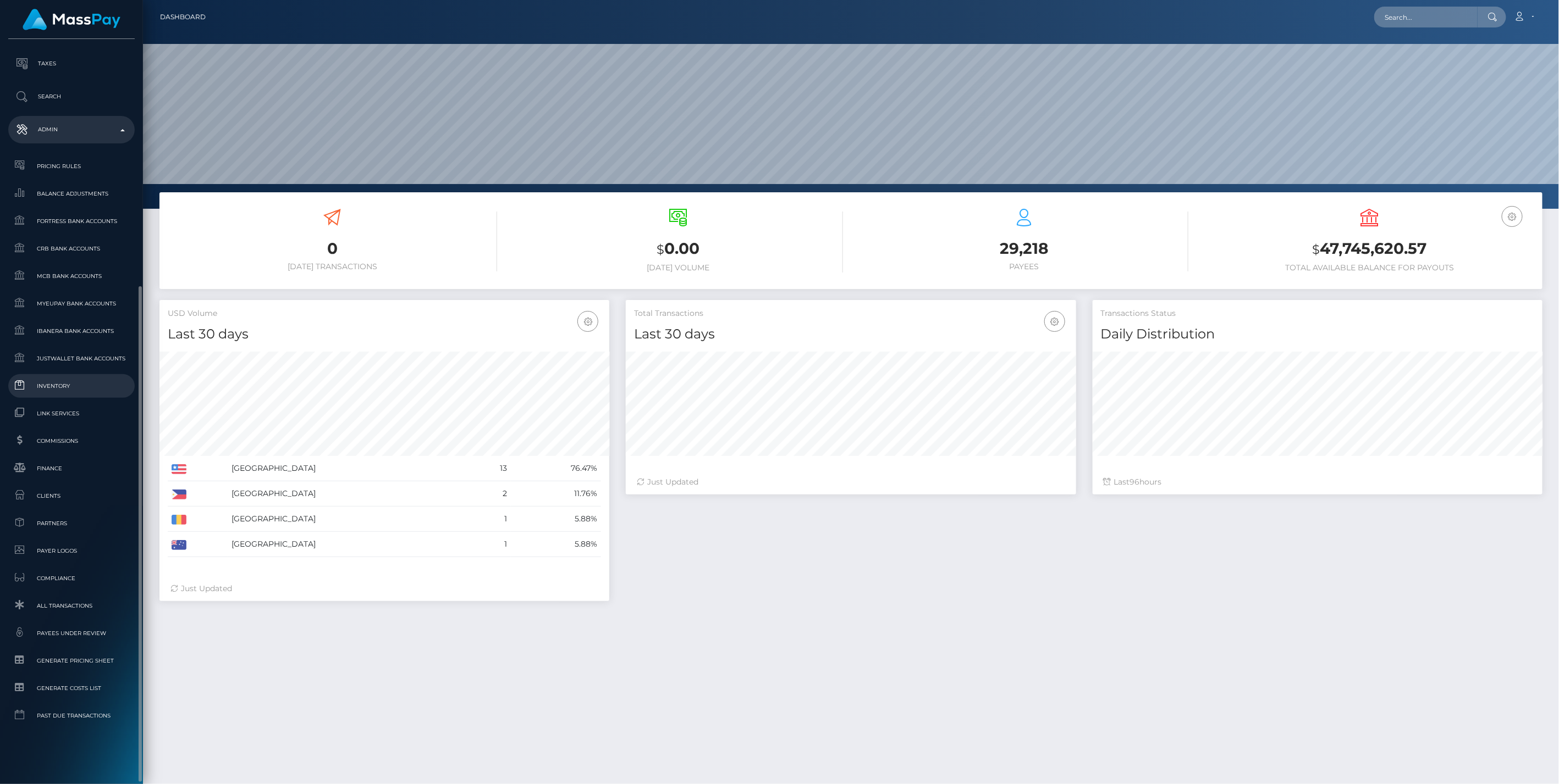
click at [79, 386] on span "Inventory" at bounding box center [72, 386] width 117 height 13
click at [60, 373] on ul "Pricing Rules Balance Adjustments Fortress Bank Accounts CRB Bank Accounts" at bounding box center [72, 441] width 143 height 573
click at [57, 381] on span "Inventory" at bounding box center [72, 386] width 117 height 13
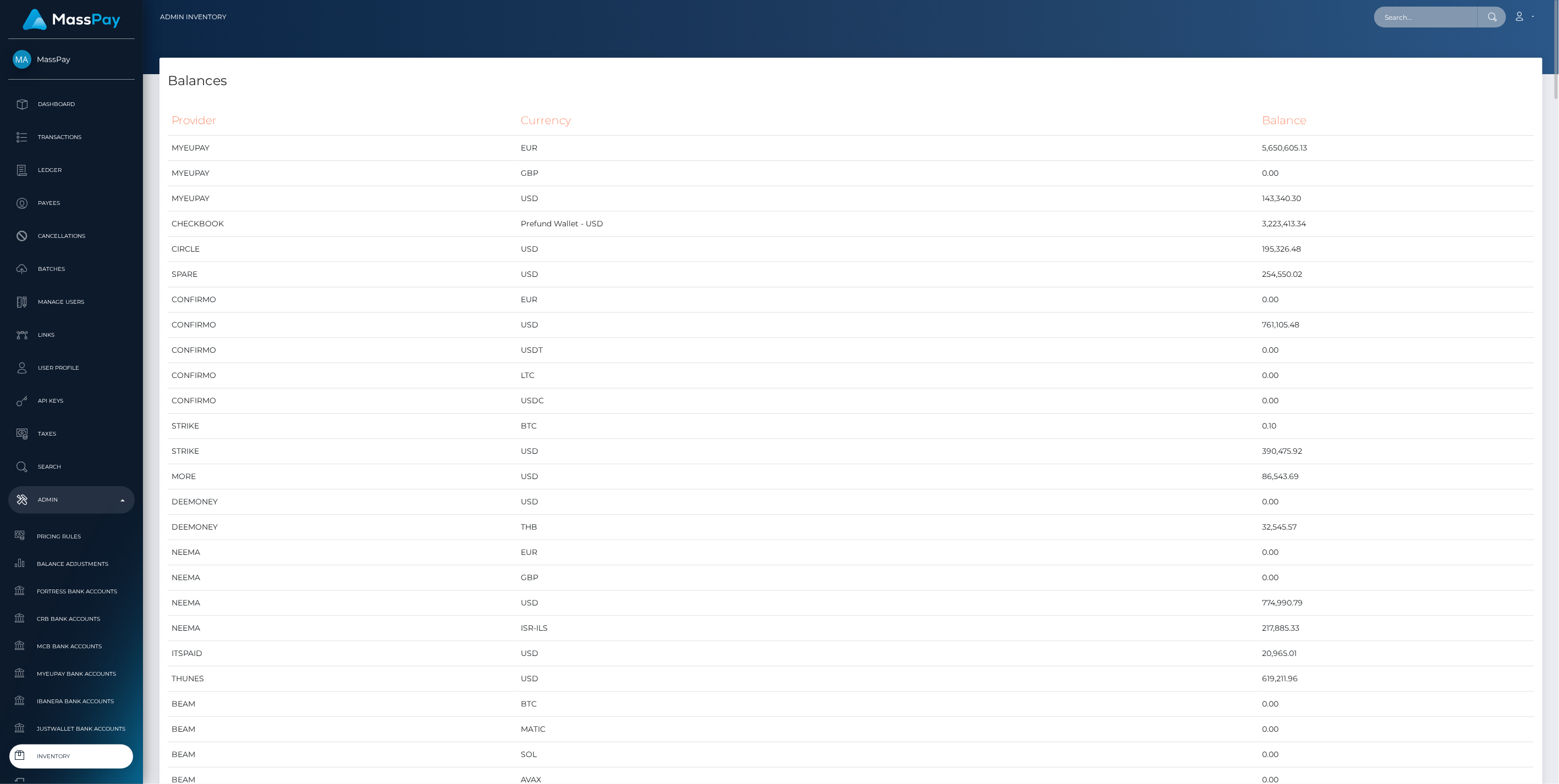
click at [1421, 10] on input "text" at bounding box center [1427, 17] width 104 height 21
paste input "osteyqmkr4pg"
type input "osteyqmkr4pg"
click at [1411, 49] on link "KUSAY HANZAL (iGenius - )" at bounding box center [1435, 57] width 120 height 20
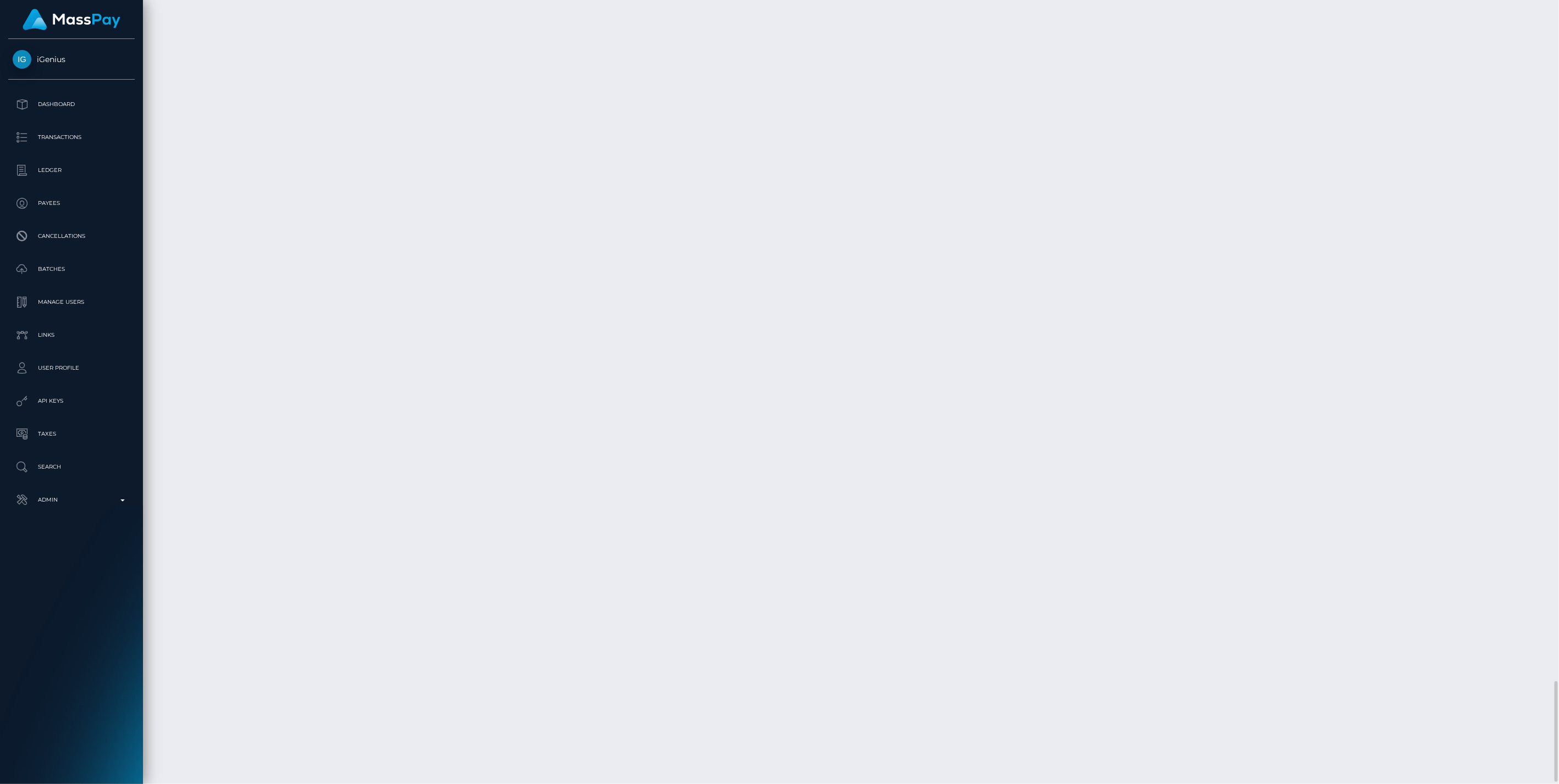
scroll to position [132, 450]
click at [43, 490] on link "Admin" at bounding box center [71, 500] width 126 height 28
click at [85, 746] on link "Inventory" at bounding box center [71, 757] width 126 height 24
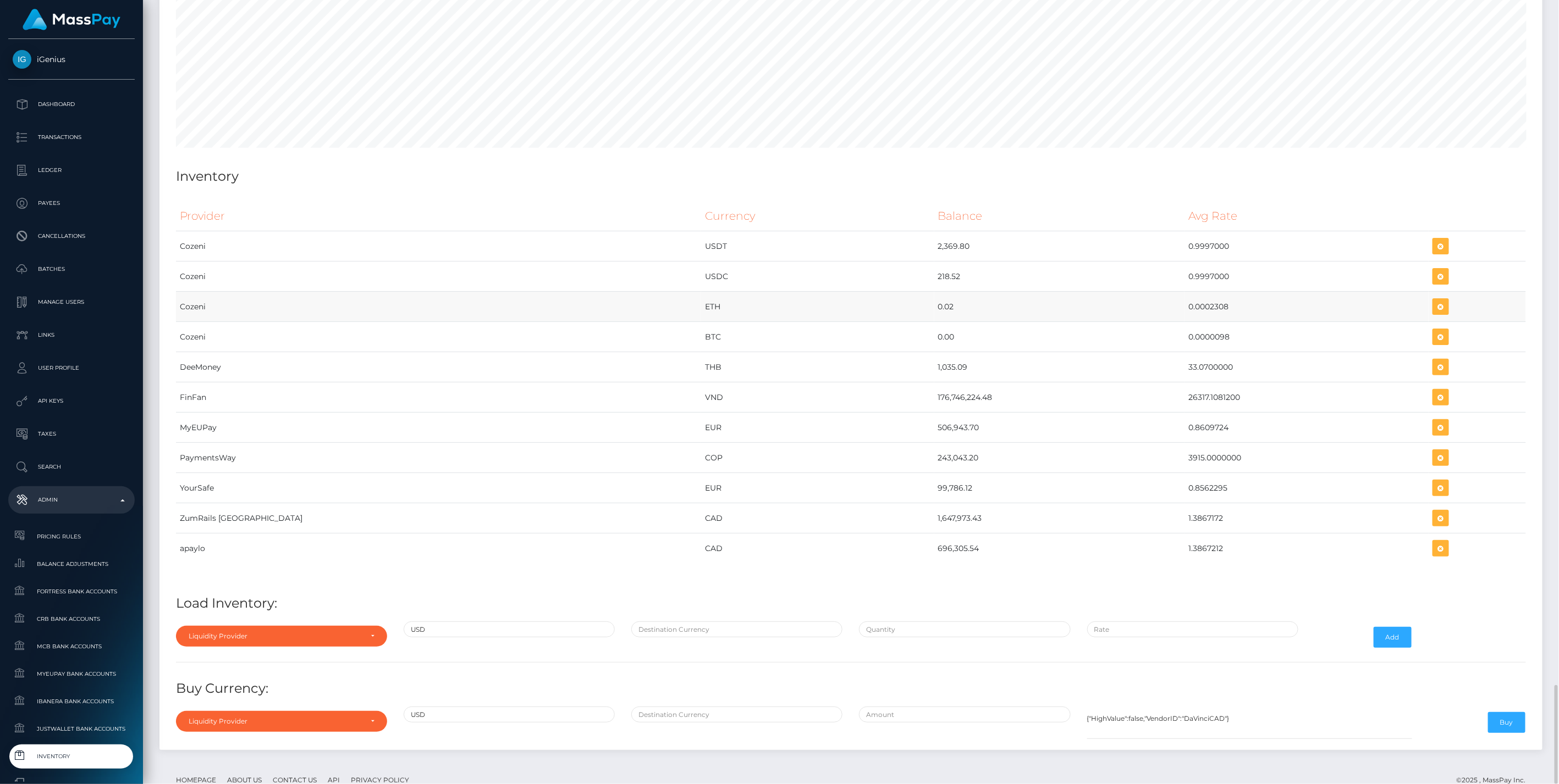
scroll to position [5125, 0]
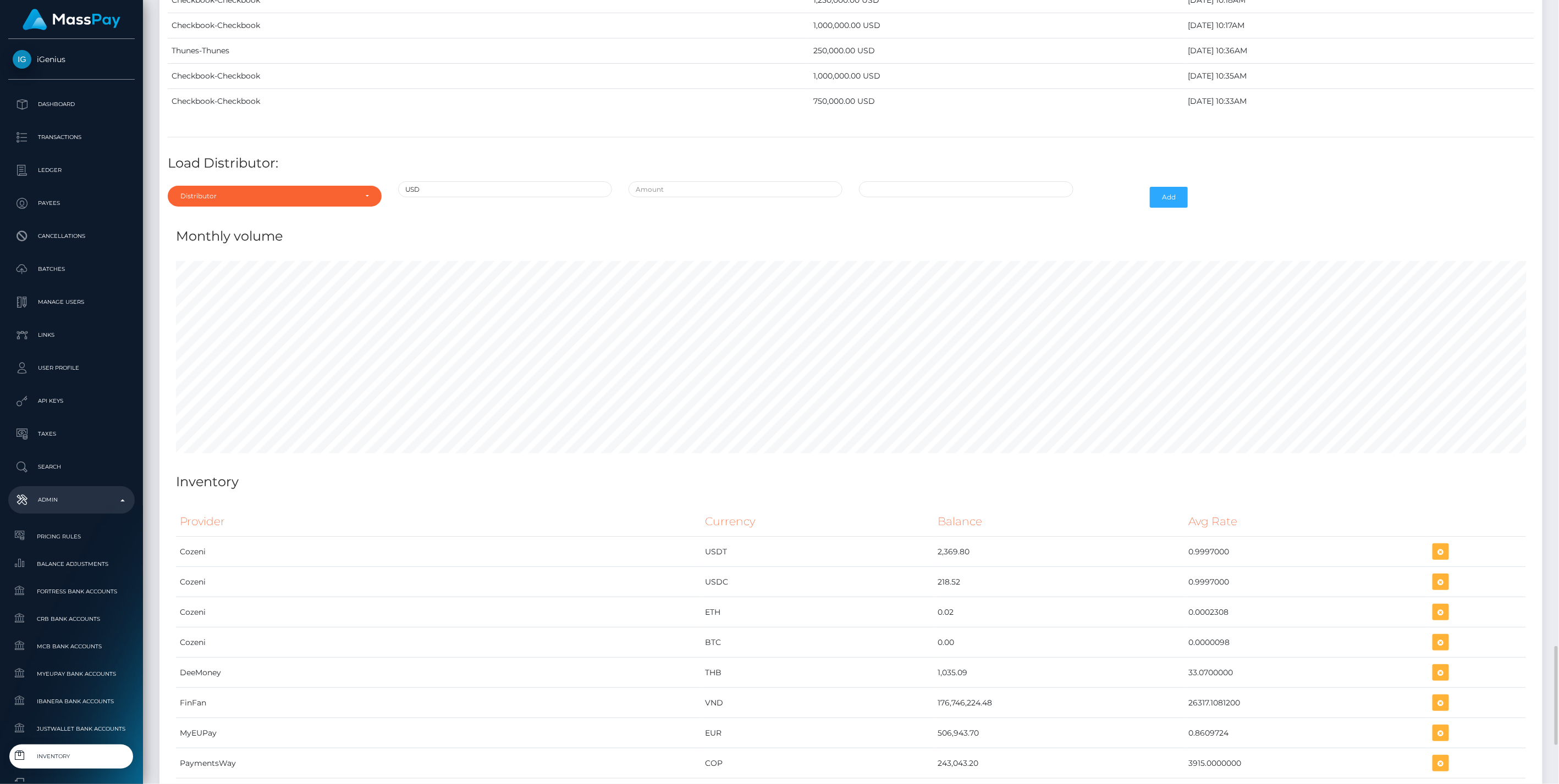
click at [226, 181] on div "Distributor Alpha Fortress Apaylo Aquanow AZA Beam Braid Checkbook Circle Confi…" at bounding box center [274, 197] width 230 height 32
click at [229, 192] on div "Distributor" at bounding box center [268, 196] width 176 height 9
click at [213, 215] on input "Search" at bounding box center [275, 223] width 205 height 16
type input "chec"
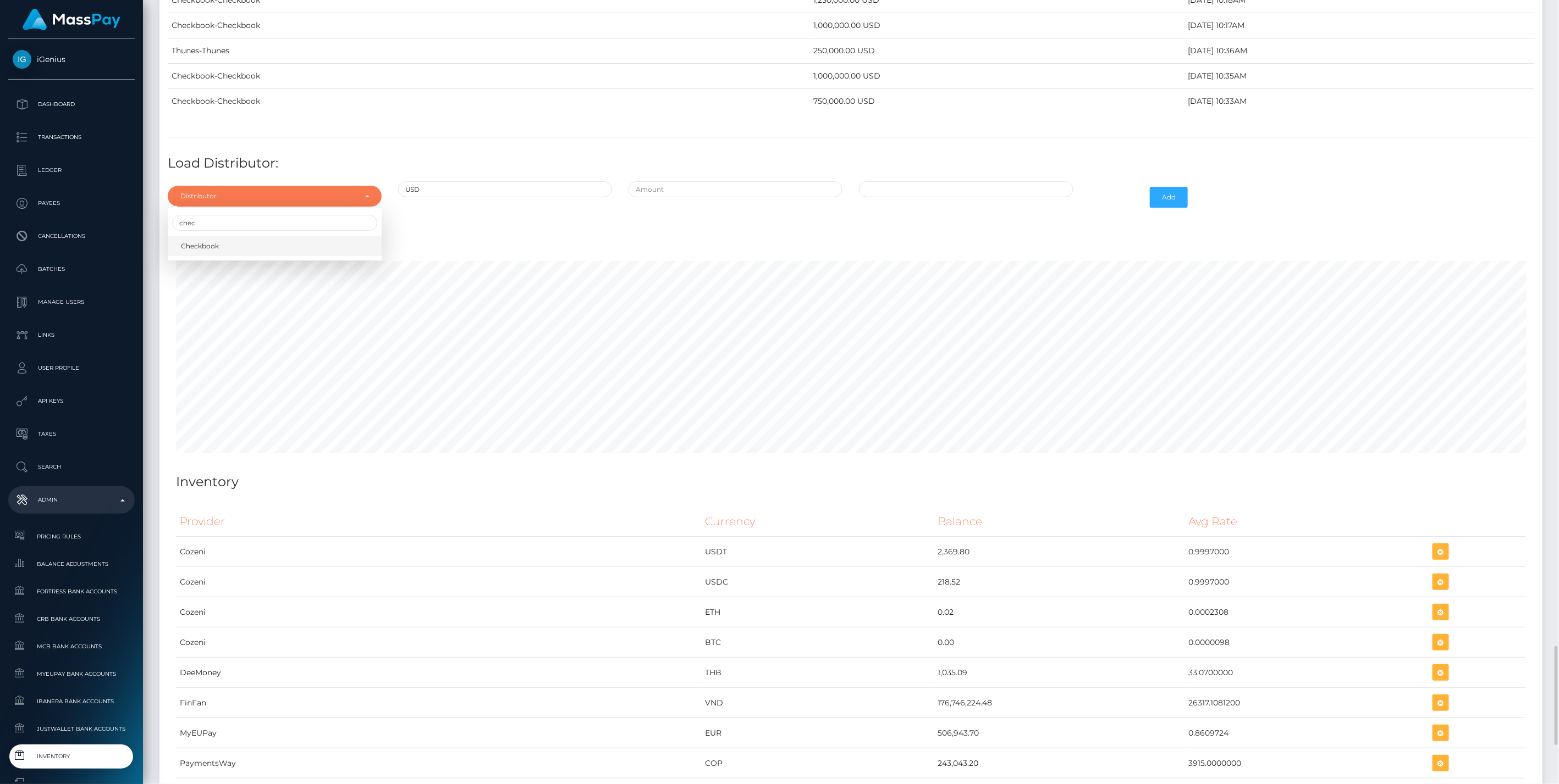
click at [216, 242] on span "Checkbook" at bounding box center [200, 247] width 38 height 10
select select "7"
click at [709, 181] on input "text" at bounding box center [735, 189] width 214 height 16
type input "$950,000.0000000"
type input "10/14/2025 7:17 AM"
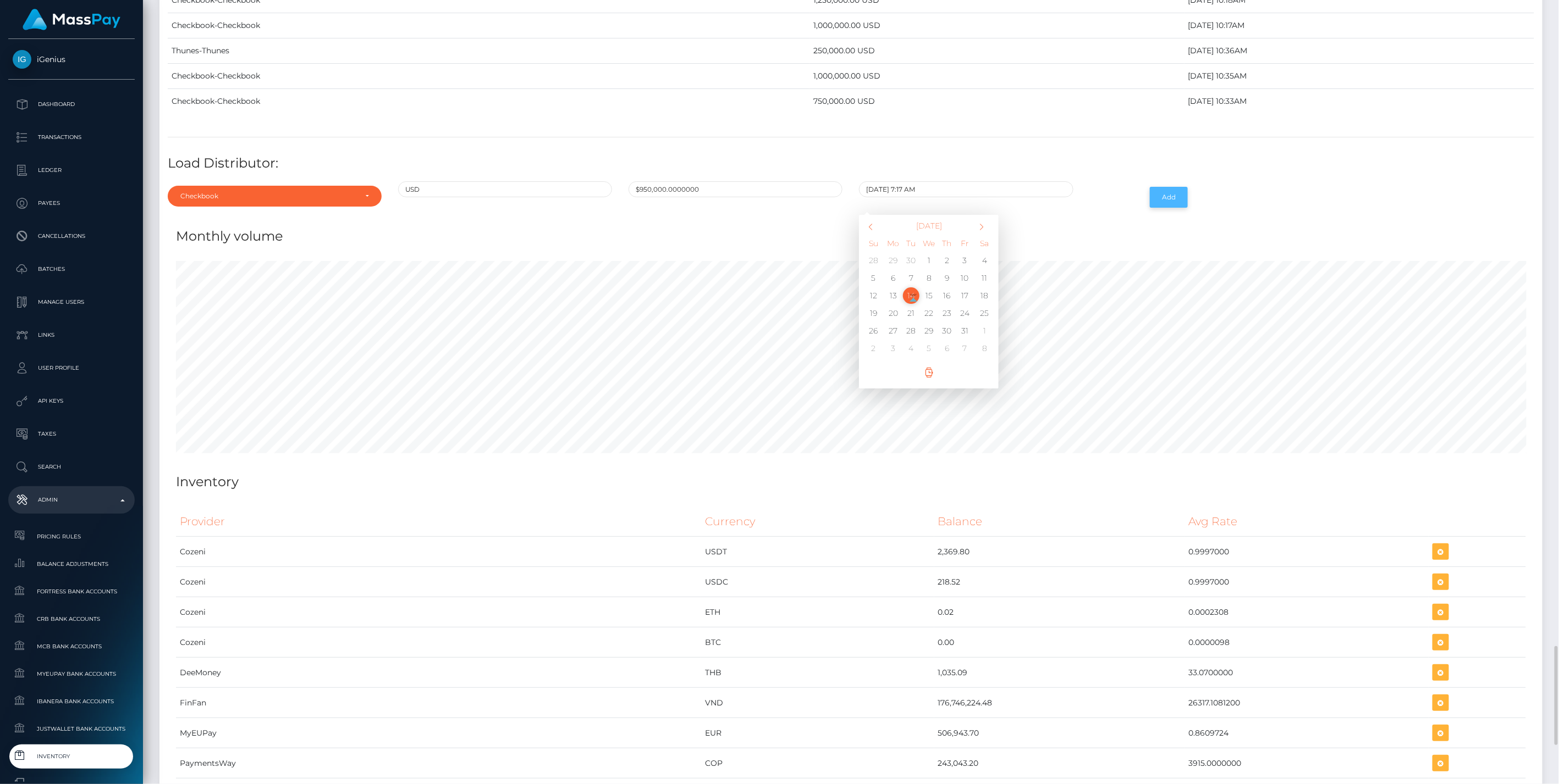
click at [1167, 187] on button "Add" at bounding box center [1169, 197] width 38 height 21
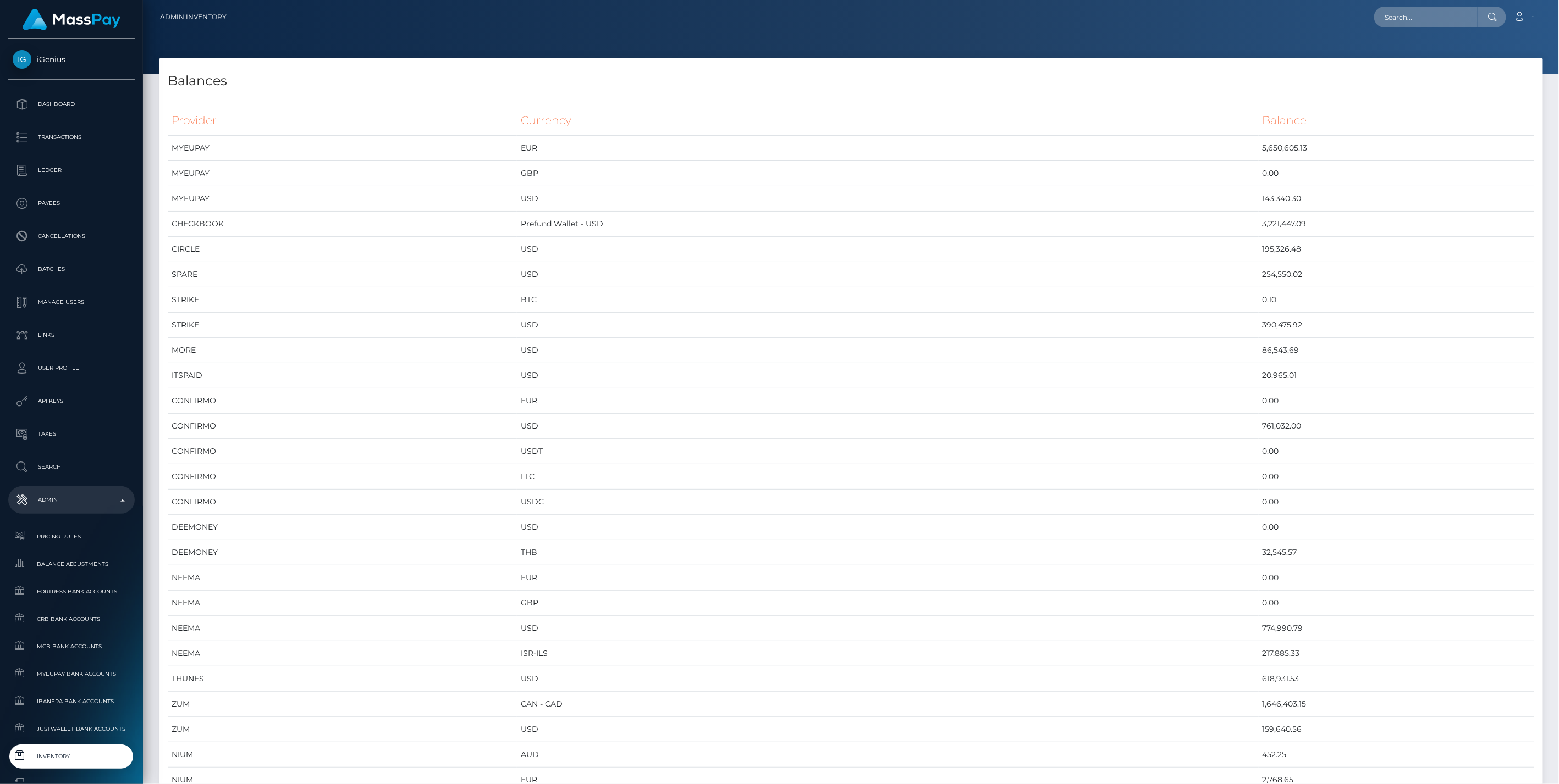
scroll to position [6117, 1383]
click at [81, 760] on span "Inventory" at bounding box center [72, 756] width 117 height 13
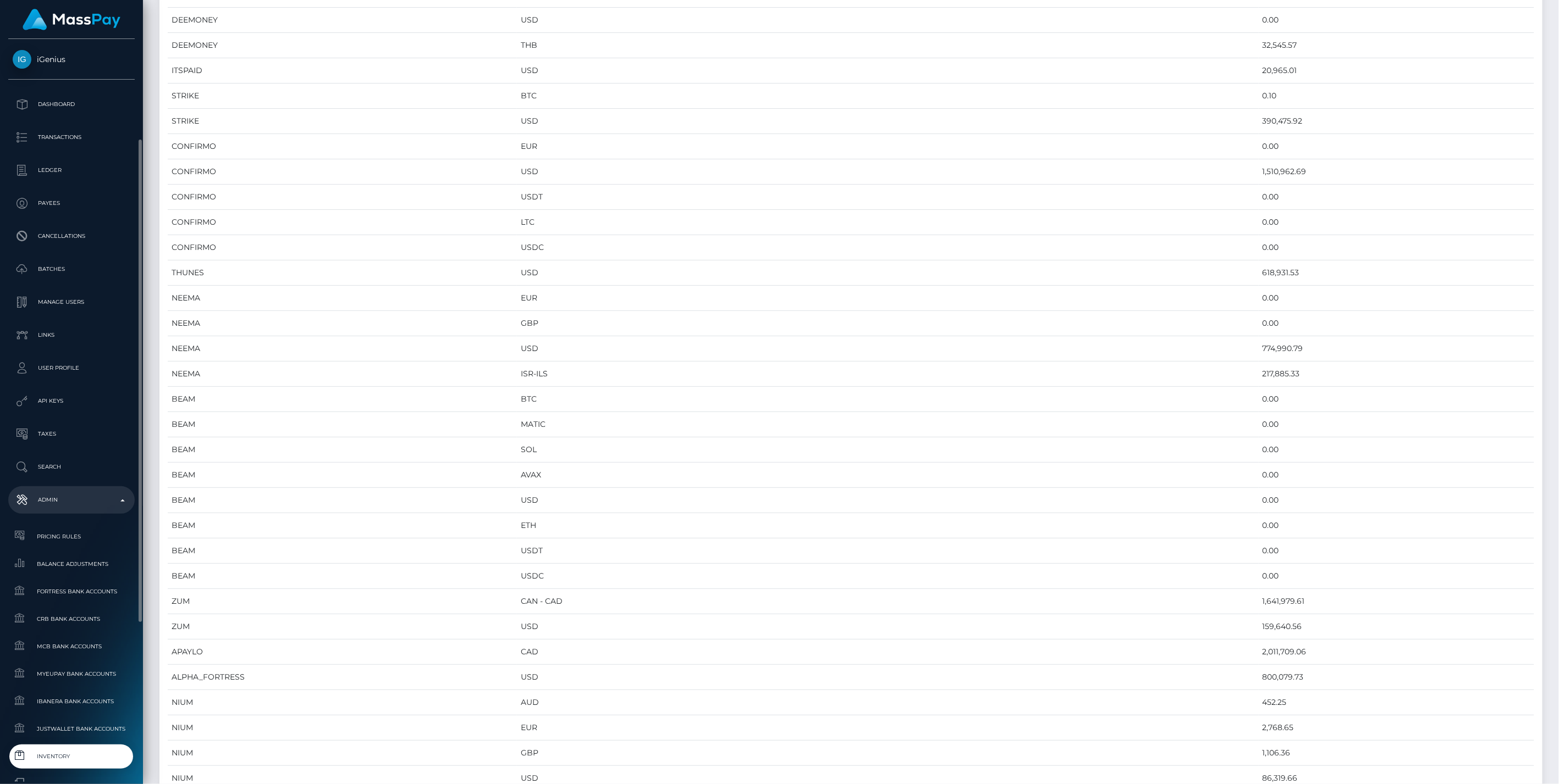
scroll to position [400, 0]
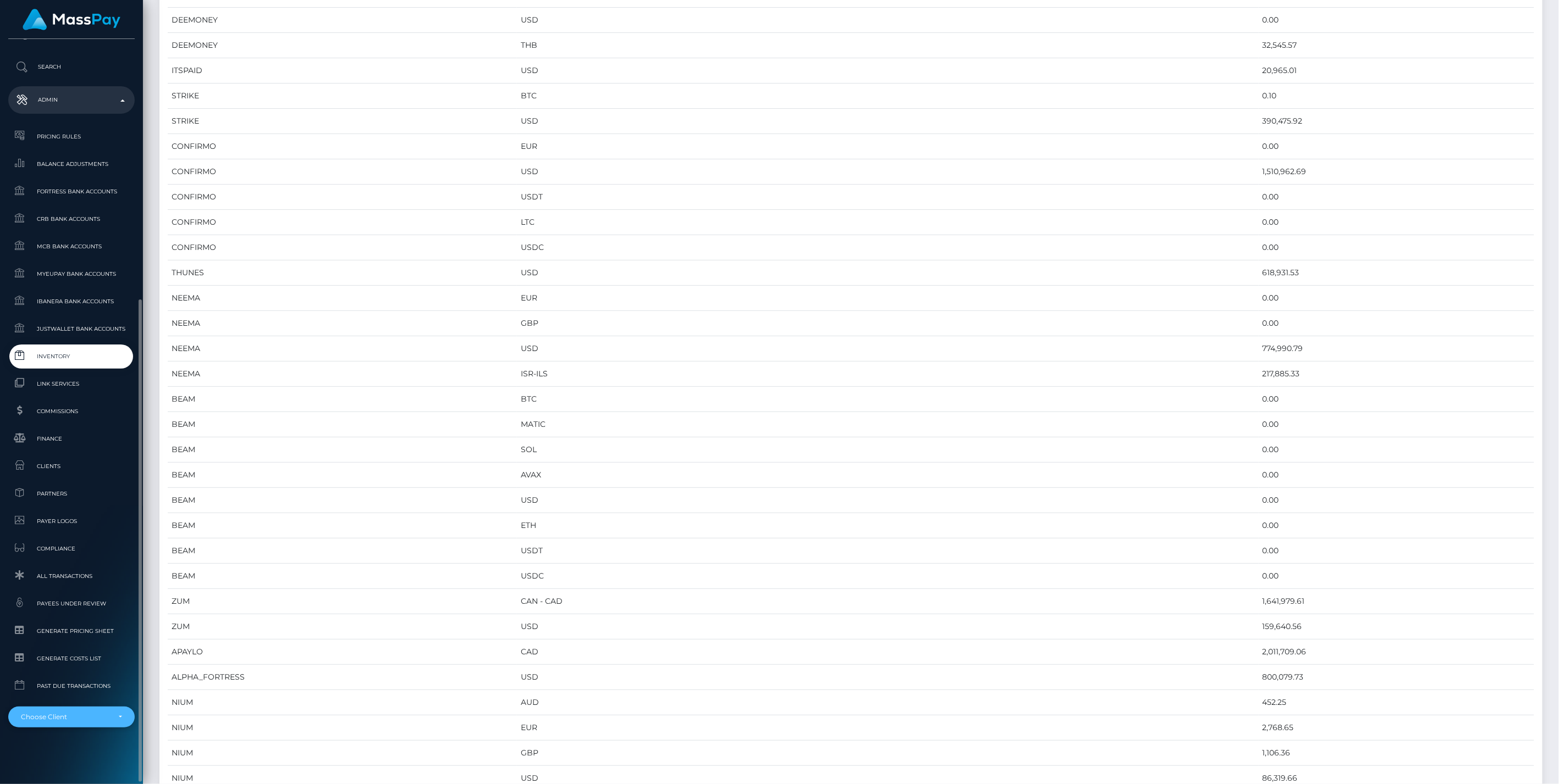
click at [75, 719] on div "Choose Client" at bounding box center [65, 717] width 89 height 9
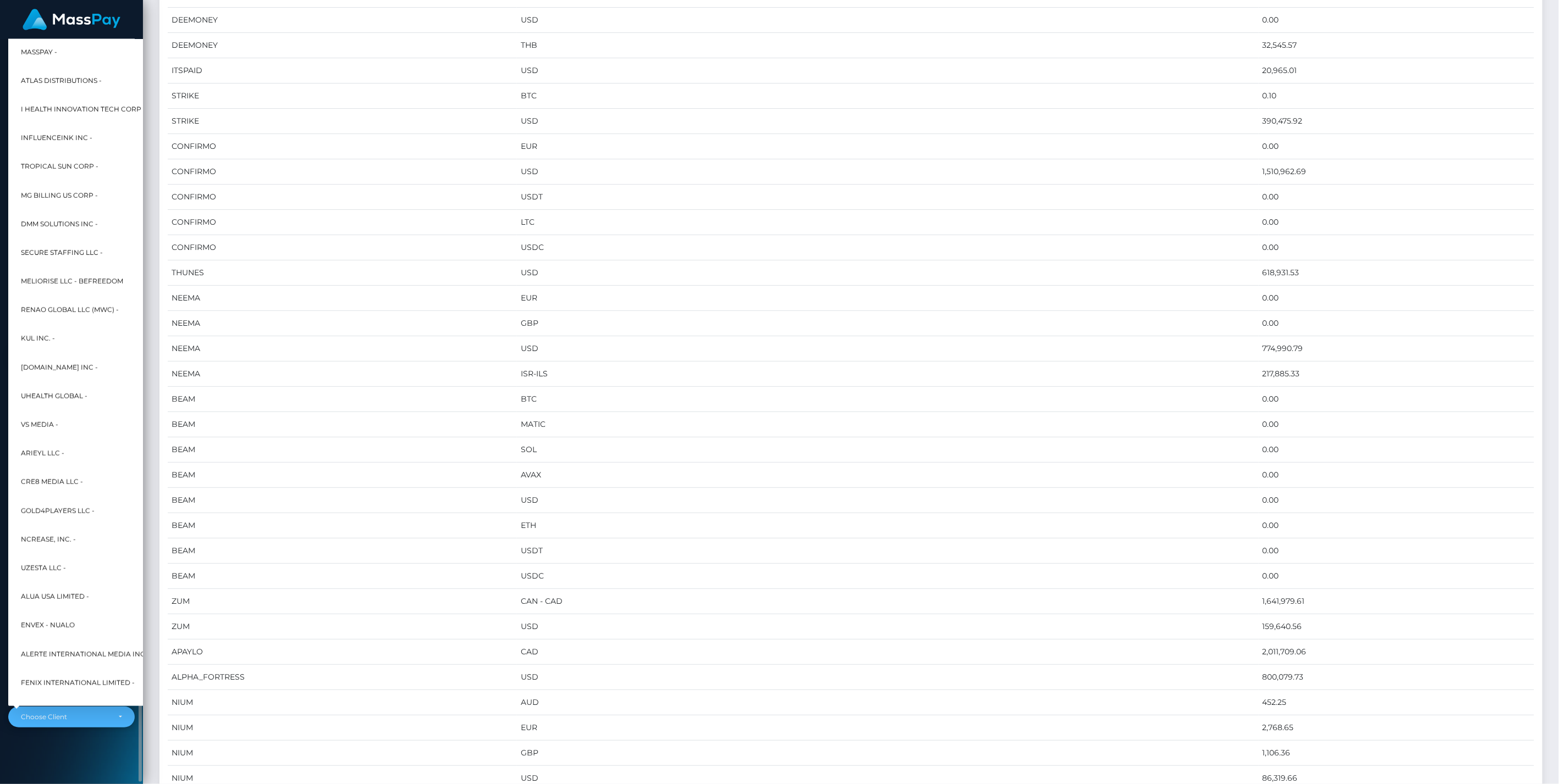
scroll to position [6117, 1383]
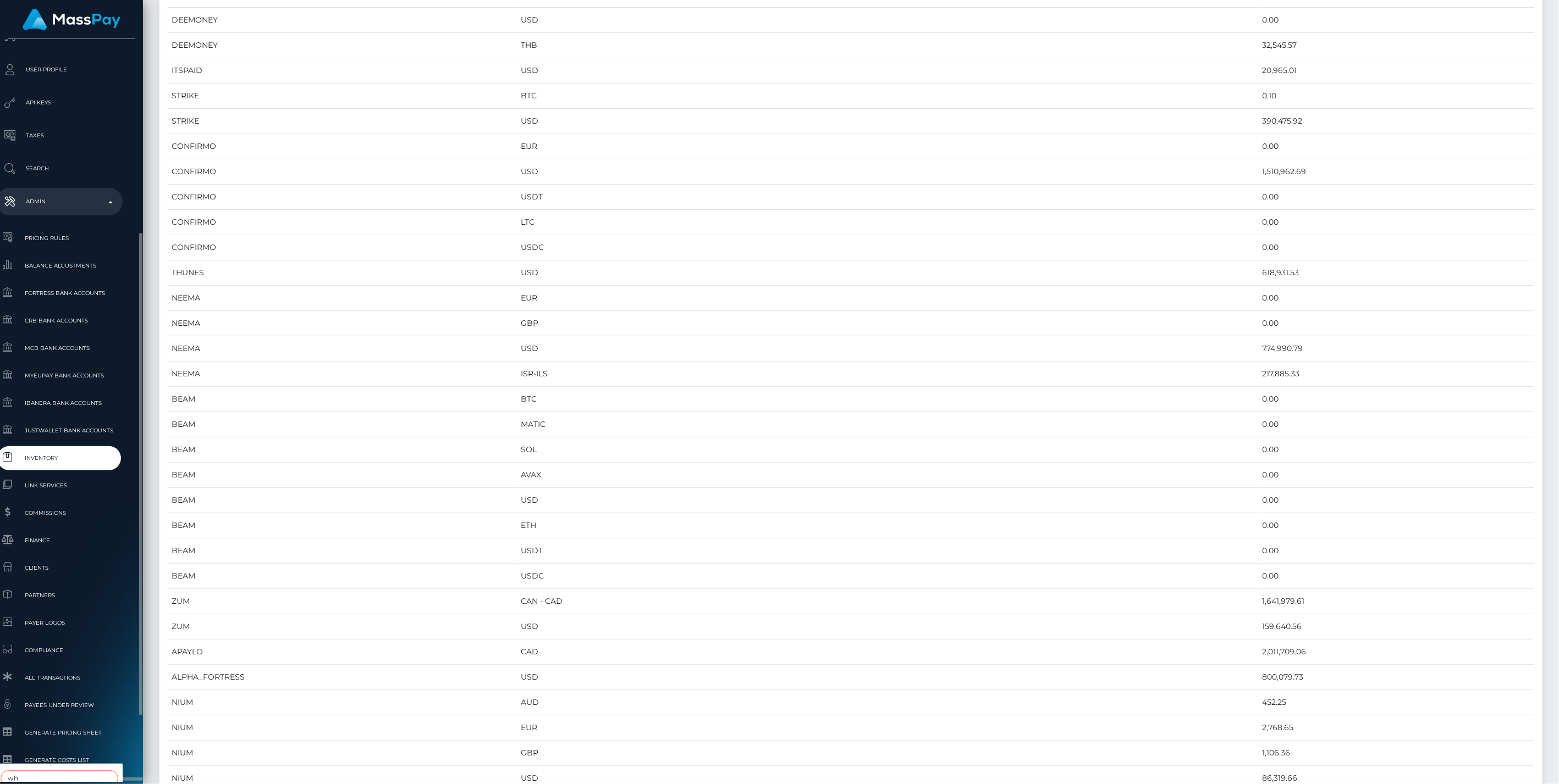
type input "w"
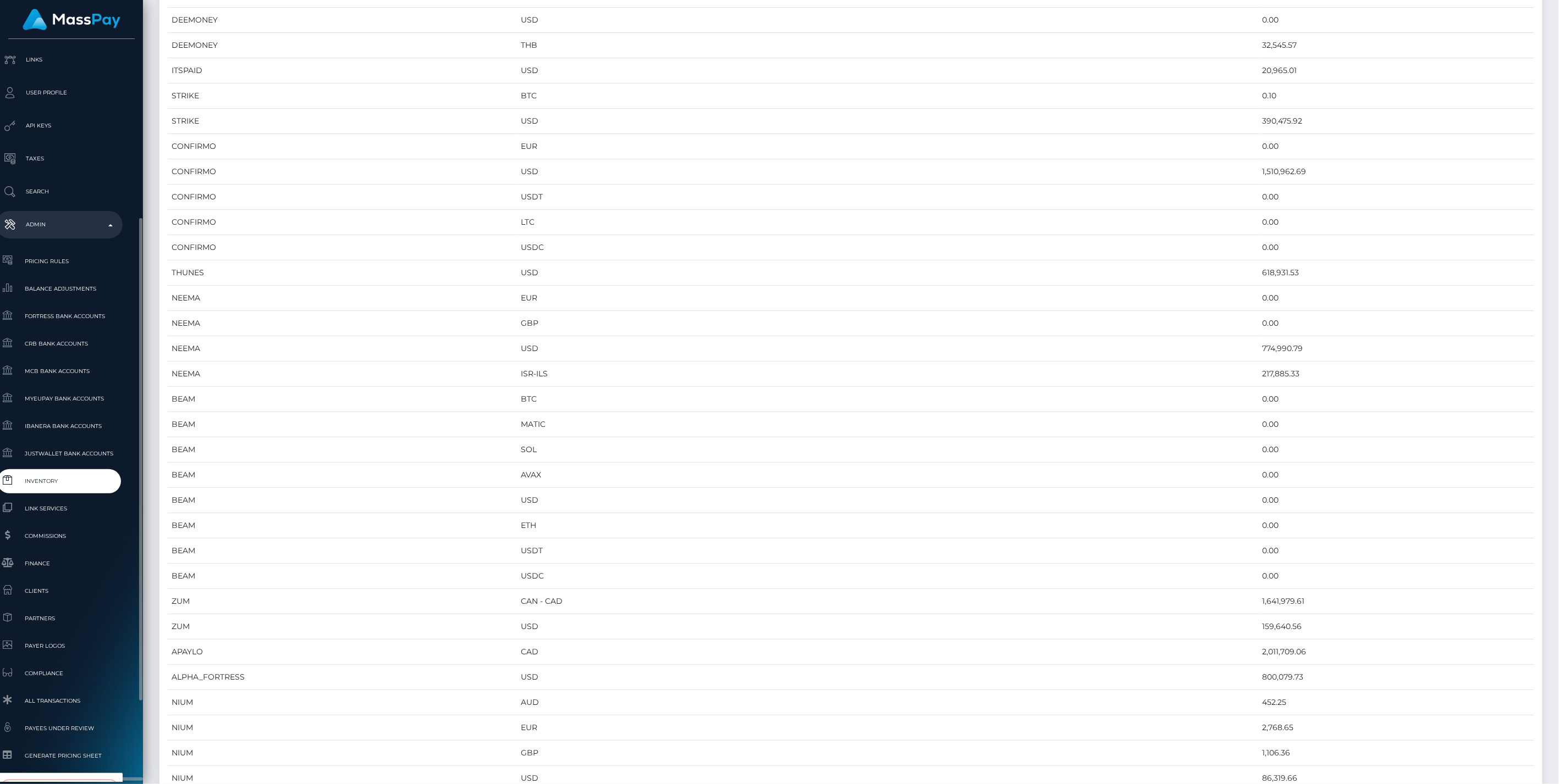
type input "whop"
select select "338"
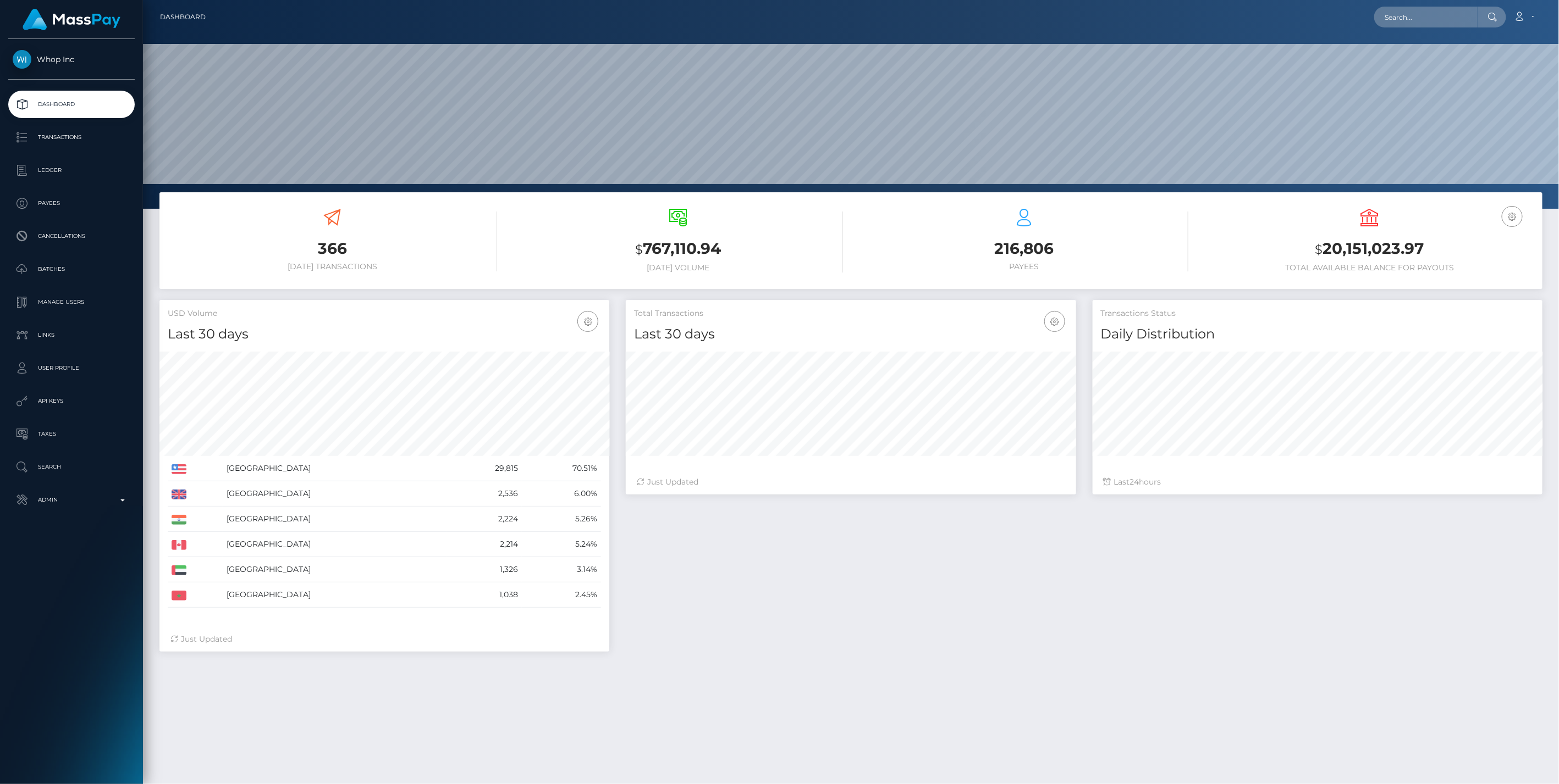
scroll to position [195, 450]
click at [69, 499] on p "Admin" at bounding box center [72, 499] width 117 height 17
click at [65, 753] on span "Inventory" at bounding box center [72, 756] width 117 height 13
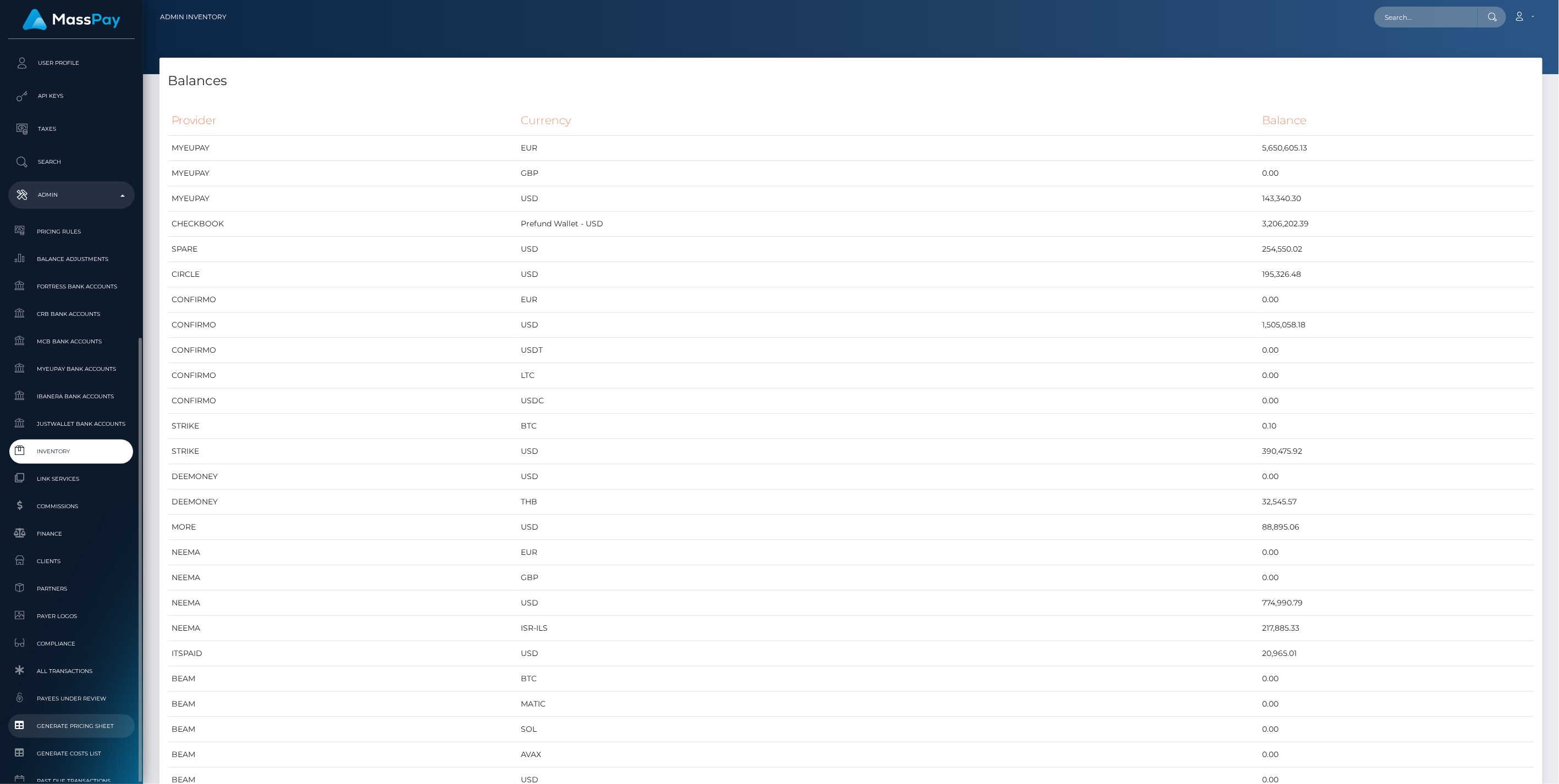
scroll to position [400, 0]
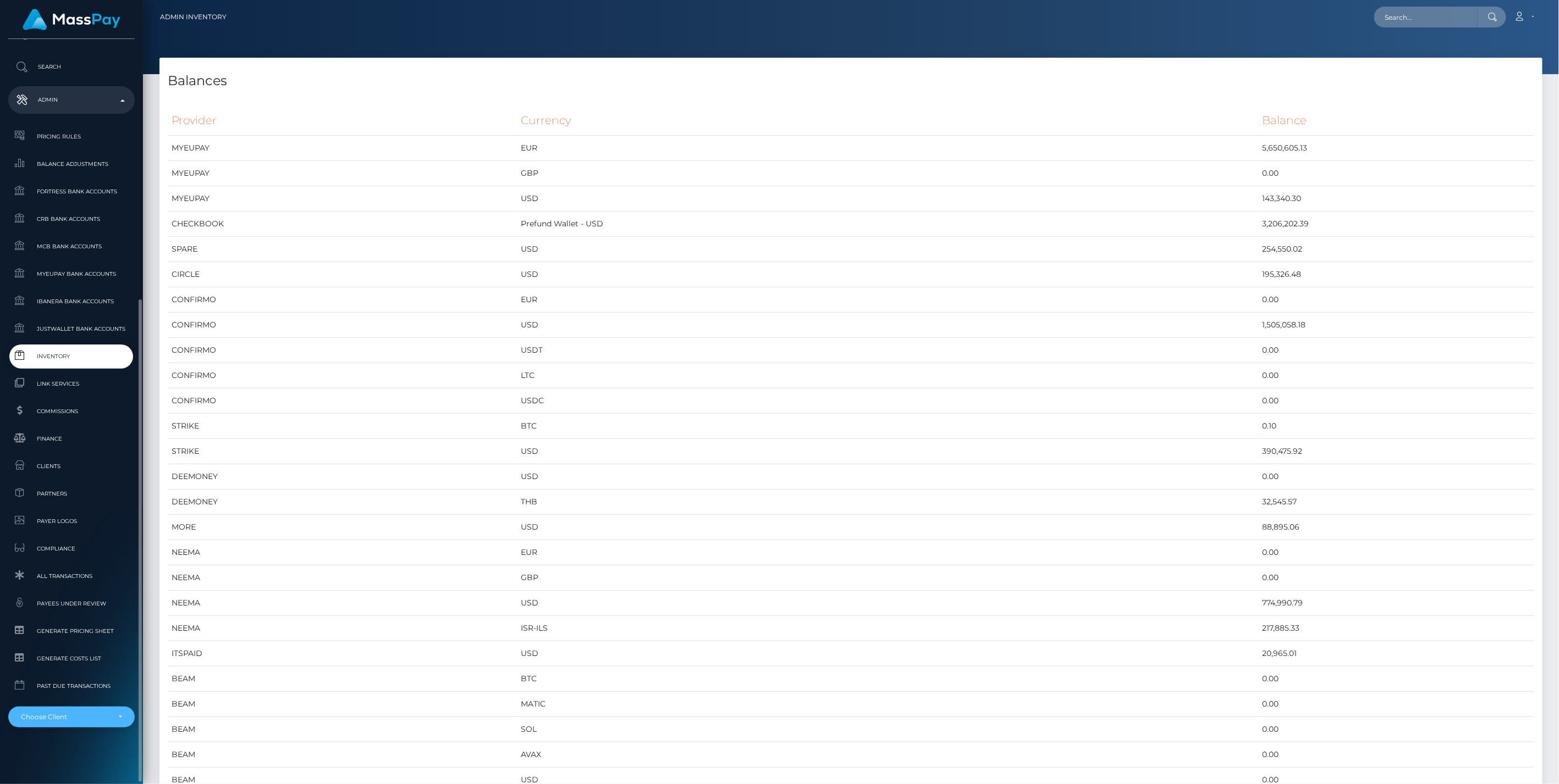
click at [106, 711] on div "Choose Client" at bounding box center [71, 716] width 126 height 21
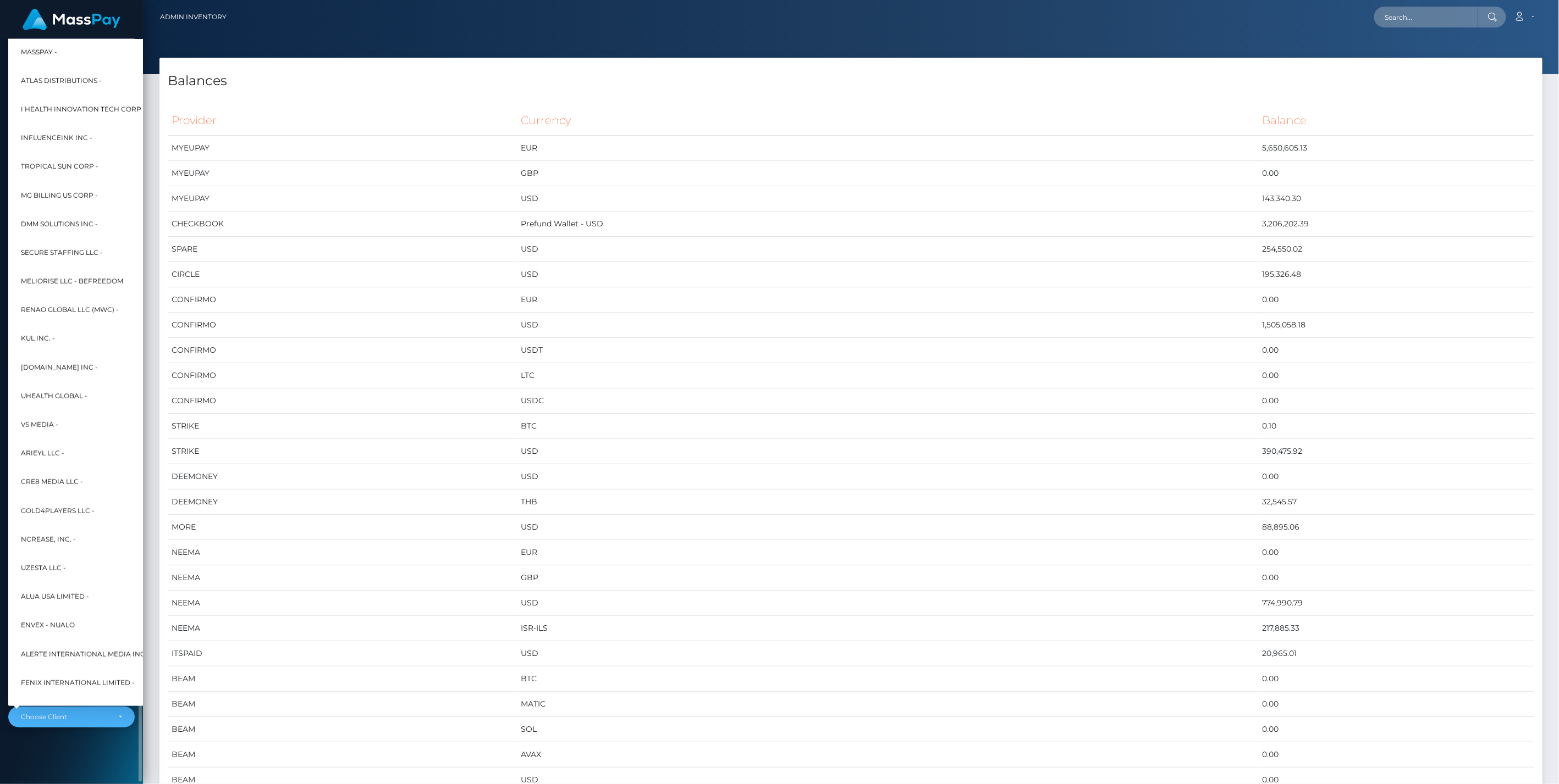
scroll to position [6117, 1383]
click at [91, 750] on div "Whop Inc Dashboard Transactions Ledger Payees Cancellations" at bounding box center [72, 410] width 143 height 743
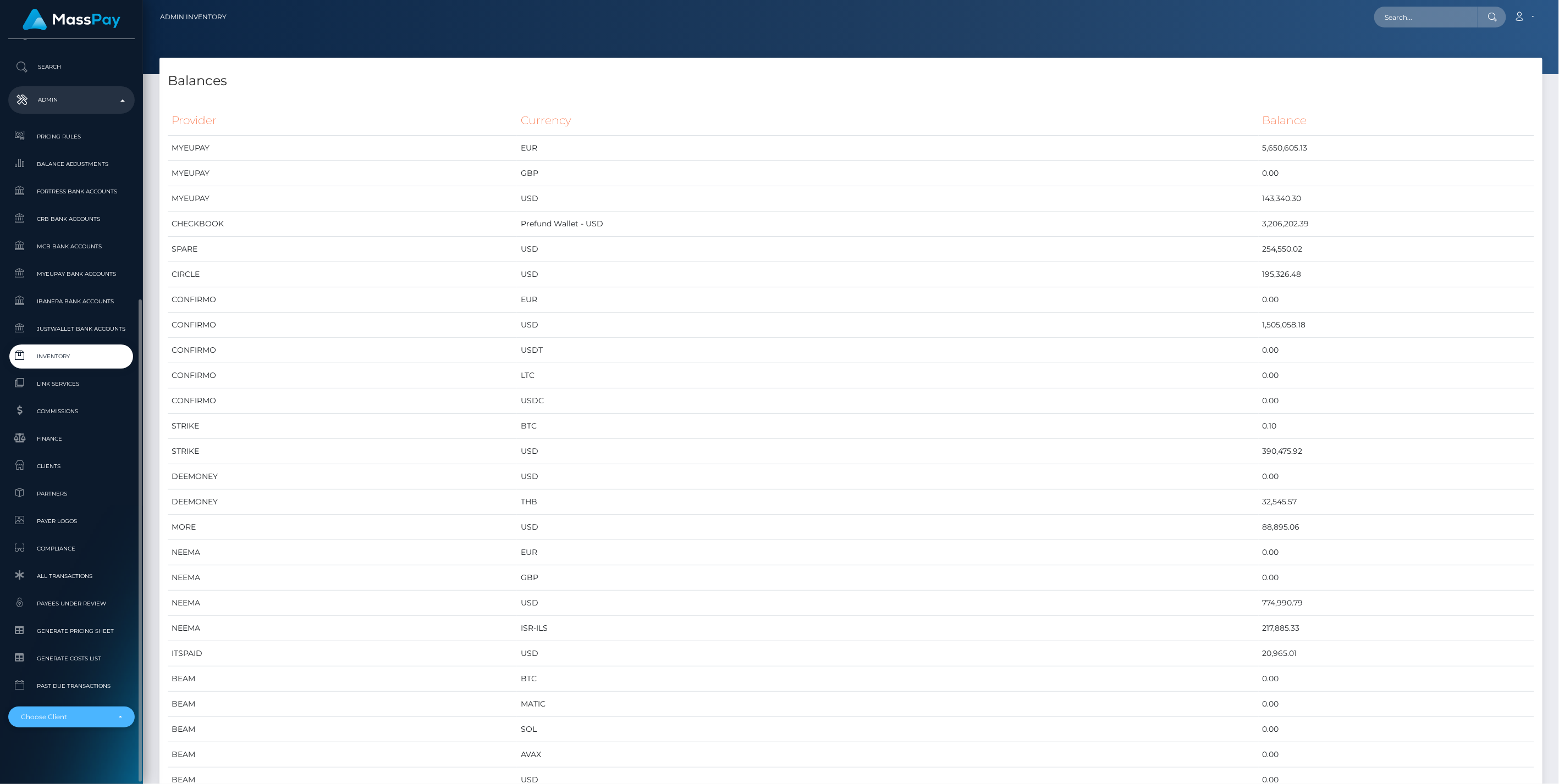
click at [71, 715] on div "Choose Client" at bounding box center [65, 717] width 89 height 9
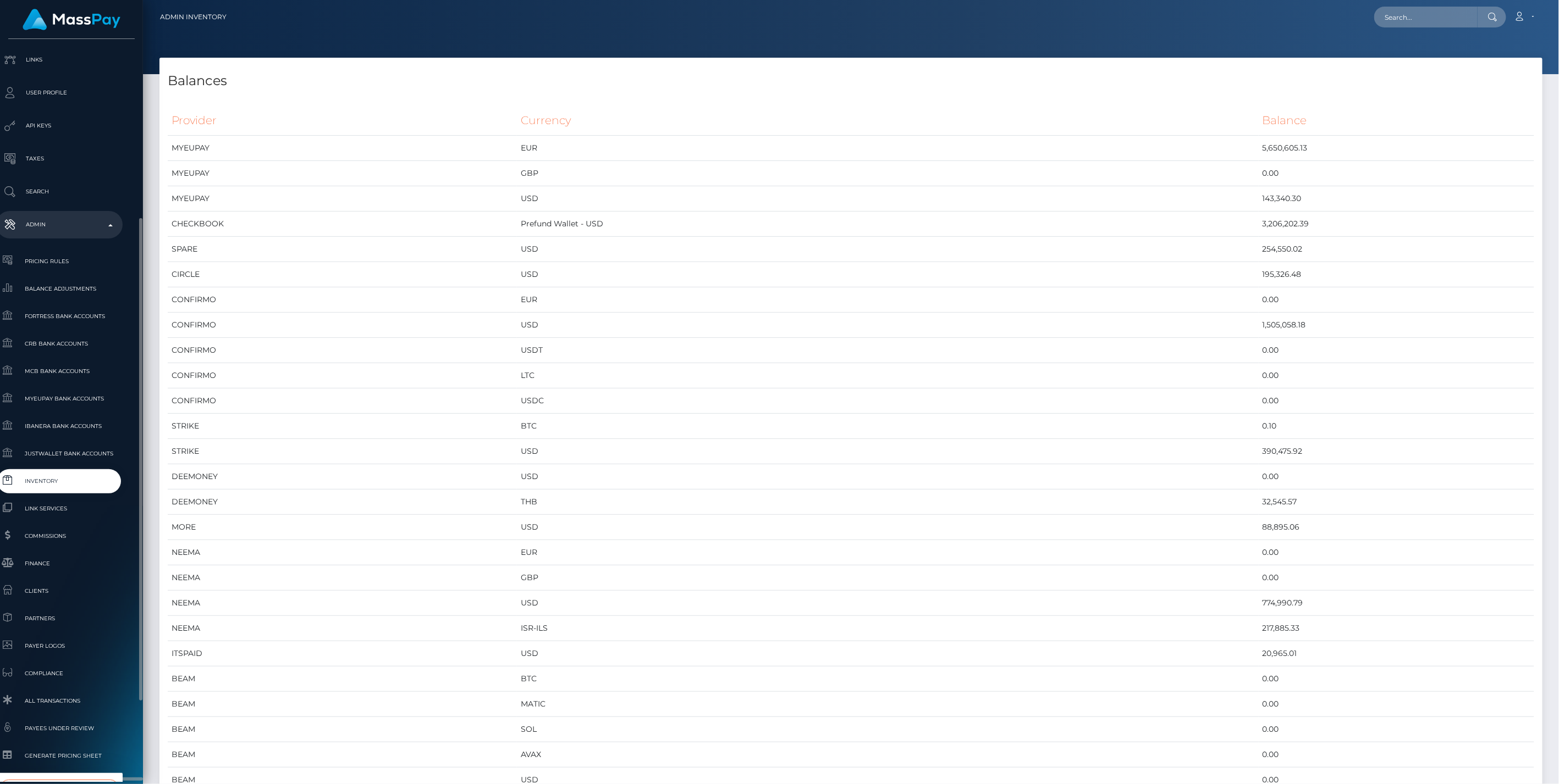
type input "selec"
select select "44"
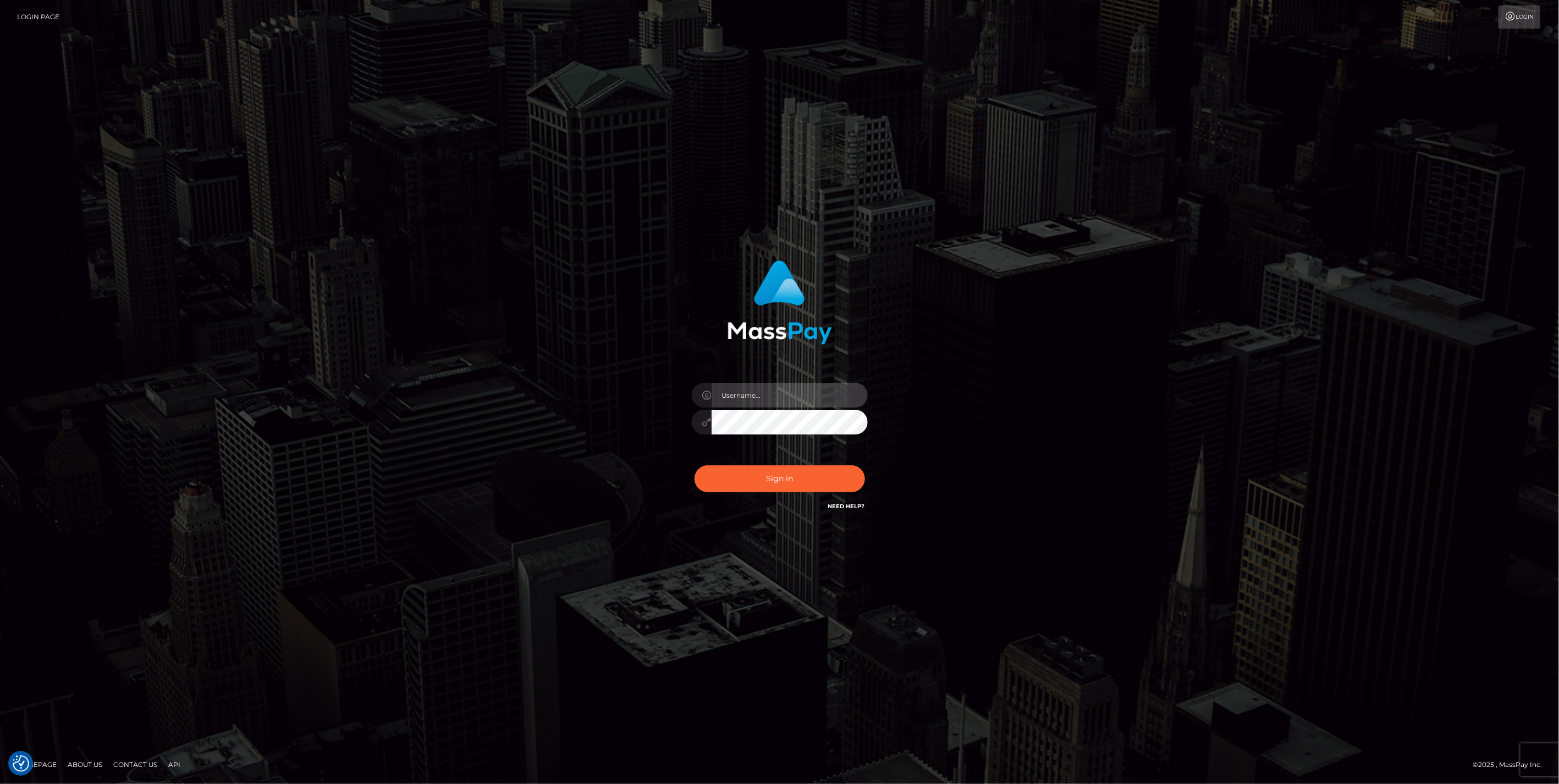
type input "bengreen"
click at [826, 469] on button "Sign in" at bounding box center [780, 479] width 170 height 27
type input "bengreen"
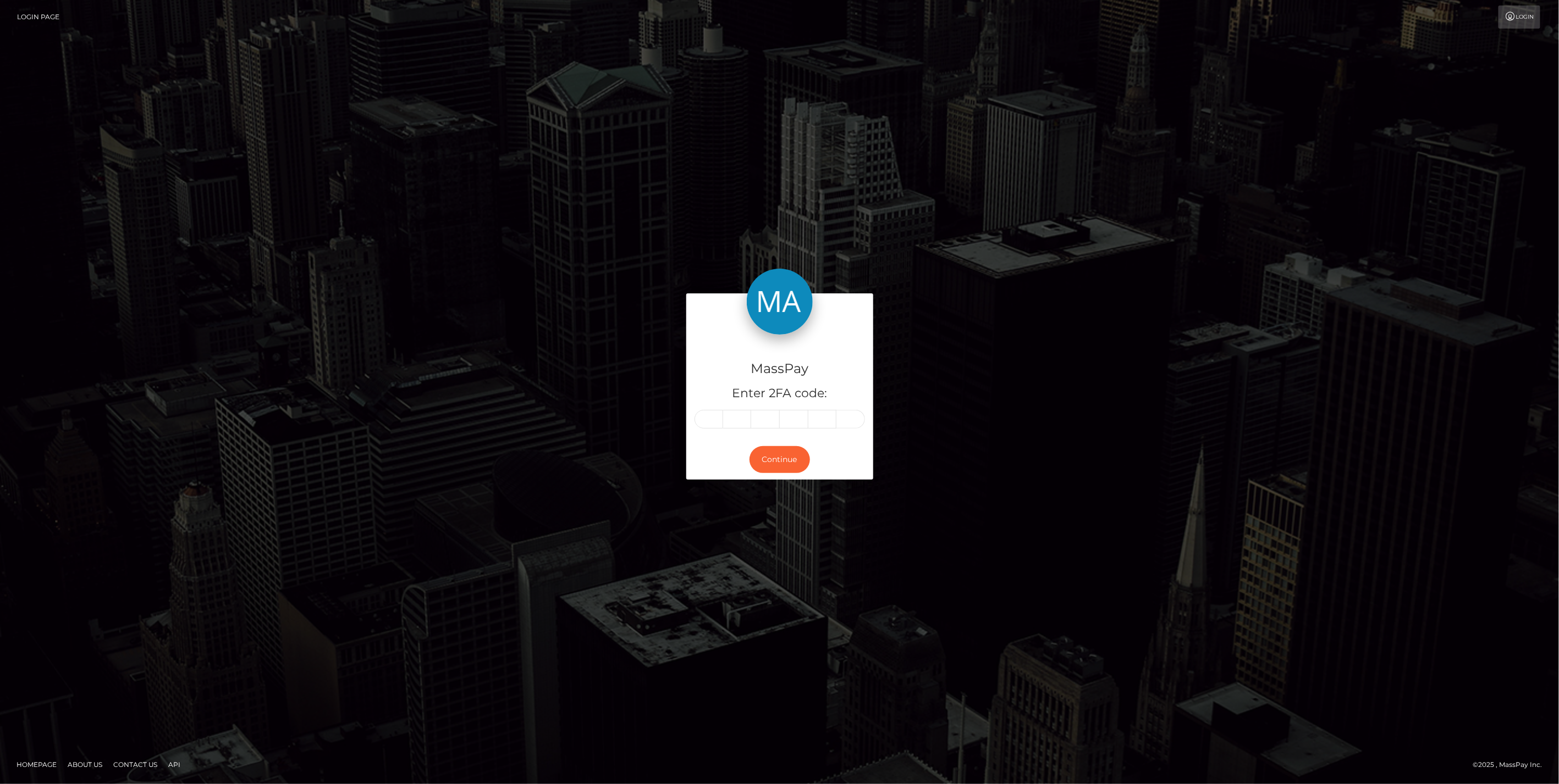
click at [747, 483] on form "MassPay Enter 2FA code: Continue" at bounding box center [780, 392] width 187 height 197
paste input "7"
type input "7"
type input "9"
type input "1"
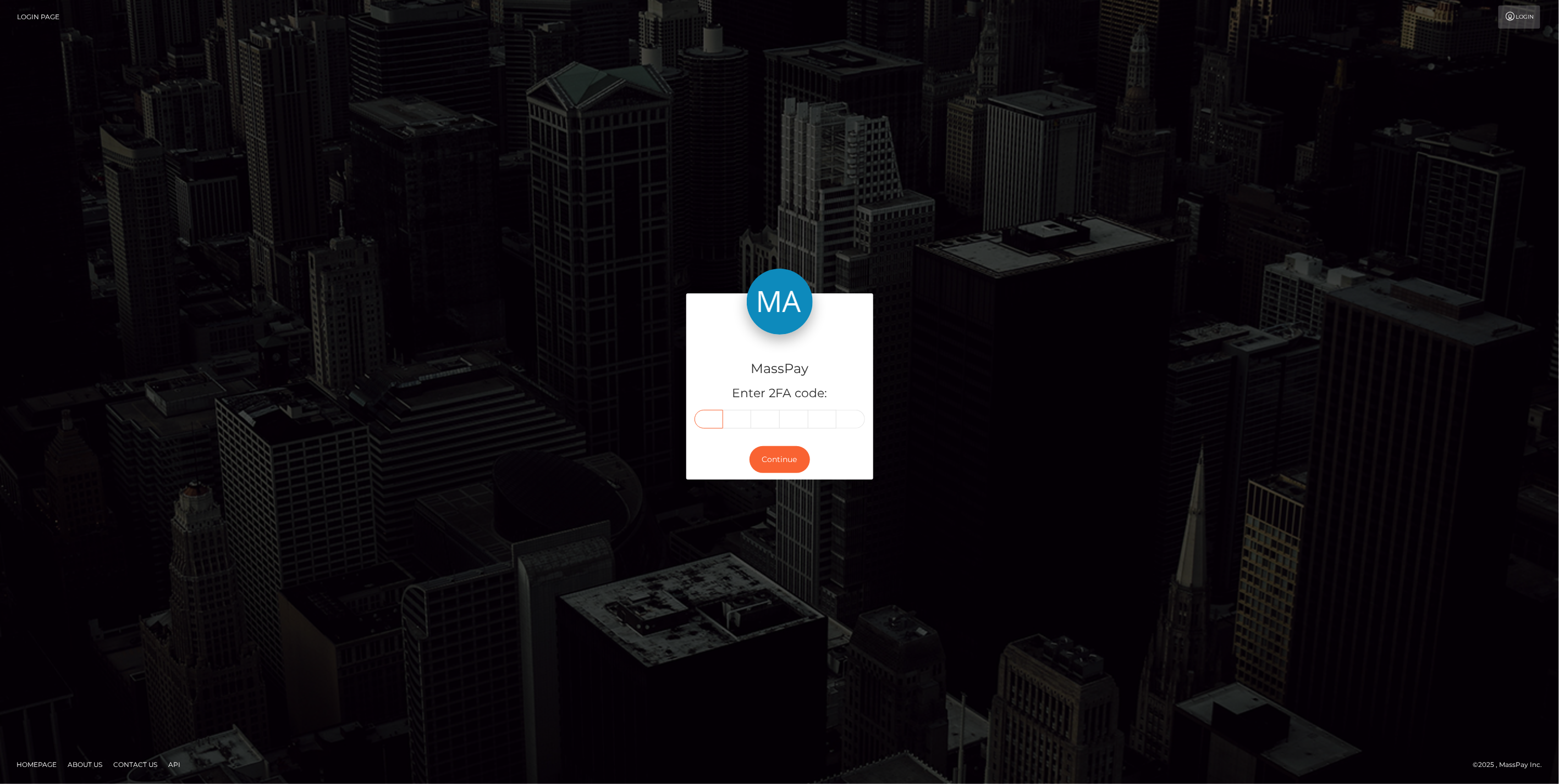
type input "1"
type input "3"
type input "1"
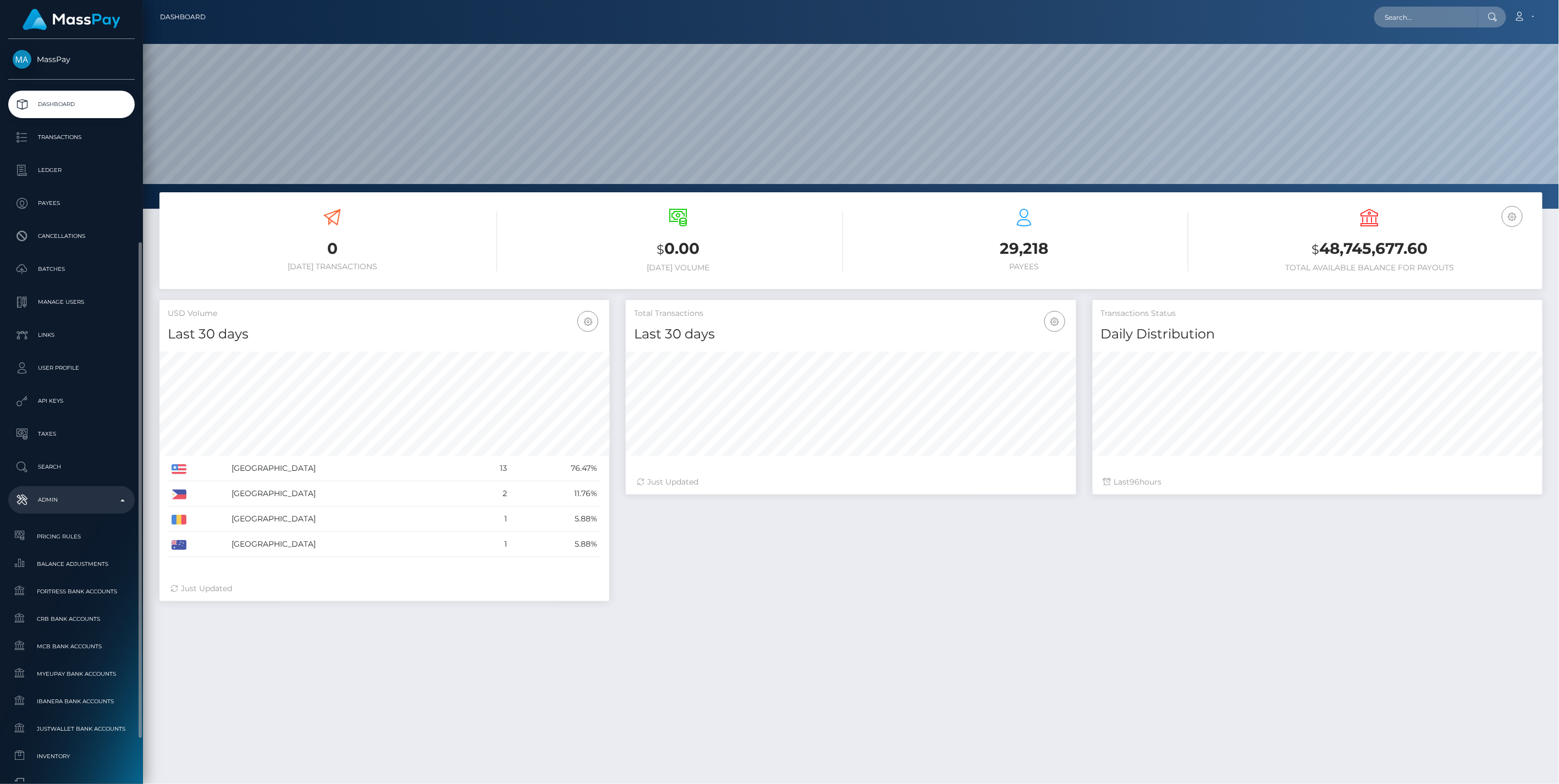
scroll to position [195, 450]
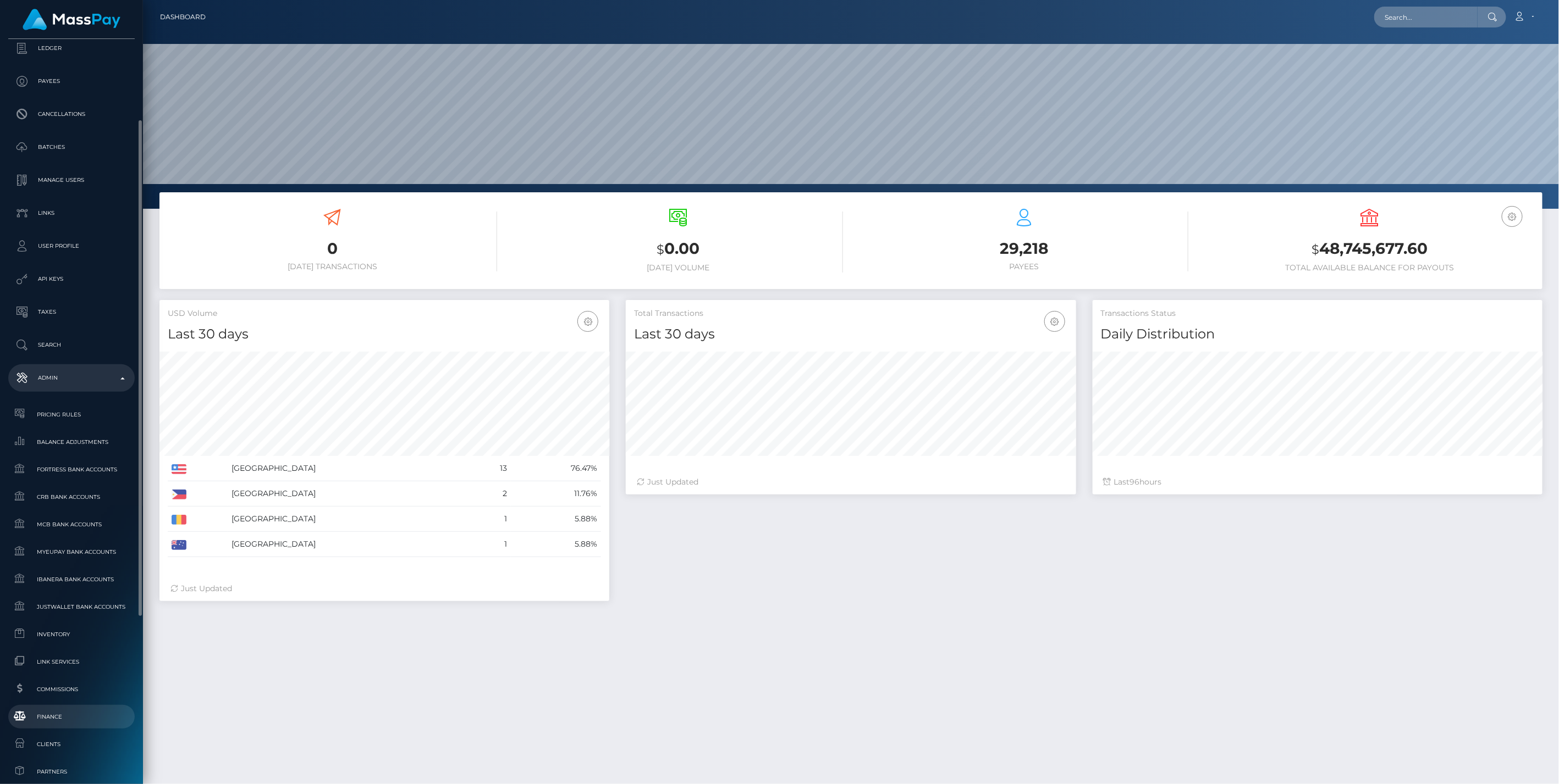
click at [70, 713] on span "Finance" at bounding box center [72, 716] width 117 height 13
